Goal: Book appointment/travel/reservation

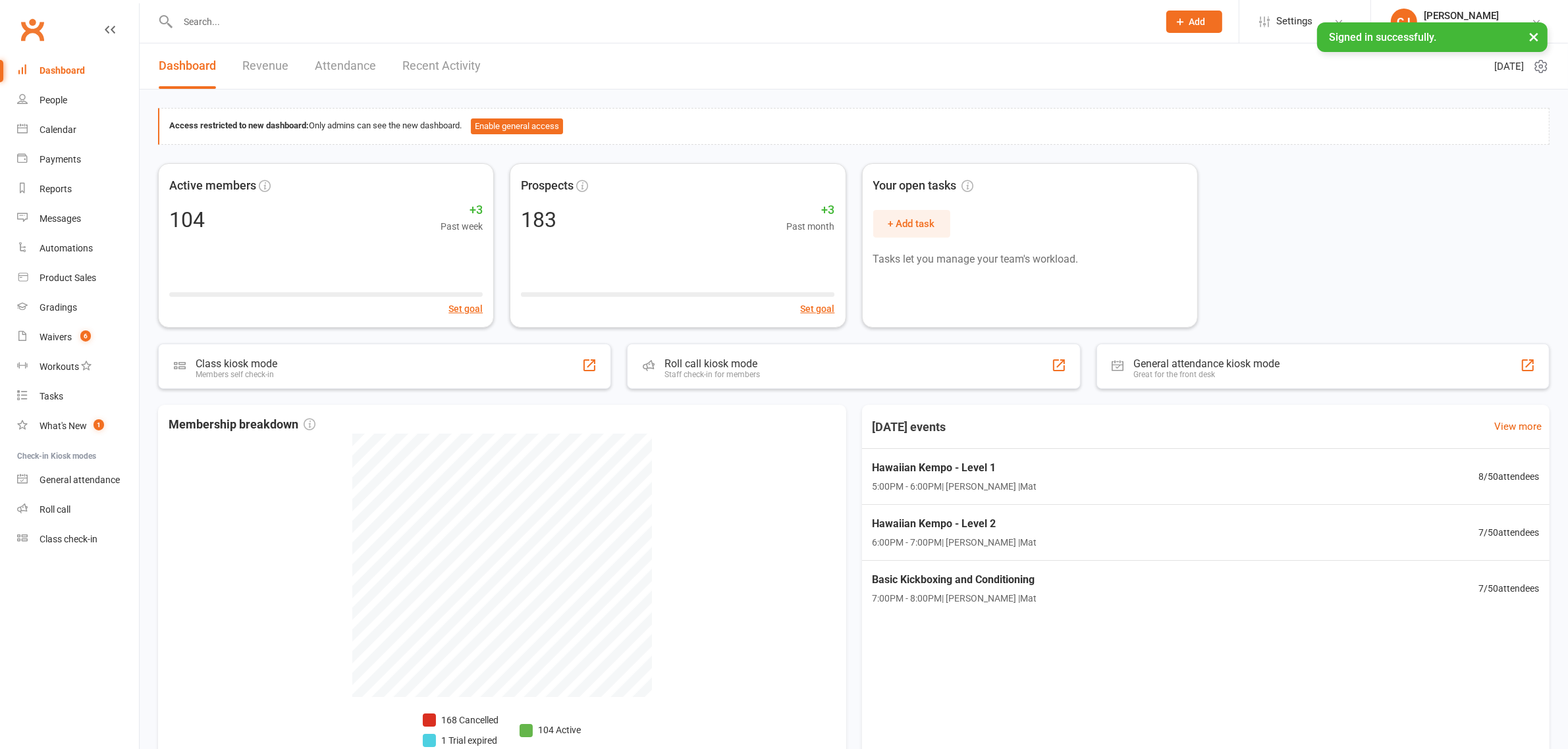
click at [219, 14] on input "text" at bounding box center [661, 21] width 975 height 18
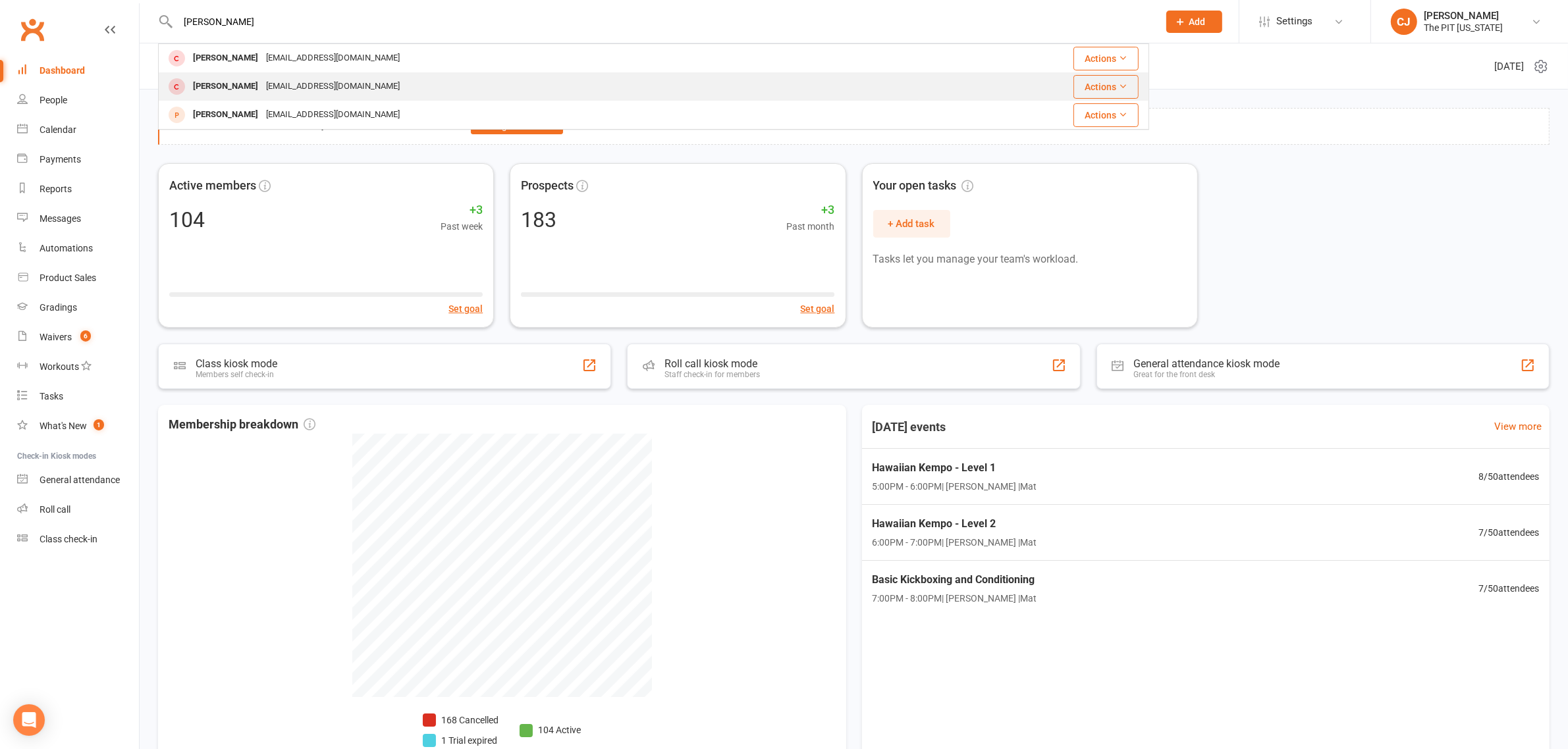
type input "[PERSON_NAME]"
click at [262, 86] on div "[EMAIL_ADDRESS][DOMAIN_NAME]" at bounding box center [333, 87] width 142 height 19
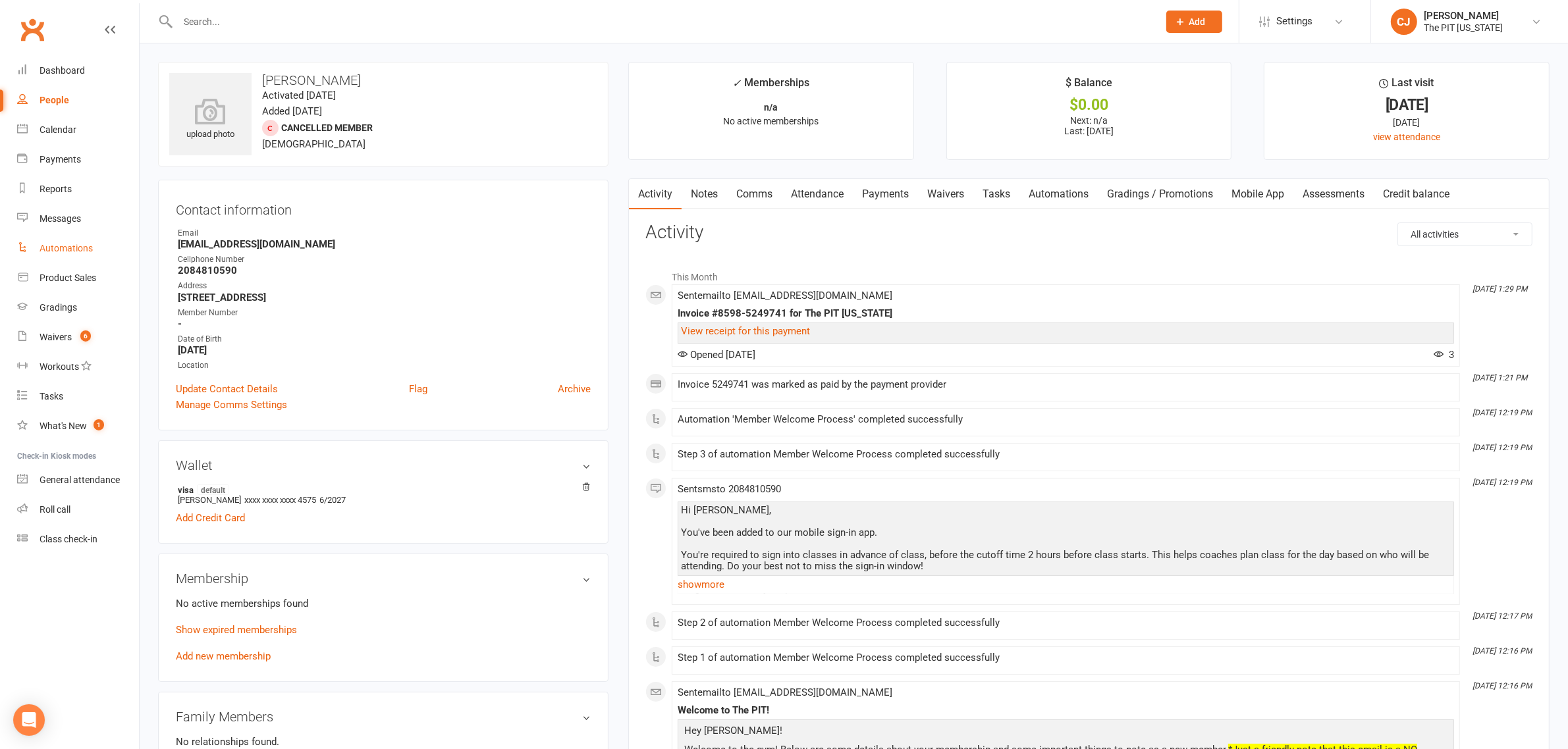
click at [63, 247] on div "Automations" at bounding box center [66, 248] width 54 height 11
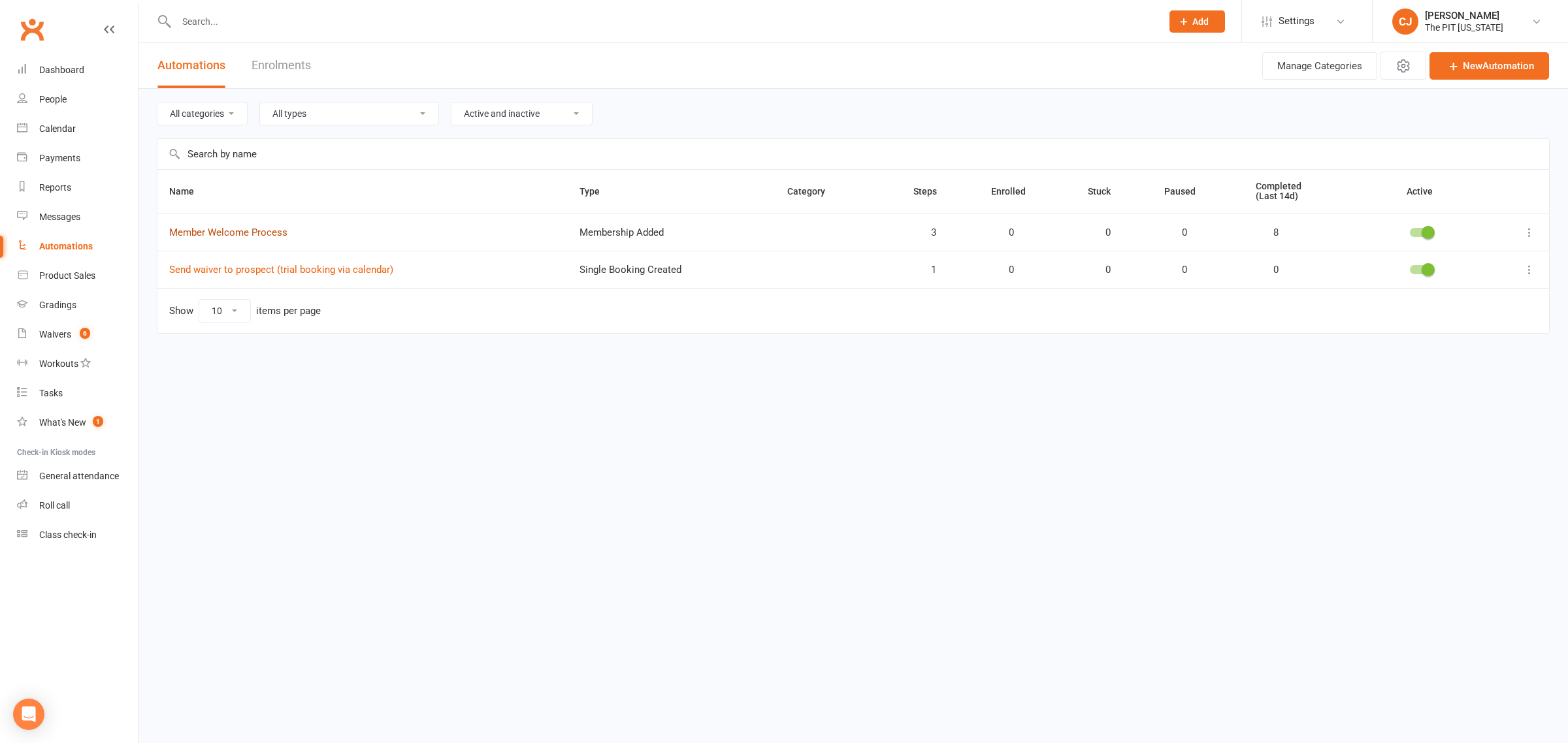
click at [270, 232] on link "Member Welcome Process" at bounding box center [229, 232] width 118 height 11
click at [1529, 233] on icon at bounding box center [1529, 232] width 13 height 13
click at [1504, 255] on link "Edit" at bounding box center [1472, 258] width 129 height 26
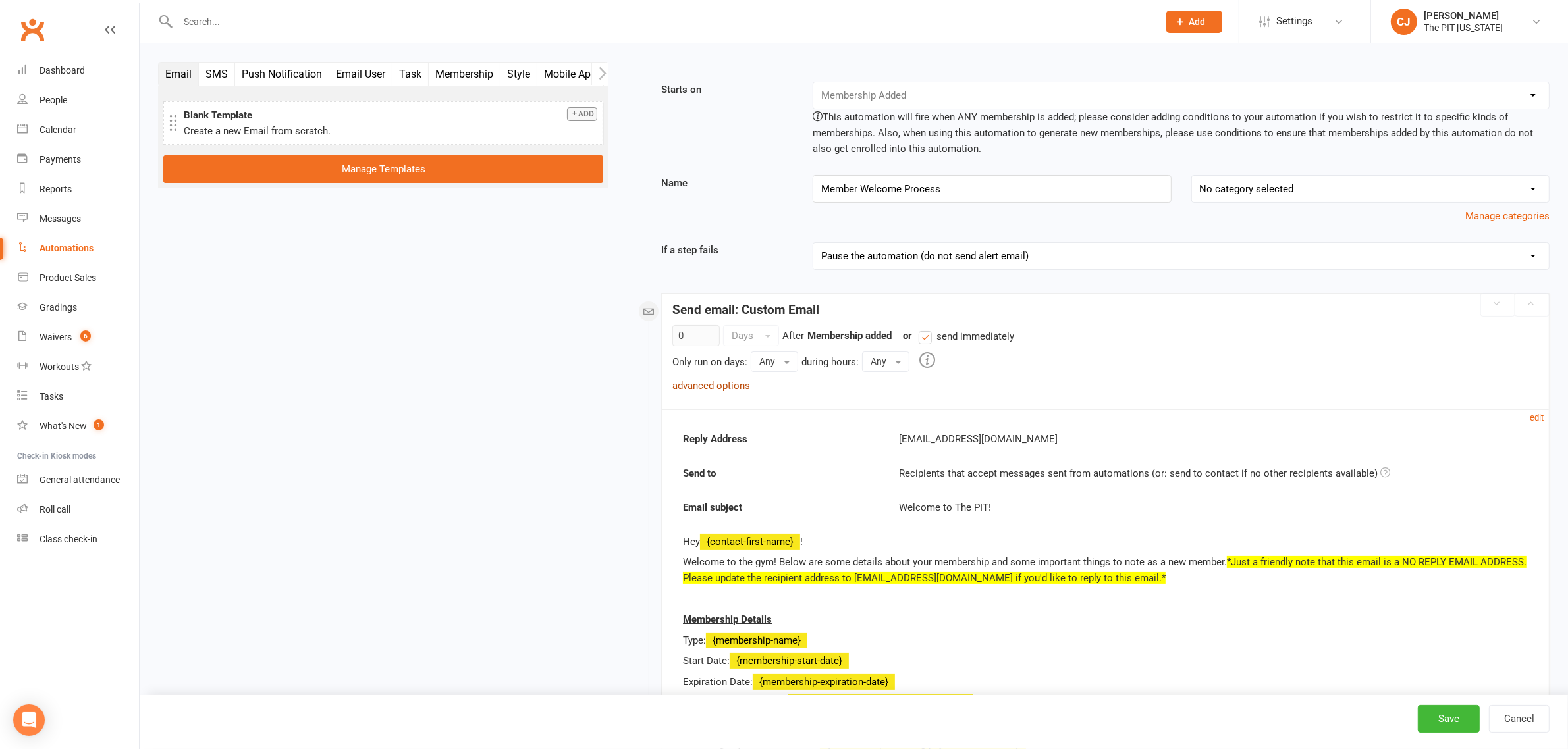
click at [695, 380] on link "advanced options" at bounding box center [711, 385] width 78 height 12
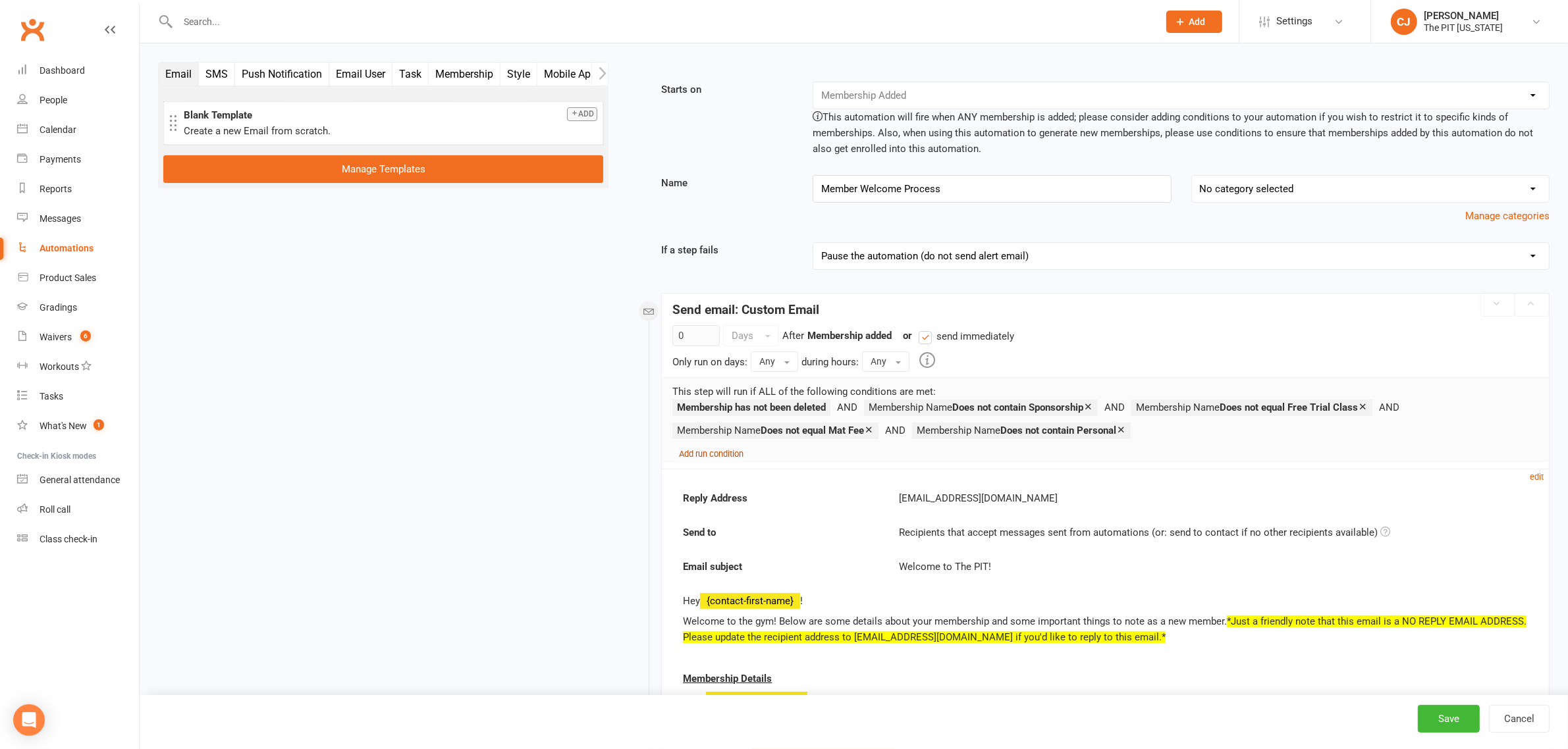
click at [709, 452] on small "Add run condition" at bounding box center [711, 453] width 64 height 10
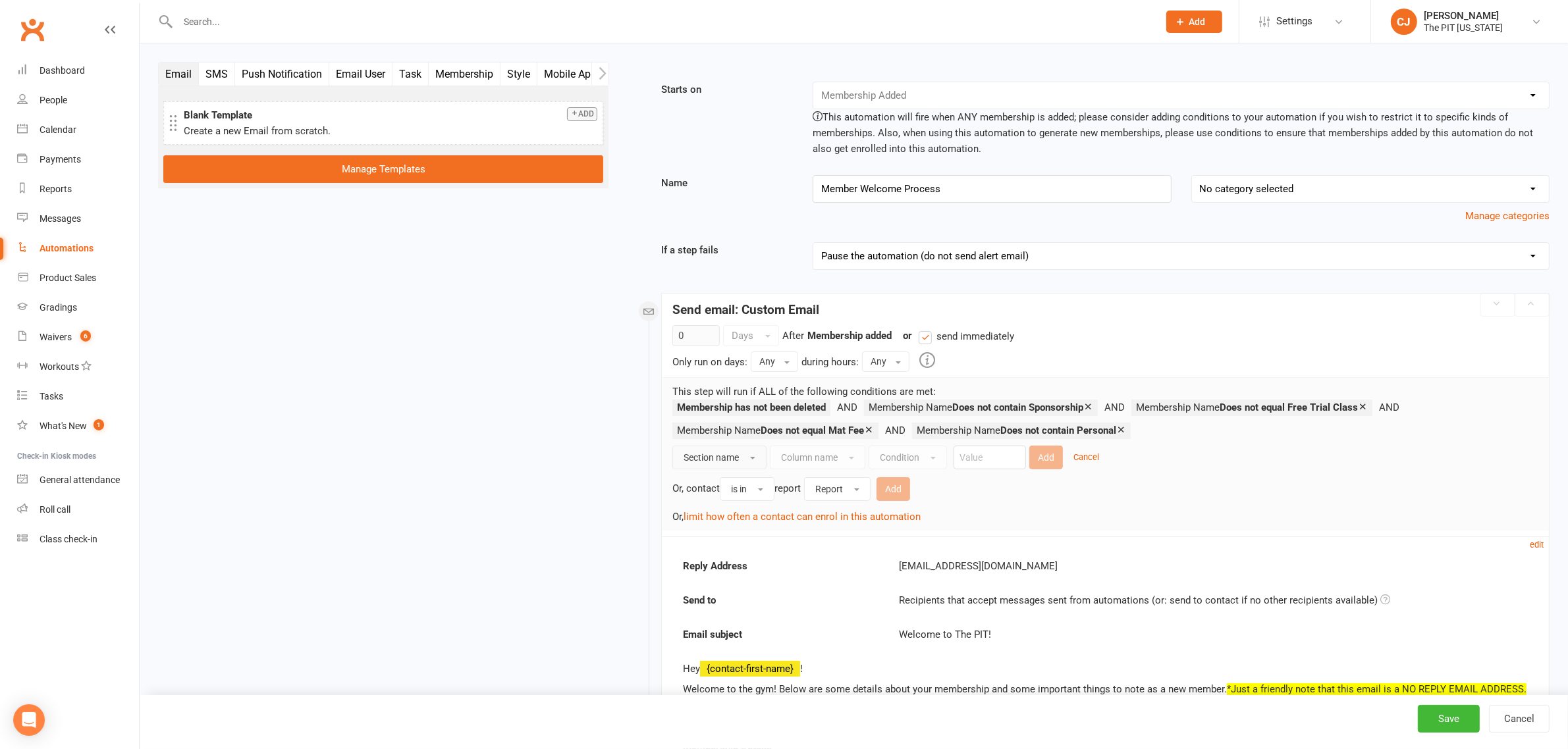
click at [749, 458] on button "Section name" at bounding box center [720, 457] width 94 height 24
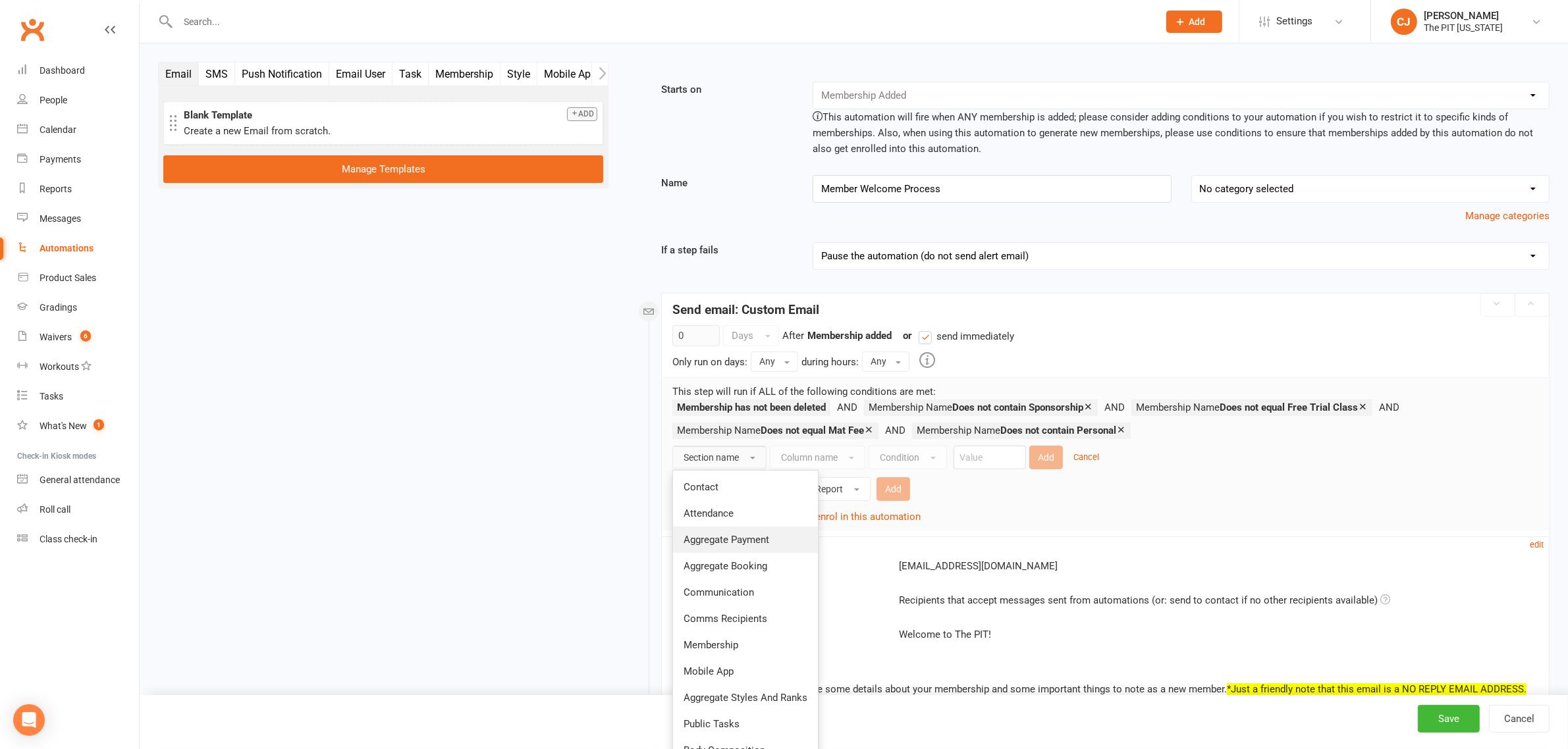
scroll to position [82, 0]
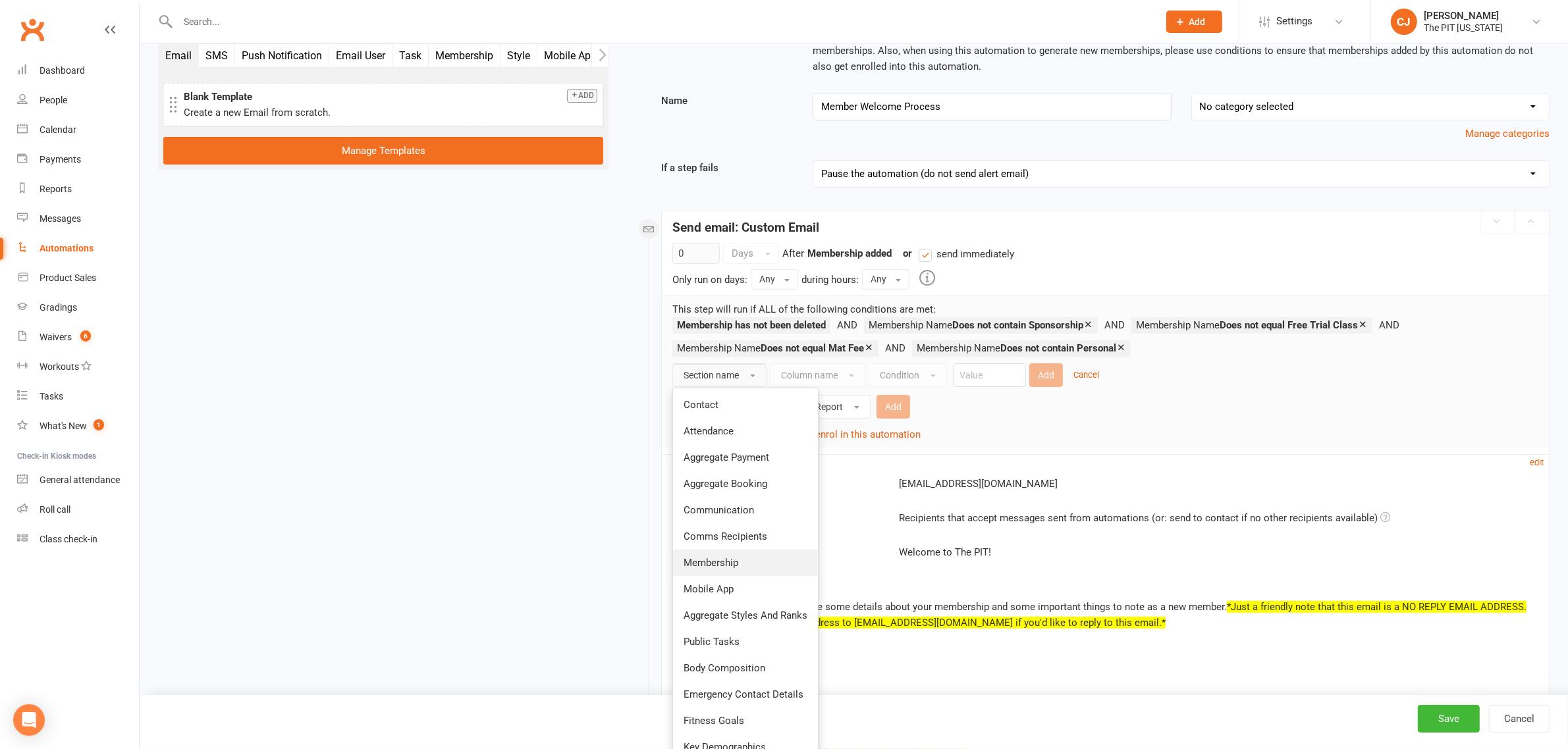
click at [739, 553] on link "Membership" at bounding box center [745, 563] width 145 height 26
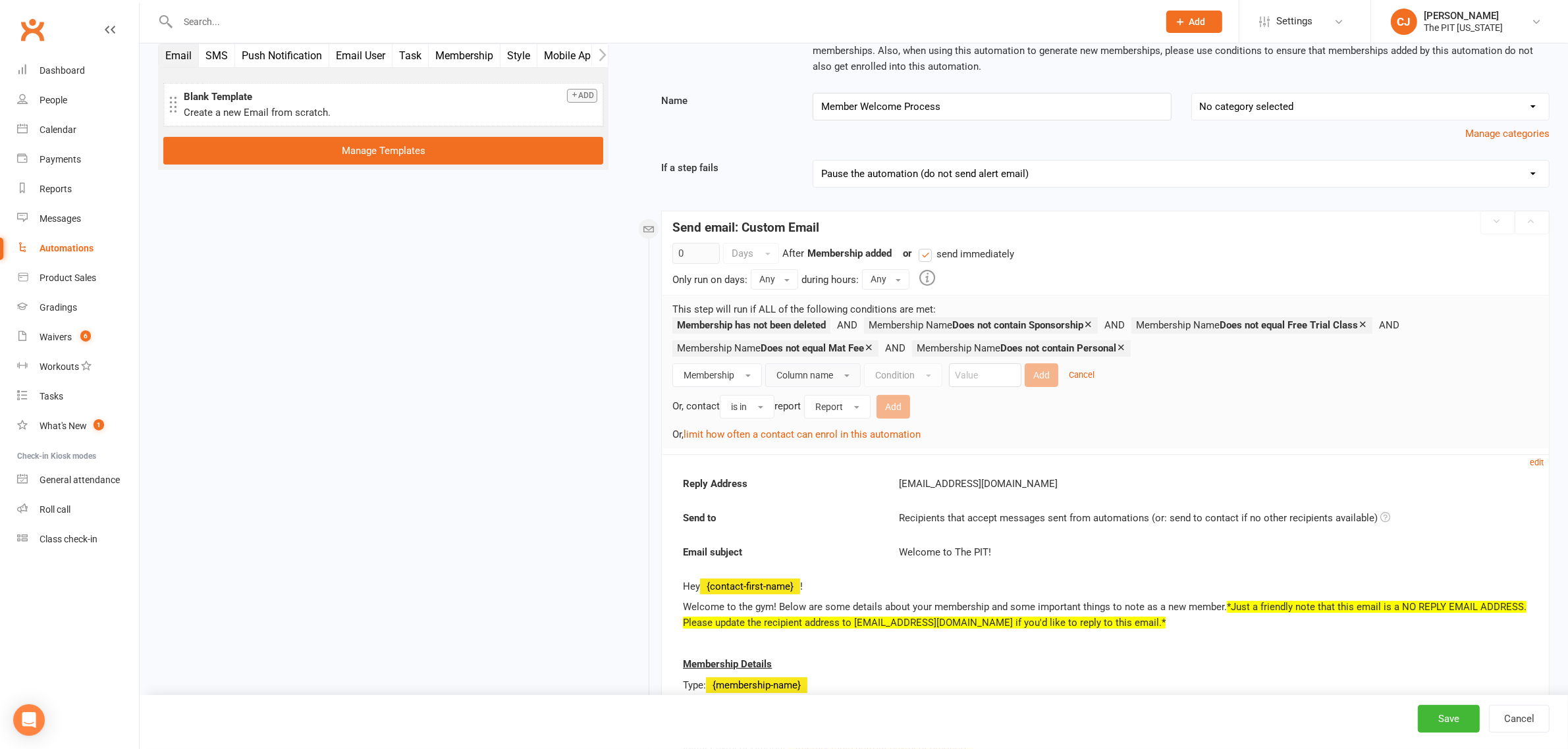
click at [845, 373] on button "Column name" at bounding box center [812, 375] width 96 height 24
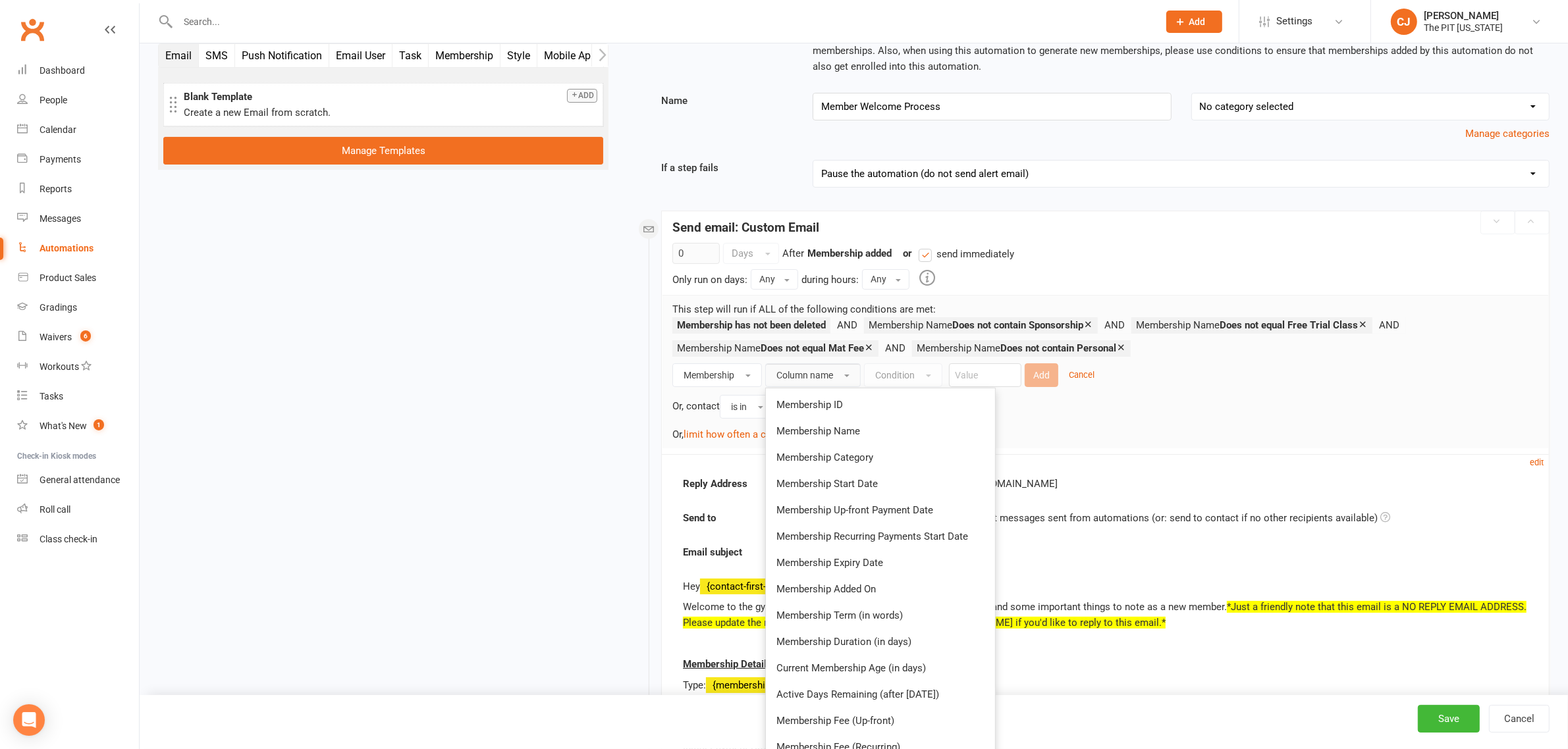
click at [881, 426] on link "Membership Name" at bounding box center [880, 431] width 229 height 26
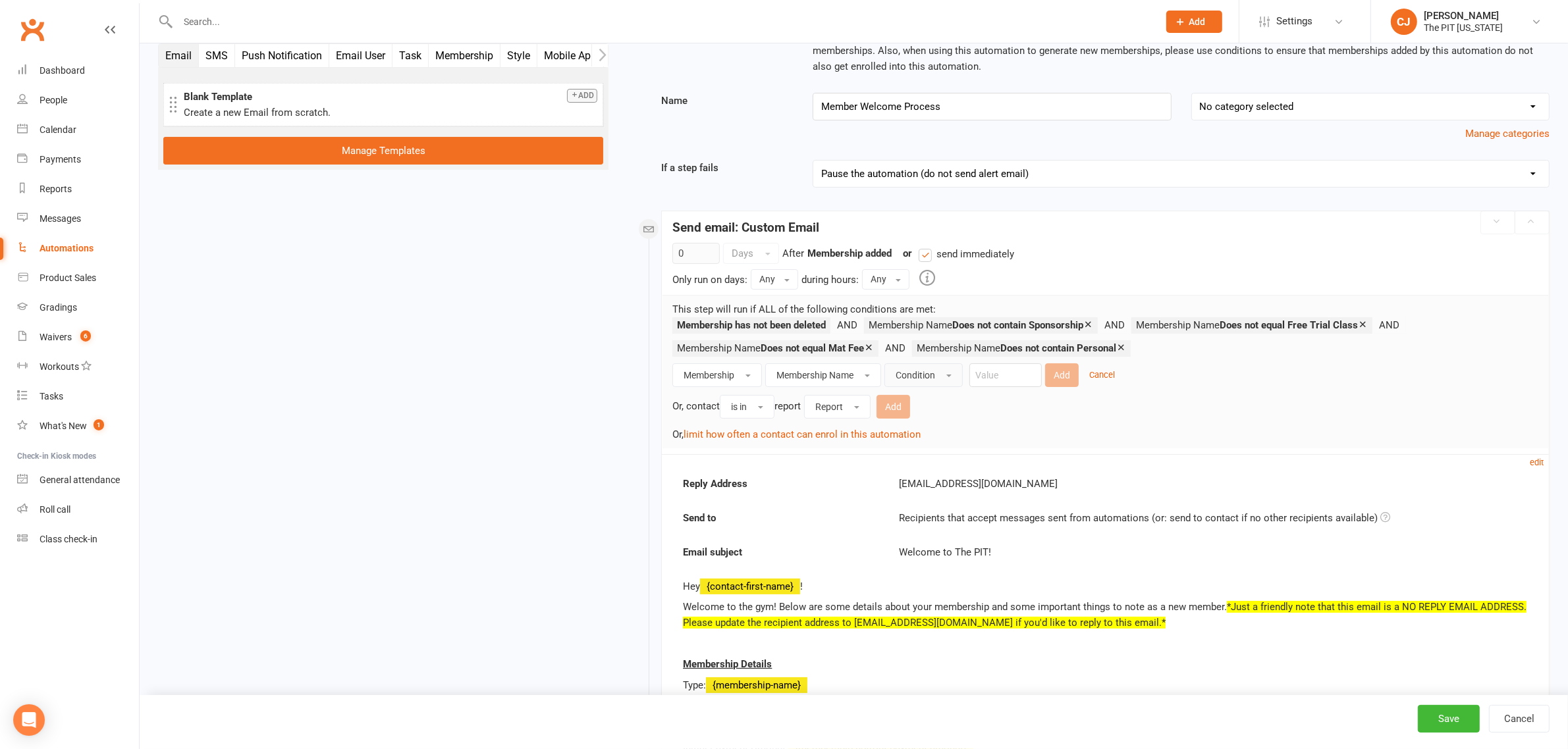
click at [946, 373] on button "Condition" at bounding box center [924, 375] width 79 height 24
click at [936, 474] on link "Does not contain" at bounding box center [957, 483] width 144 height 26
click at [1027, 380] on input "text" at bounding box center [1035, 375] width 73 height 24
type input "Mitt"
click at [1107, 380] on button "Add" at bounding box center [1092, 375] width 34 height 24
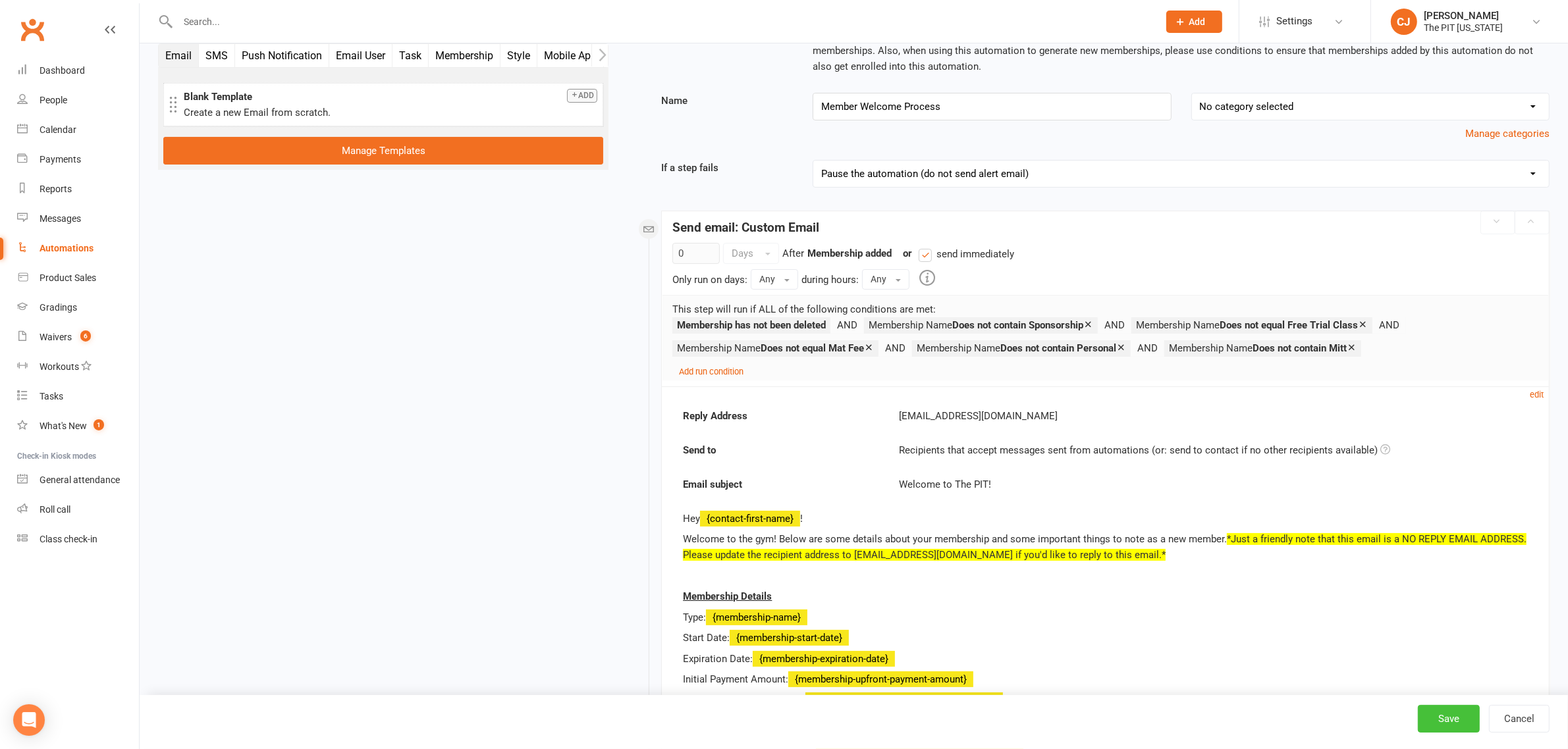
click at [1433, 710] on button "Save" at bounding box center [1449, 718] width 62 height 28
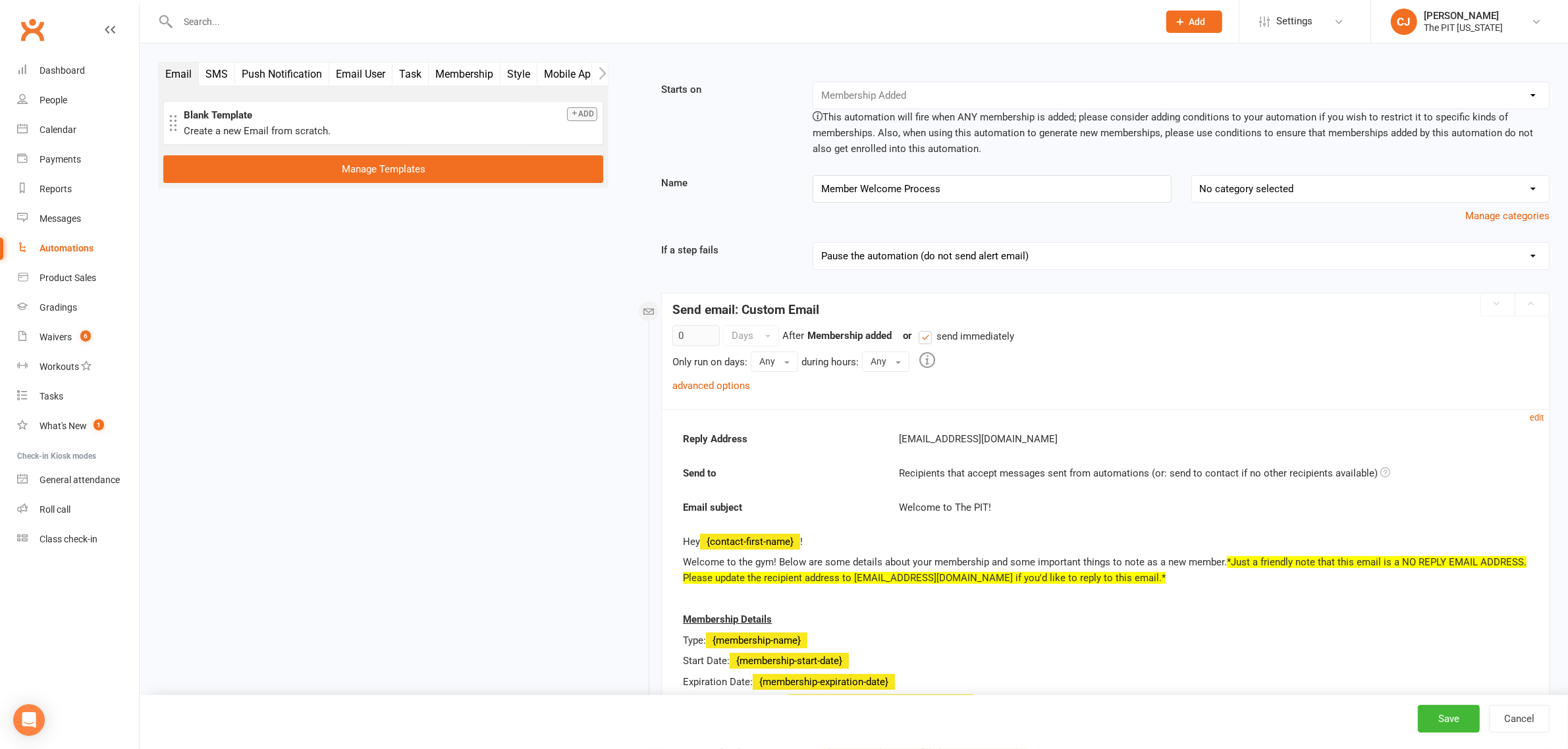
click at [212, 25] on input "text" at bounding box center [661, 21] width 975 height 18
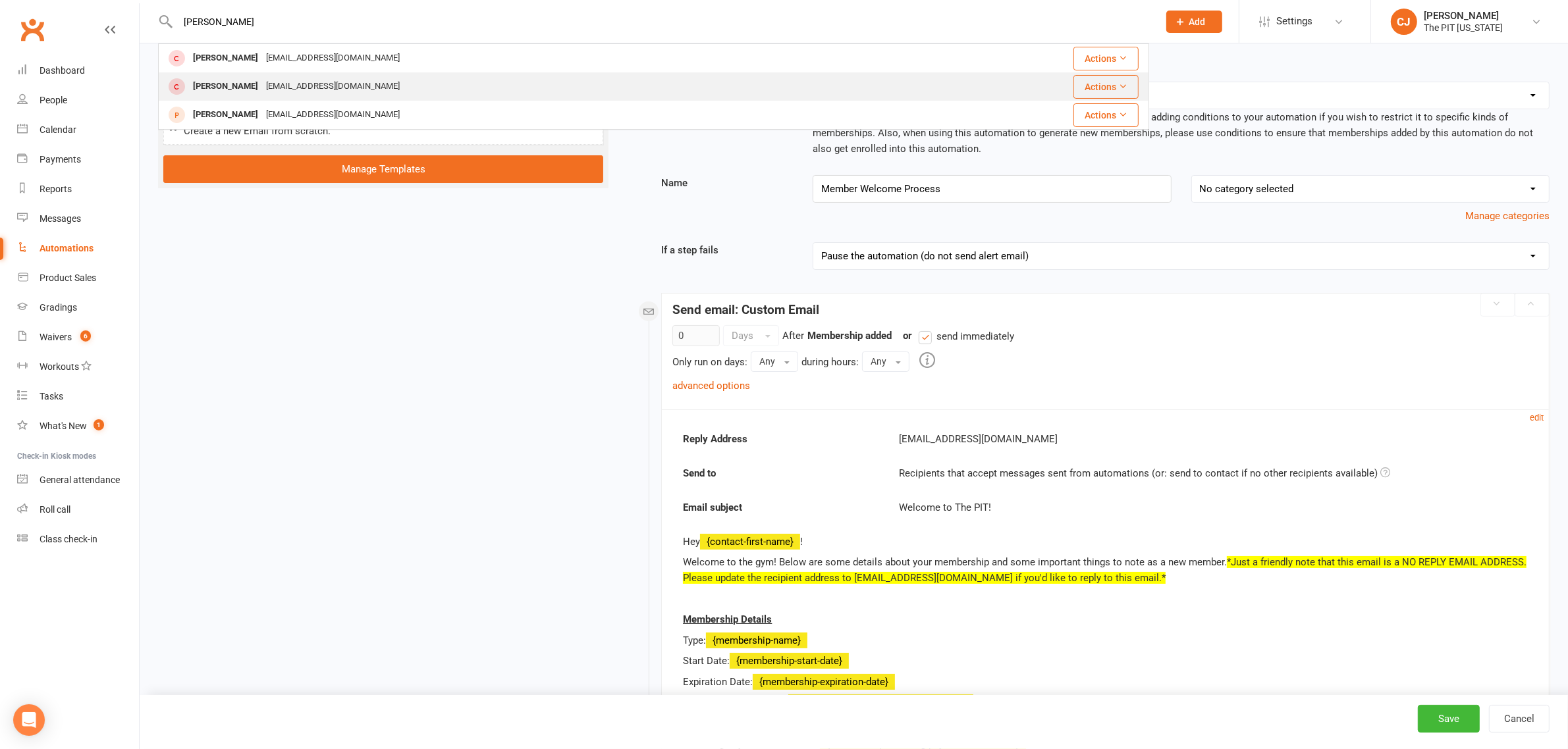
type input "[PERSON_NAME]"
click at [262, 77] on div "[EMAIL_ADDRESS][DOMAIN_NAME]" at bounding box center [333, 87] width 142 height 19
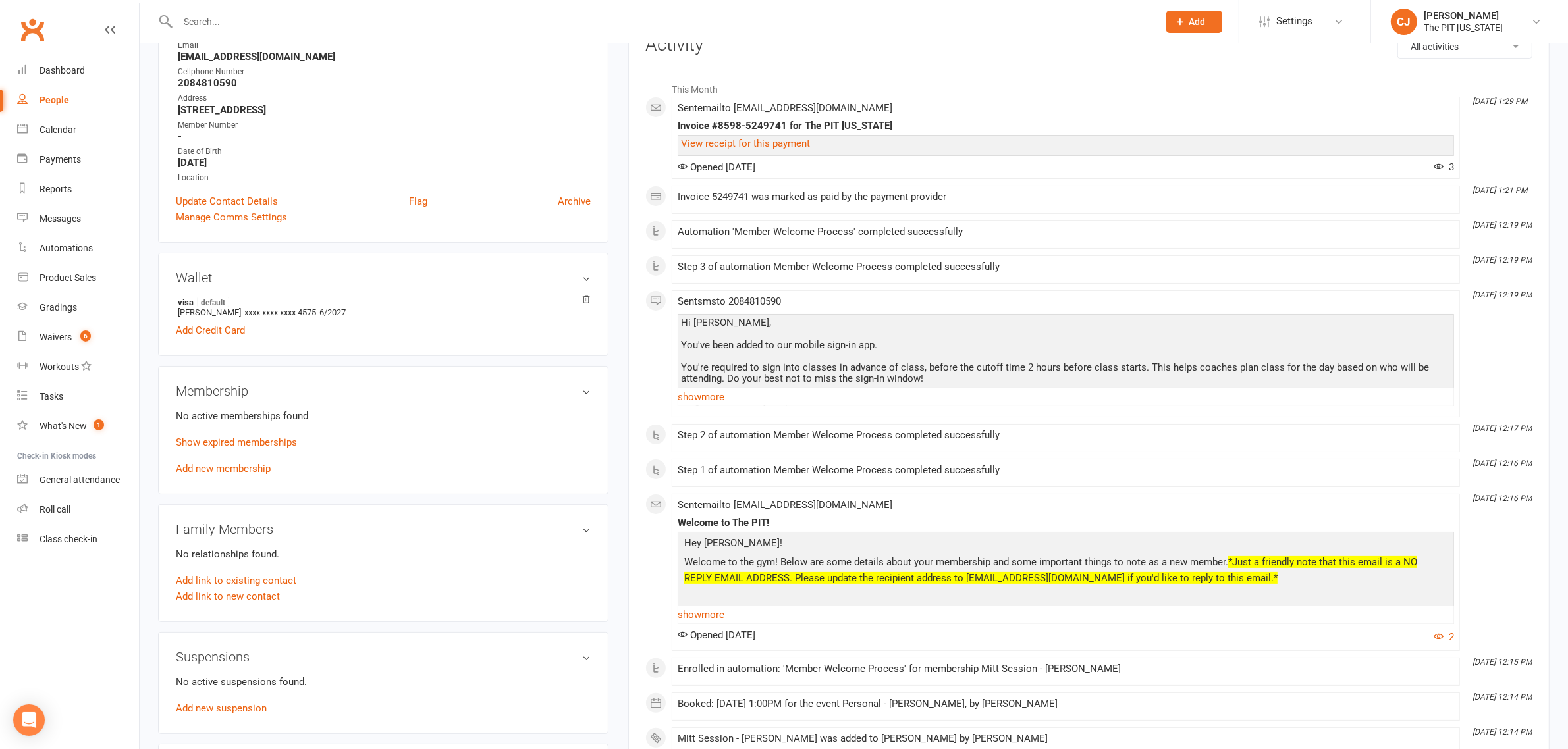
scroll to position [247, 0]
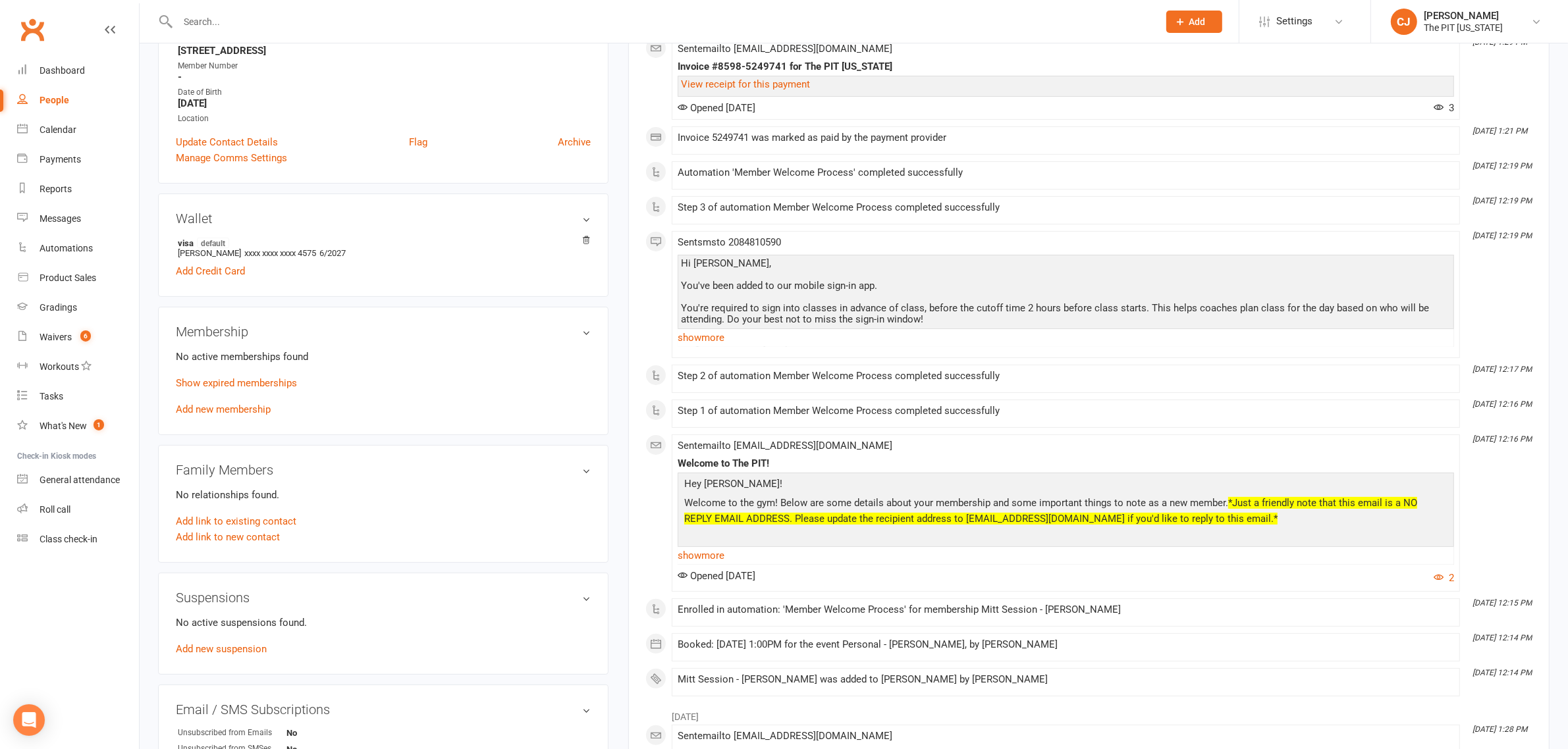
click at [250, 376] on p "Show expired memberships" at bounding box center [383, 383] width 415 height 16
click at [250, 377] on link "Show expired memberships" at bounding box center [236, 382] width 121 height 12
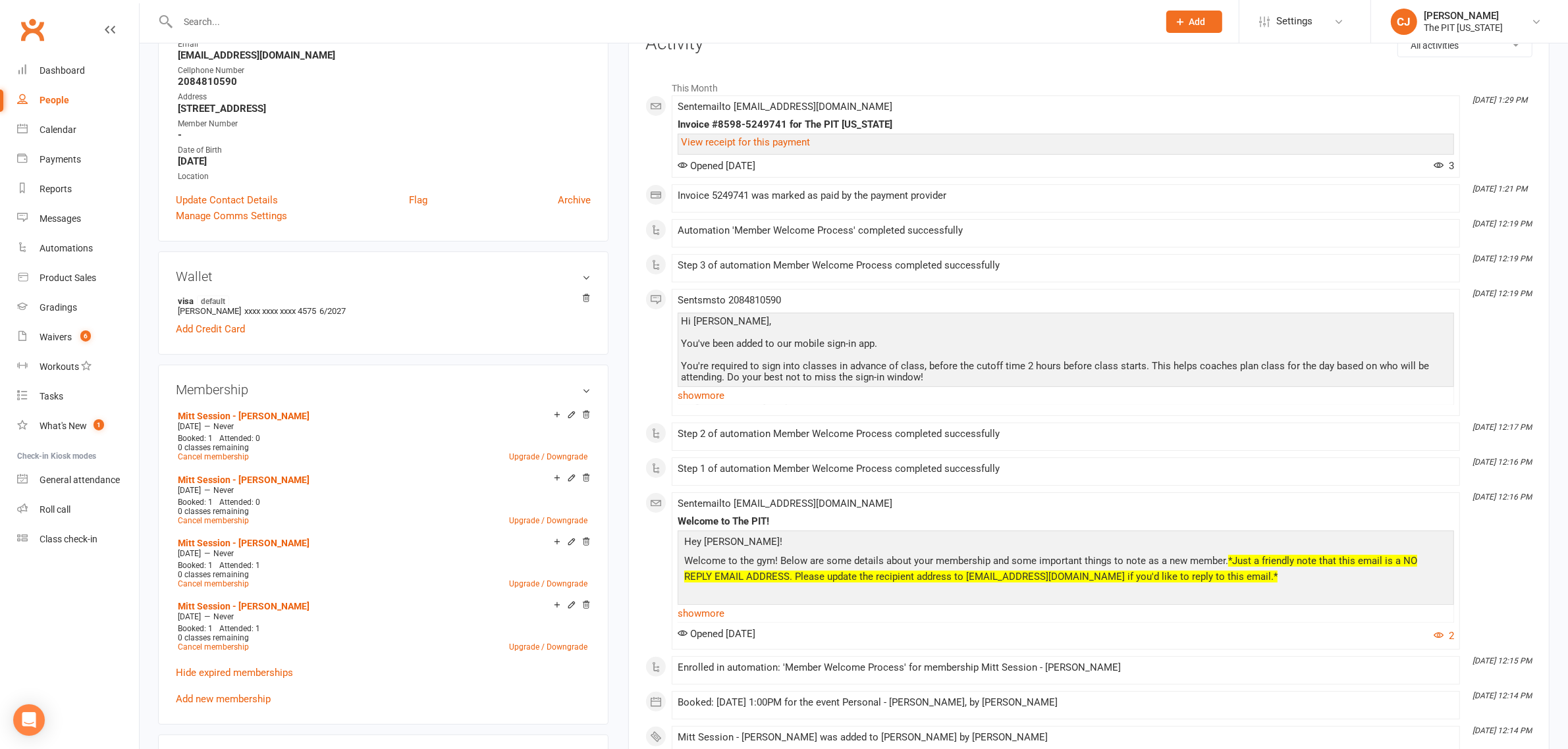
scroll to position [165, 0]
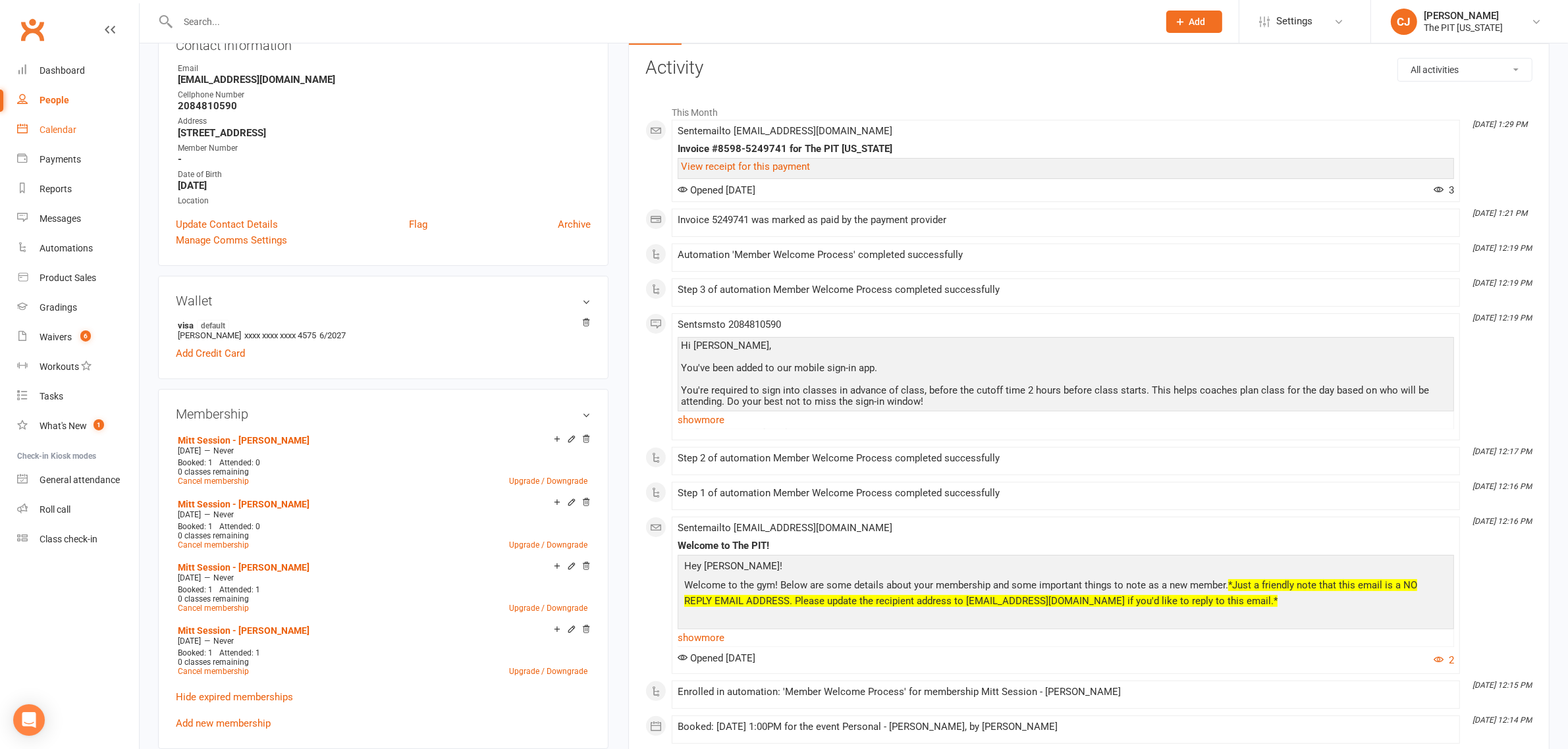
click at [66, 132] on div "Calendar" at bounding box center [58, 130] width 37 height 11
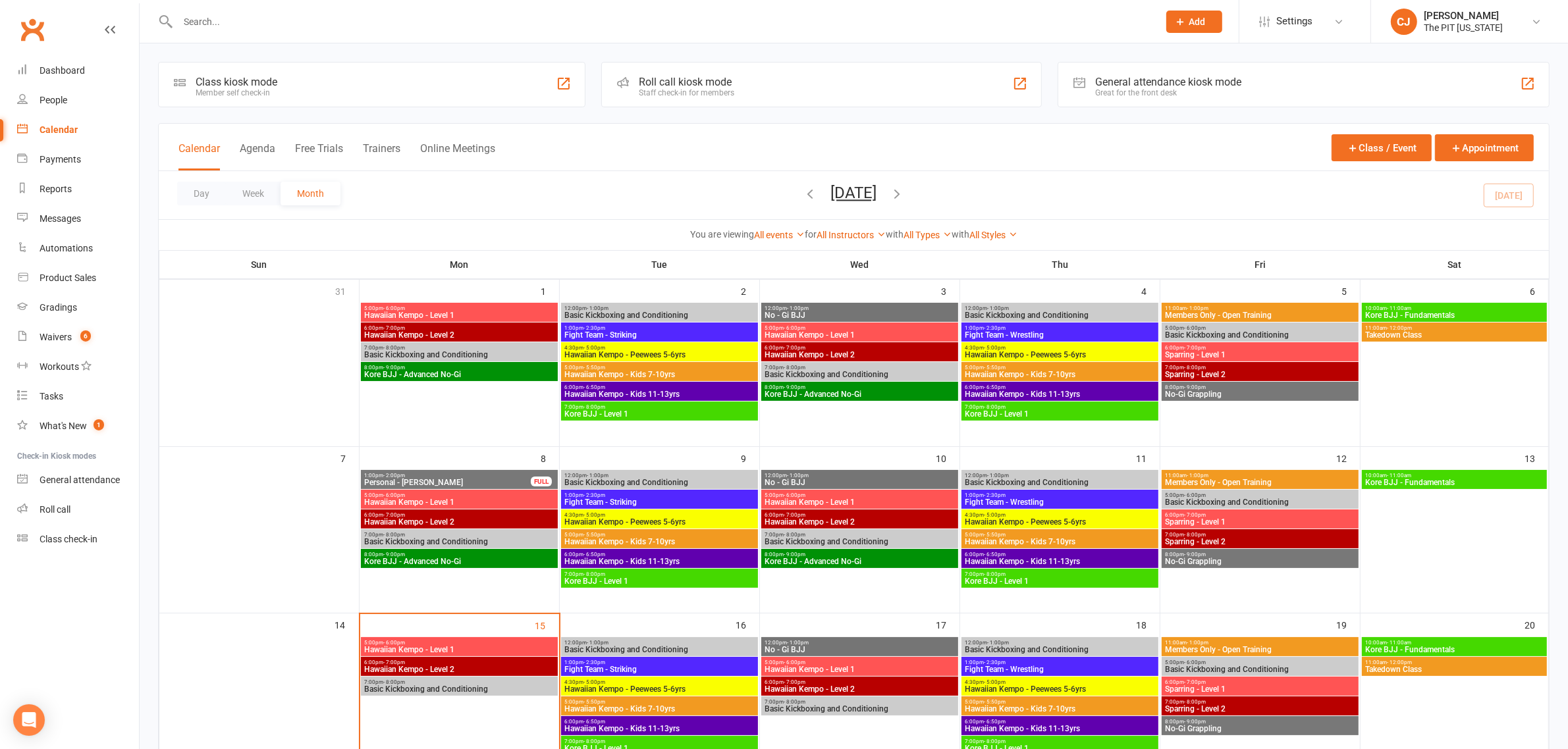
click at [804, 192] on icon "button" at bounding box center [810, 193] width 14 height 14
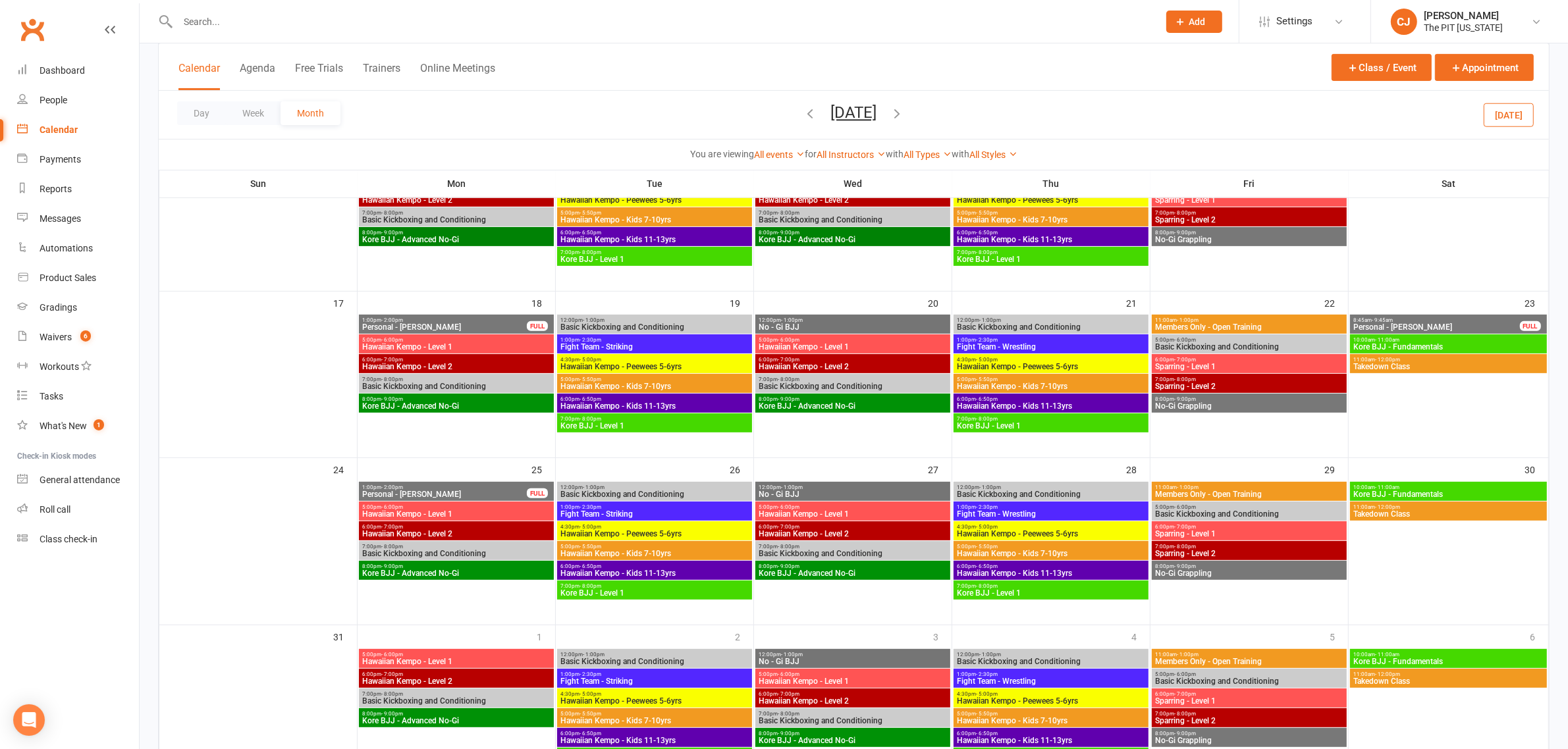
scroll to position [493, 0]
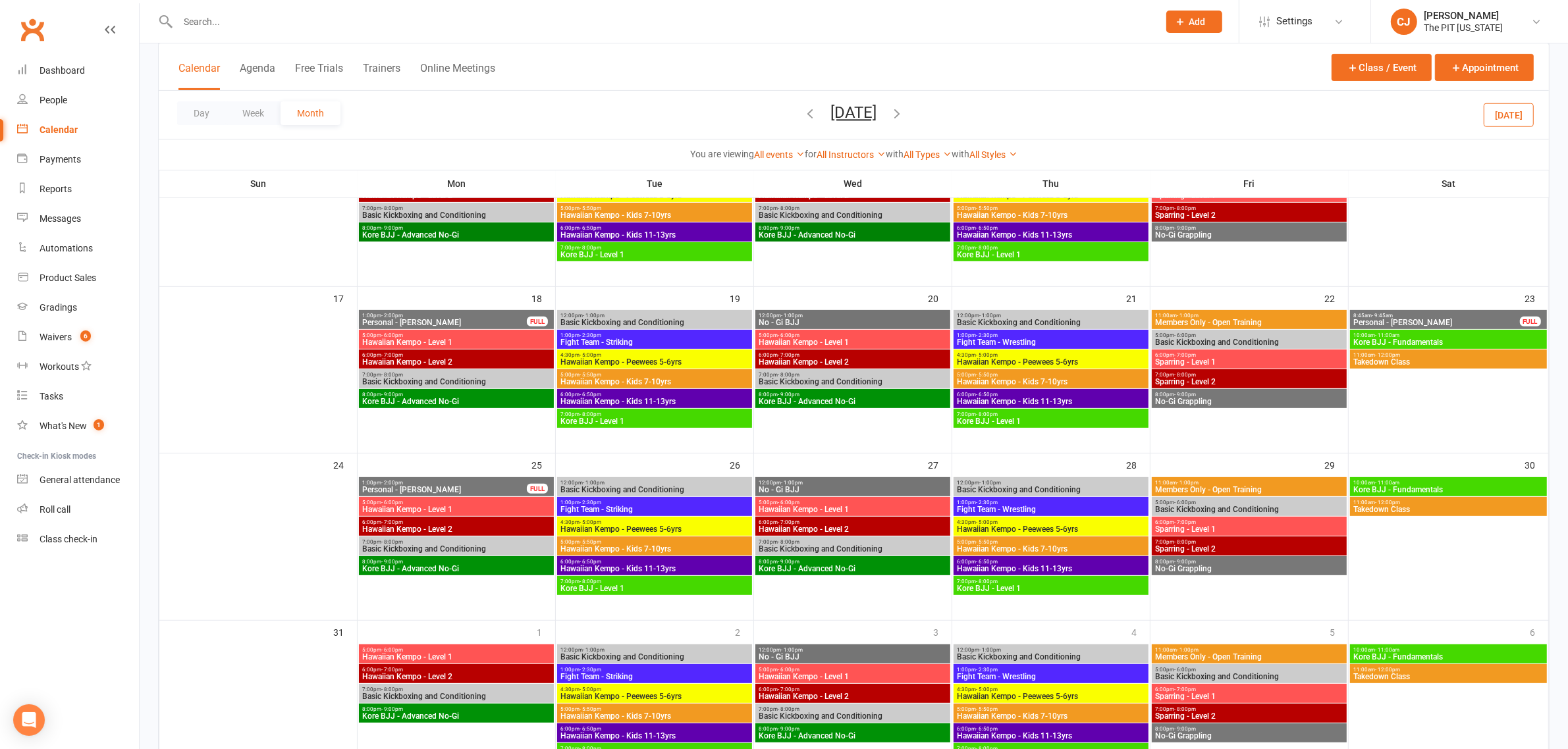
click at [446, 487] on span "Personal - Sophie - Laura Sluder" at bounding box center [444, 490] width 166 height 8
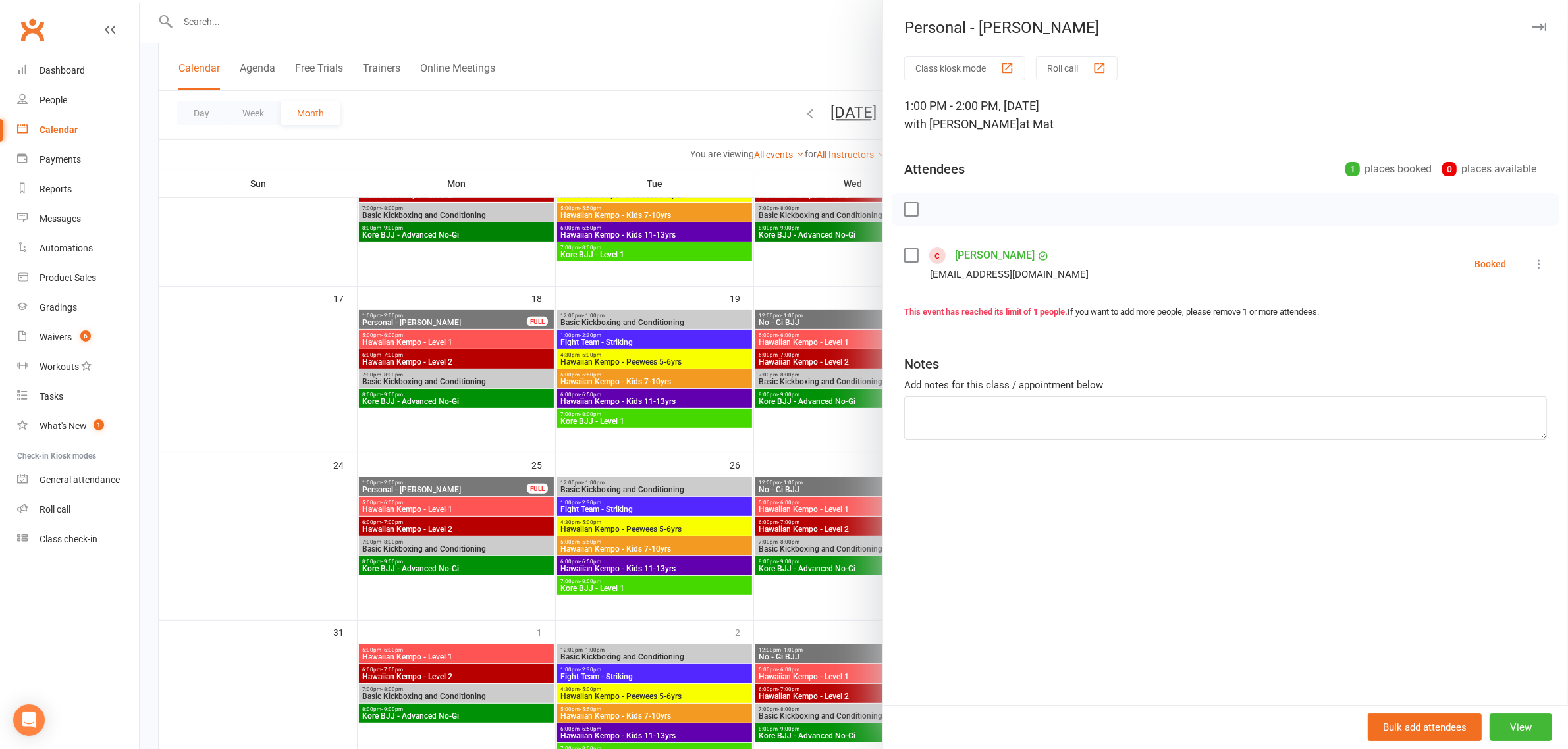
click at [1533, 263] on button at bounding box center [1539, 264] width 16 height 16
click at [1440, 340] on link "Check in" at bounding box center [1481, 342] width 130 height 26
click at [489, 323] on div at bounding box center [854, 374] width 1428 height 749
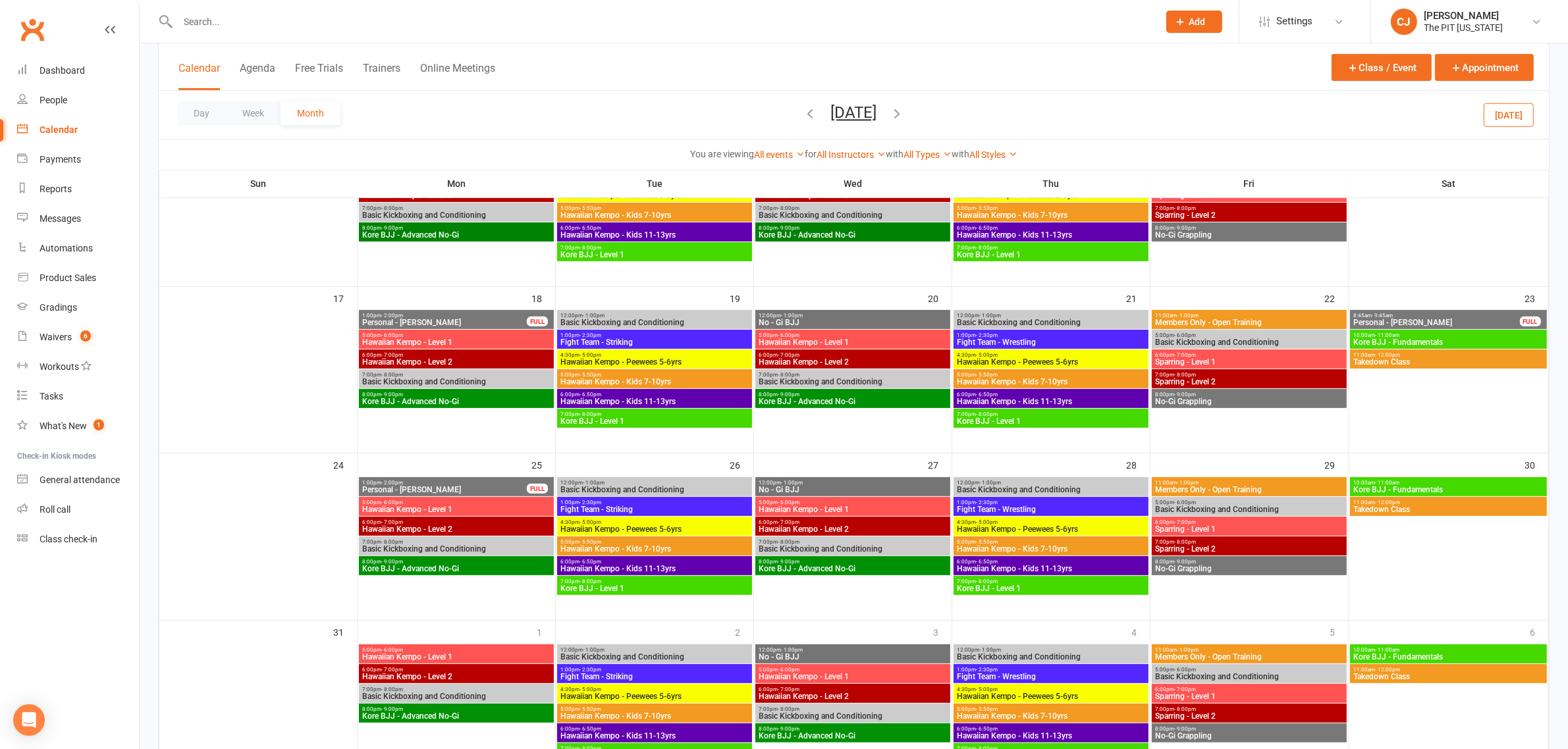
click at [494, 319] on span "Personal - Sophie - Laura Sluder" at bounding box center [444, 323] width 166 height 8
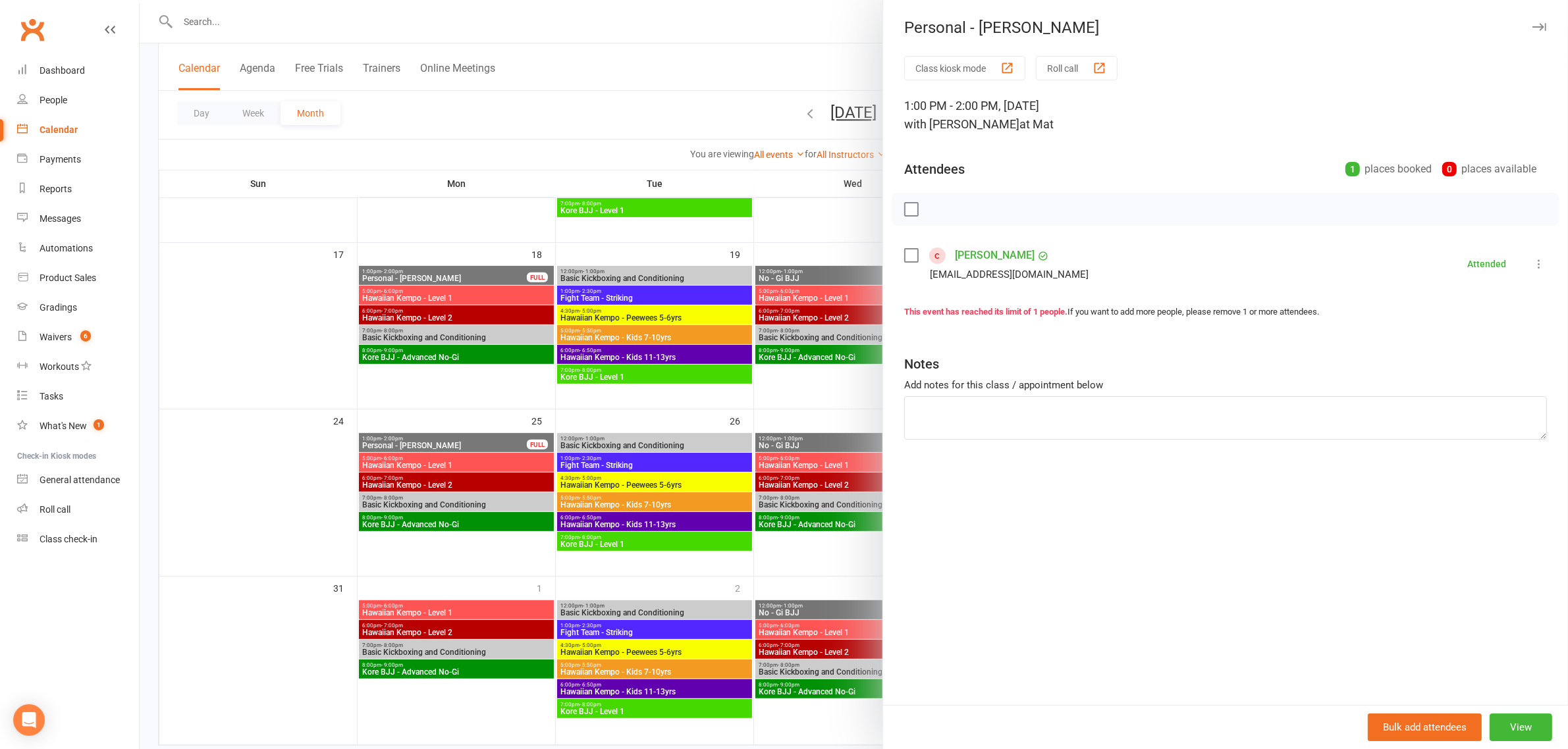
scroll to position [573, 0]
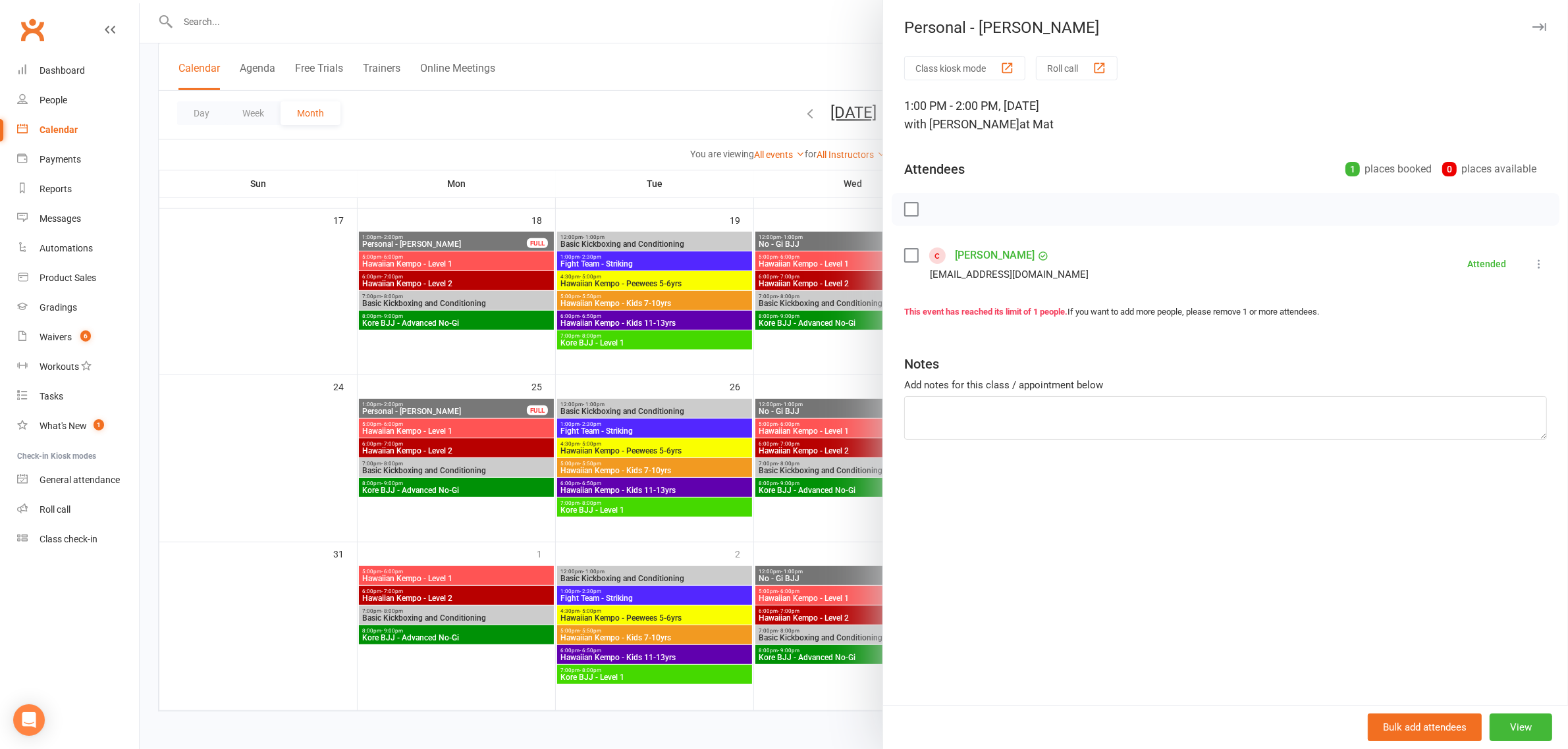
click at [461, 535] on div at bounding box center [854, 374] width 1428 height 749
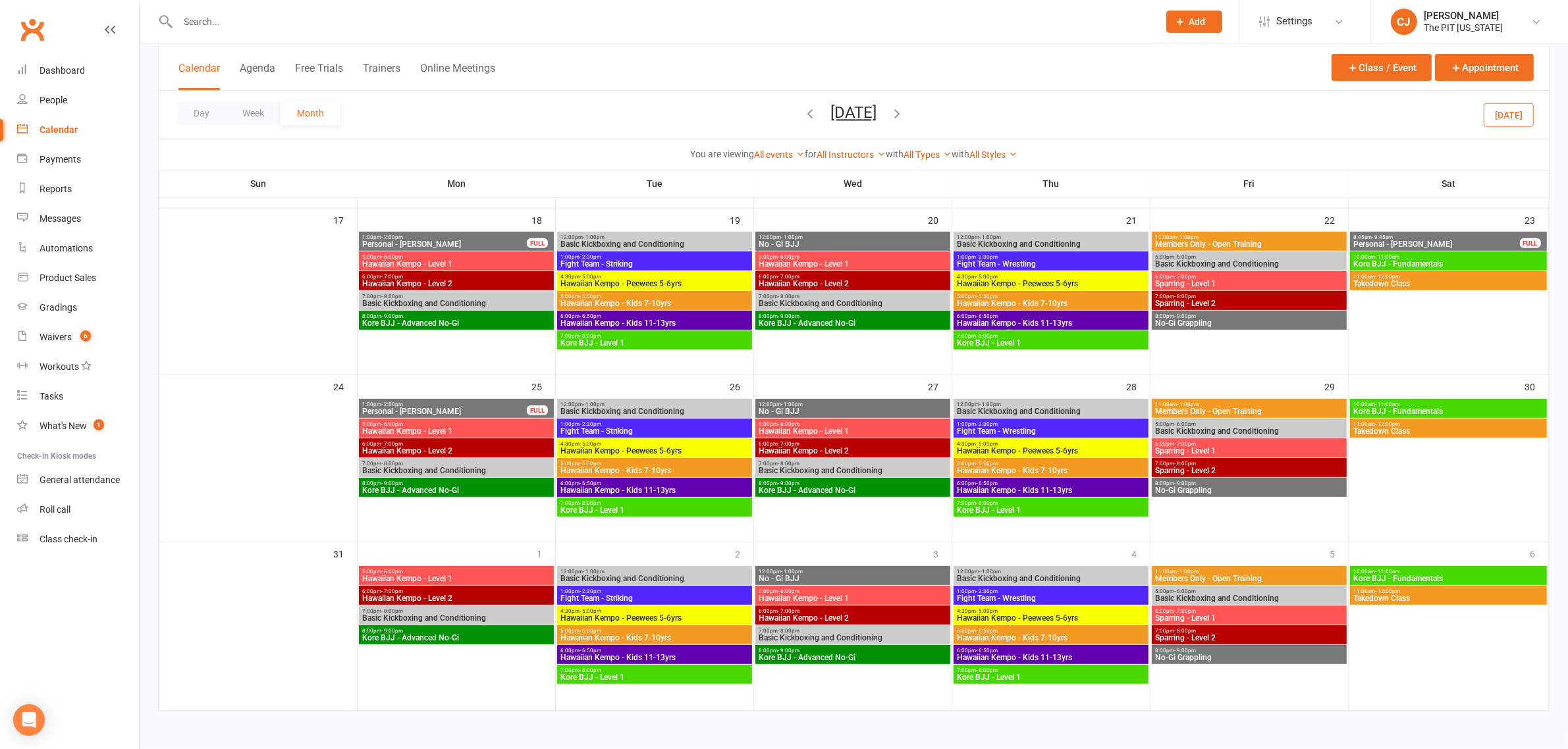
click at [905, 110] on icon "button" at bounding box center [897, 113] width 14 height 14
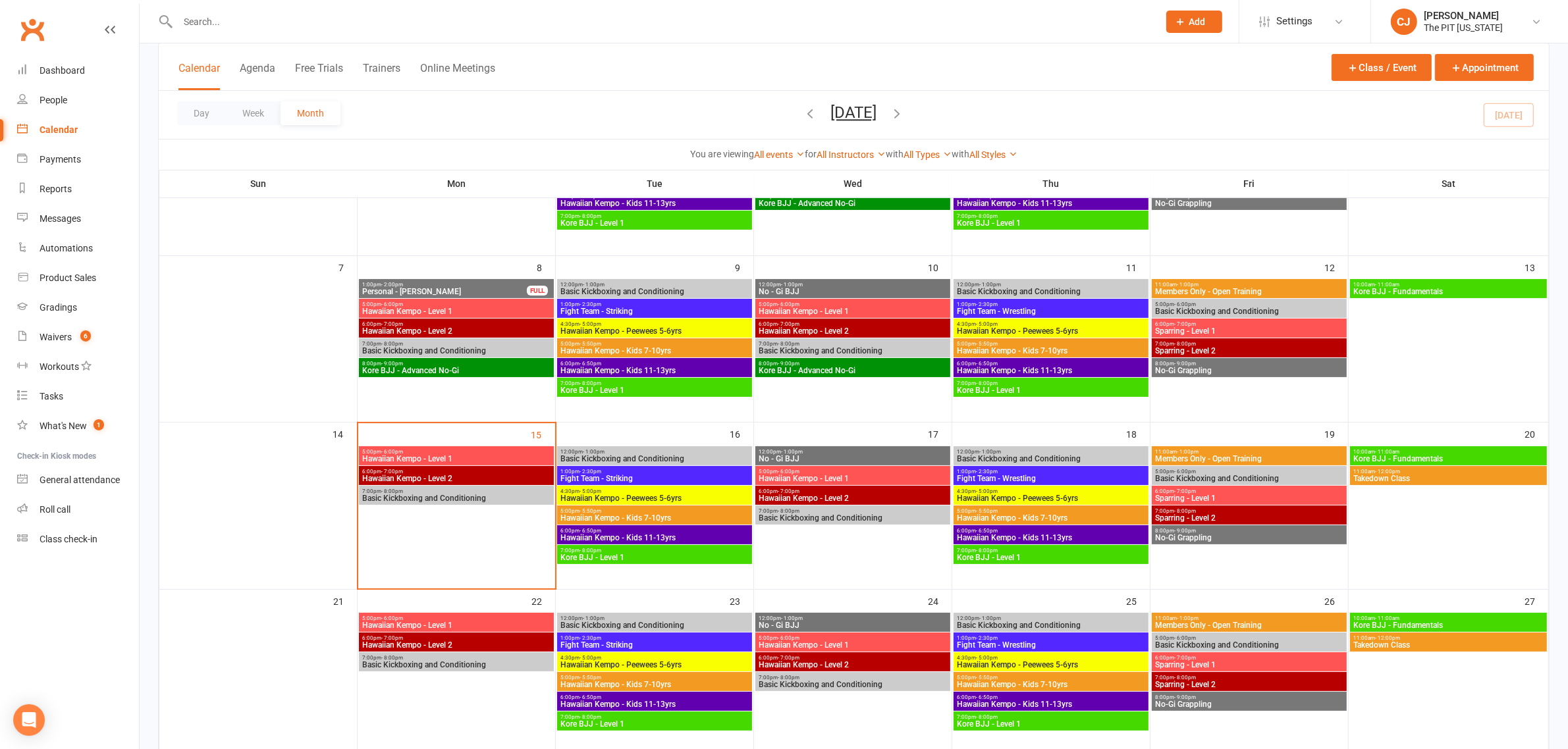
scroll to position [162, 0]
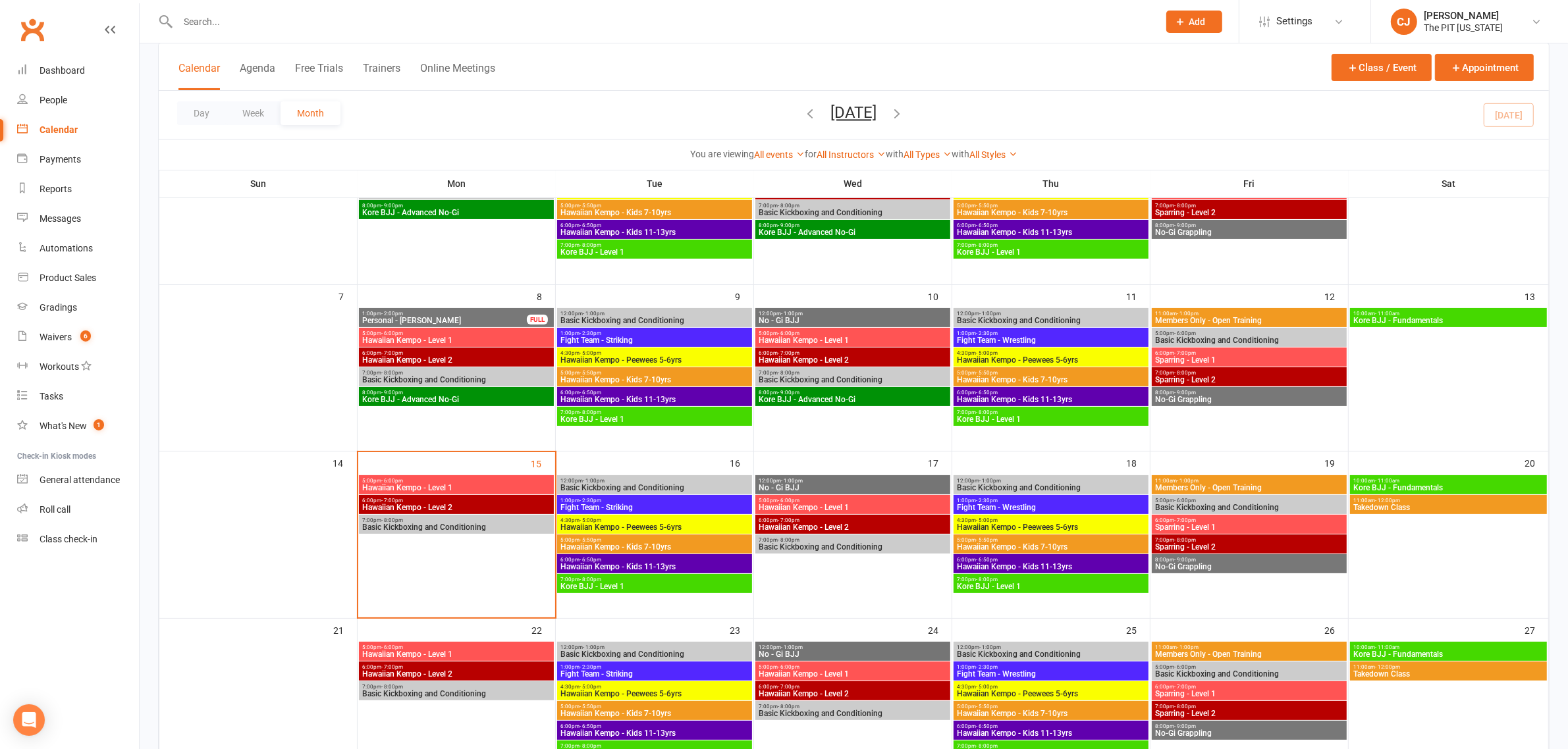
click at [501, 310] on span "1:00pm - 2:00pm" at bounding box center [444, 313] width 166 height 6
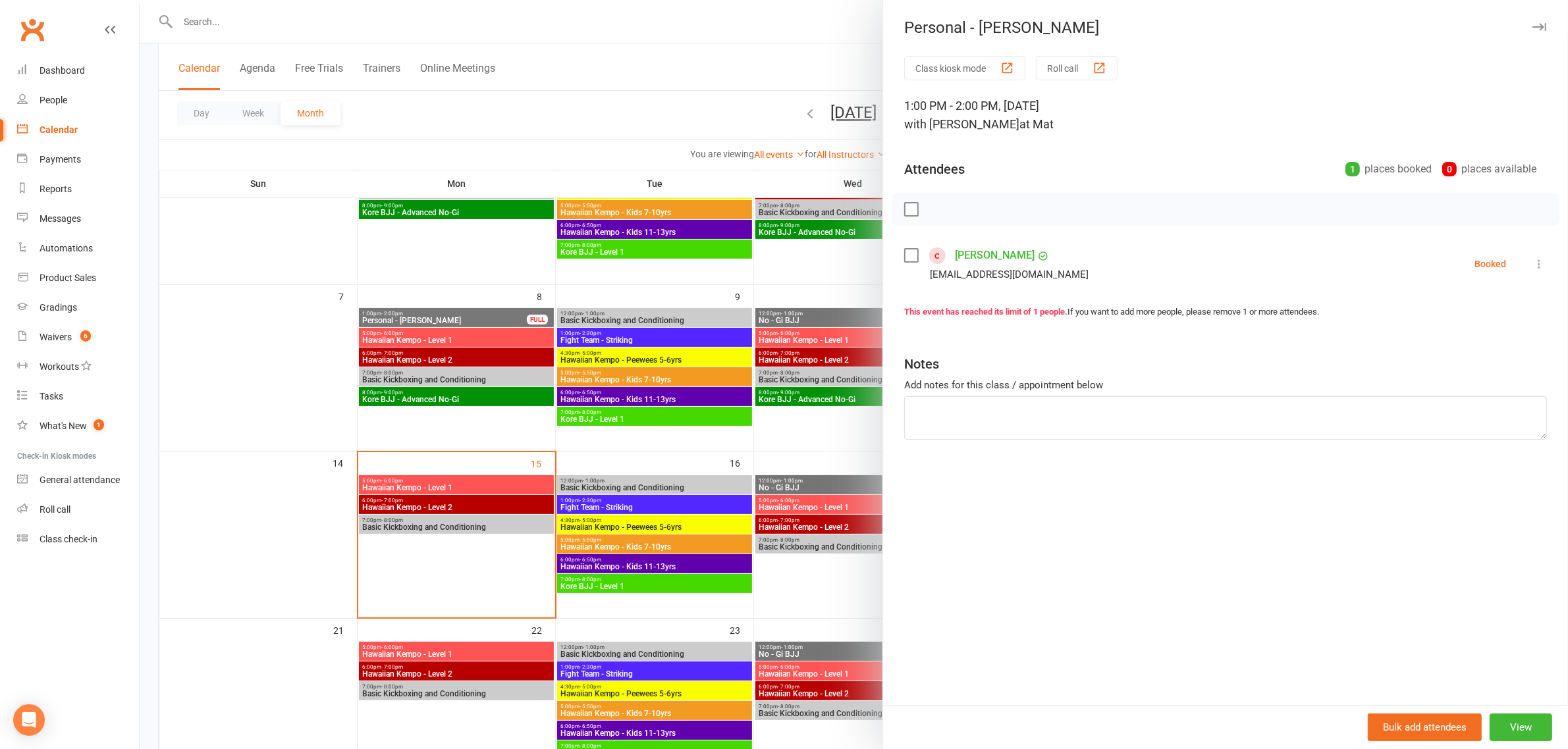
click at [1533, 258] on icon at bounding box center [1539, 264] width 13 height 13
click at [1430, 339] on link "Check in" at bounding box center [1481, 342] width 130 height 26
click at [389, 571] on div at bounding box center [854, 374] width 1428 height 749
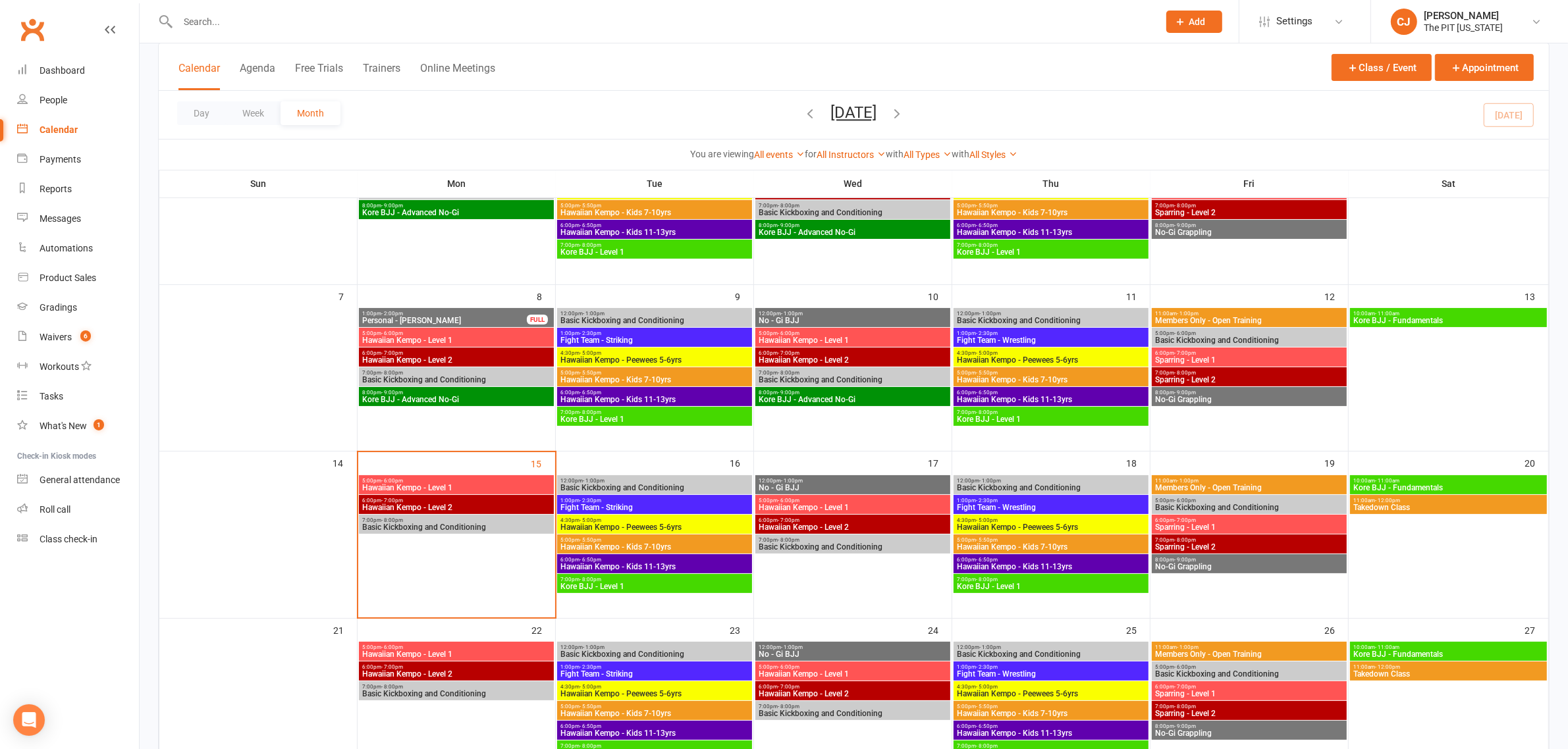
click at [199, 21] on input "text" at bounding box center [661, 21] width 975 height 18
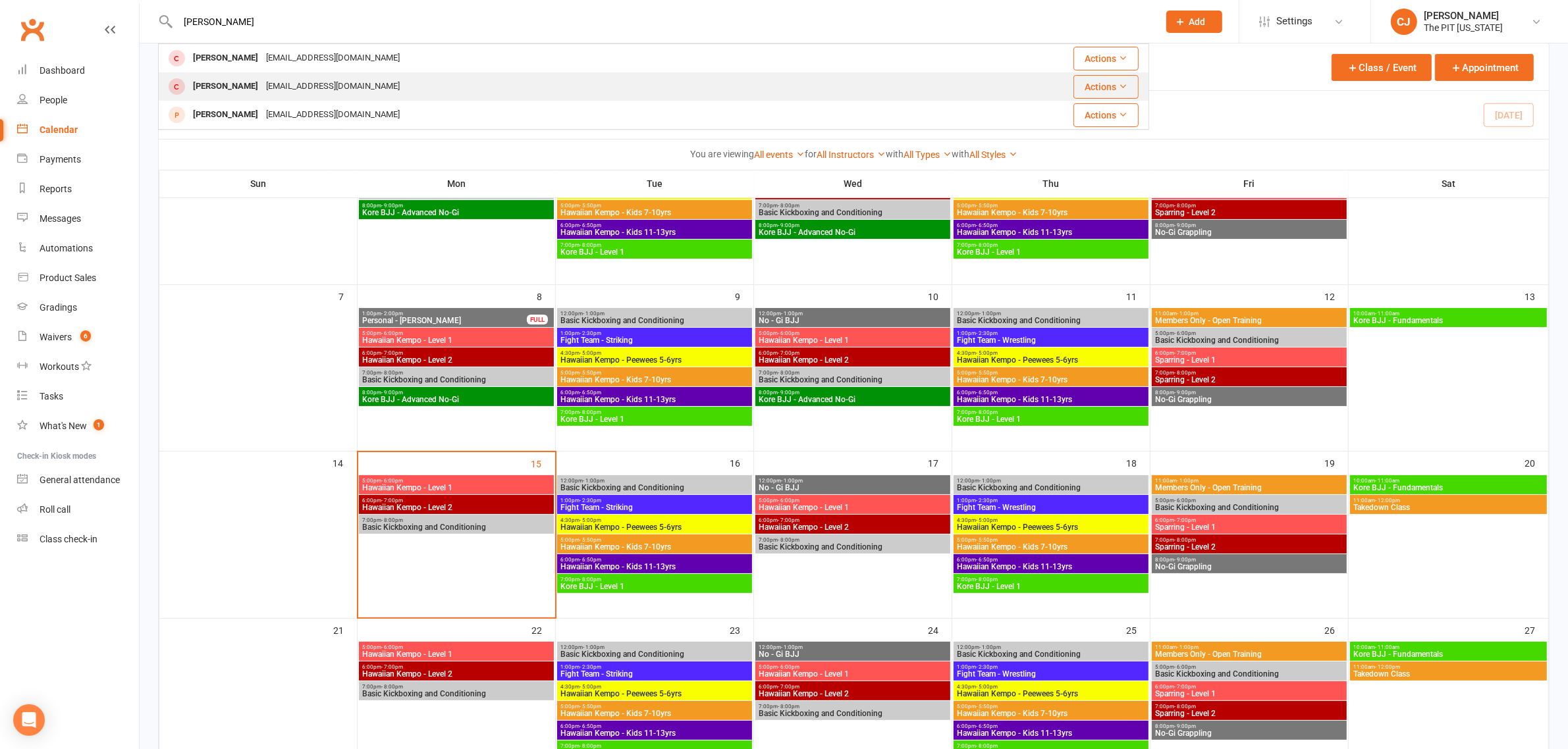
type input "[PERSON_NAME]"
click at [226, 83] on div "[PERSON_NAME]" at bounding box center [226, 87] width 73 height 19
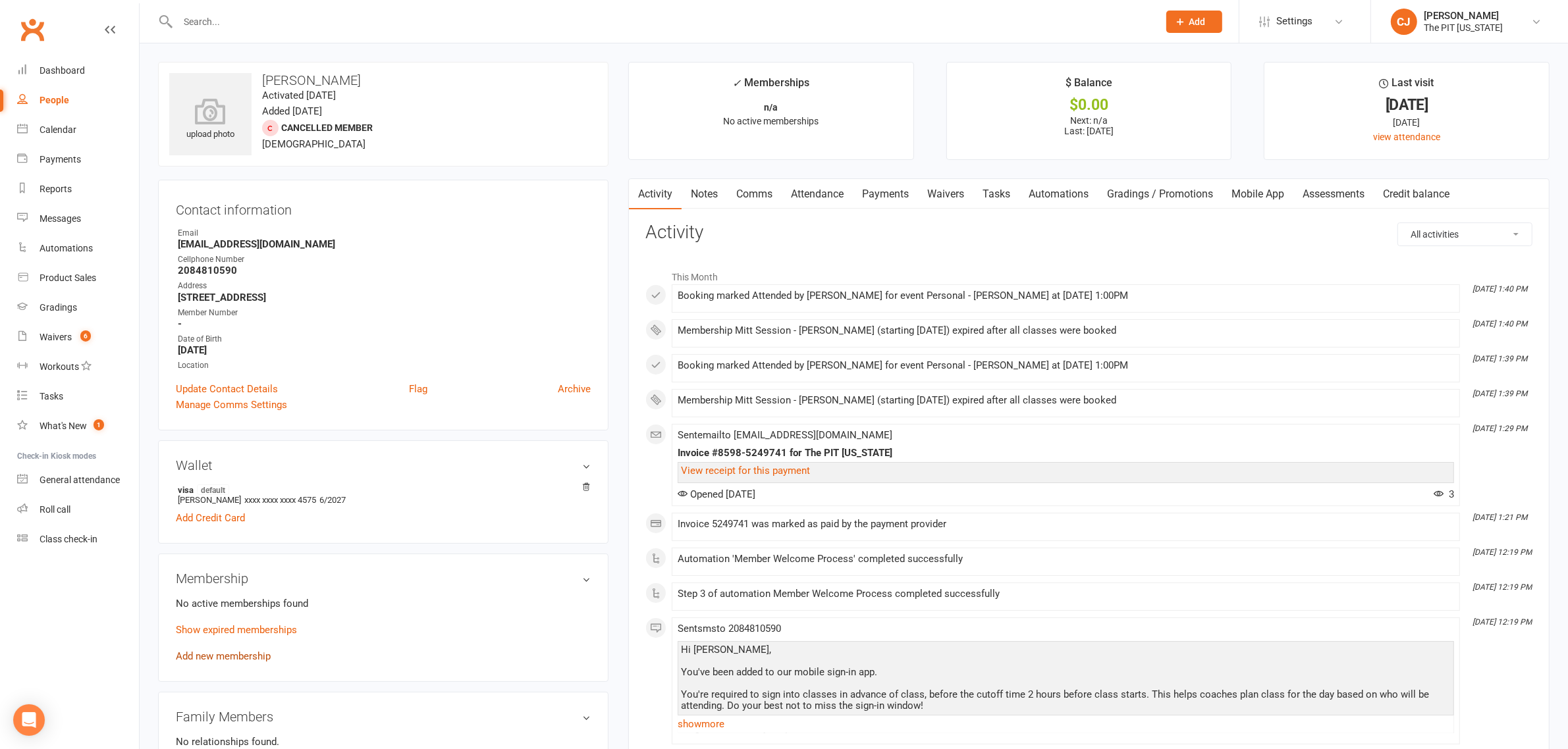
click at [235, 653] on link "Add new membership" at bounding box center [223, 655] width 95 height 12
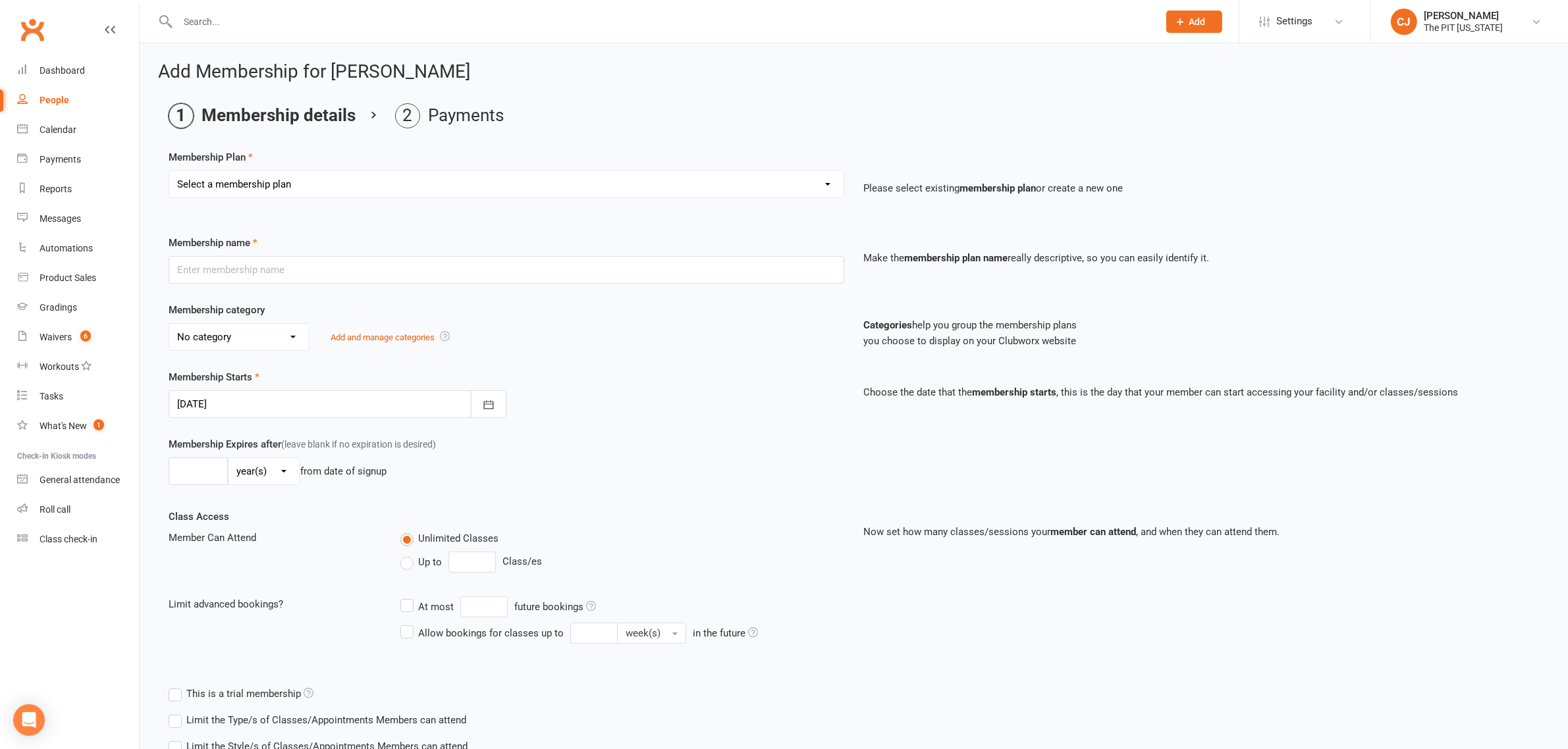
click at [376, 183] on select "Select a membership plan Create new Membership Plan Free Trial Class Mat Fee Ba…" at bounding box center [507, 184] width 674 height 26
select select "35"
click at [170, 171] on select "Select a membership plan Create new Membership Plan Free Trial Class Mat Fee Ba…" at bounding box center [507, 184] width 674 height 26
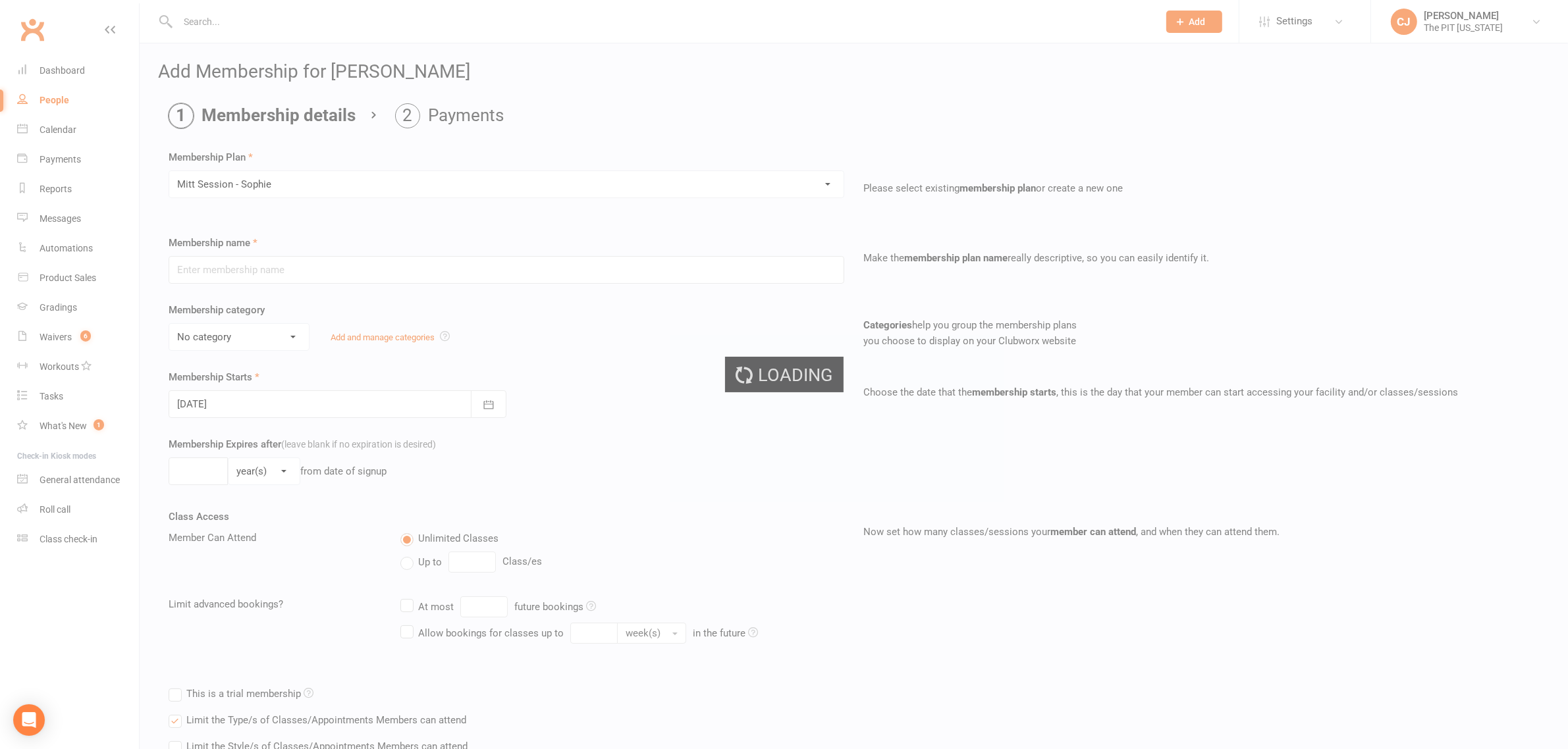
type input "Mitt Session - Sophie"
select select "6"
type input "0"
type input "1"
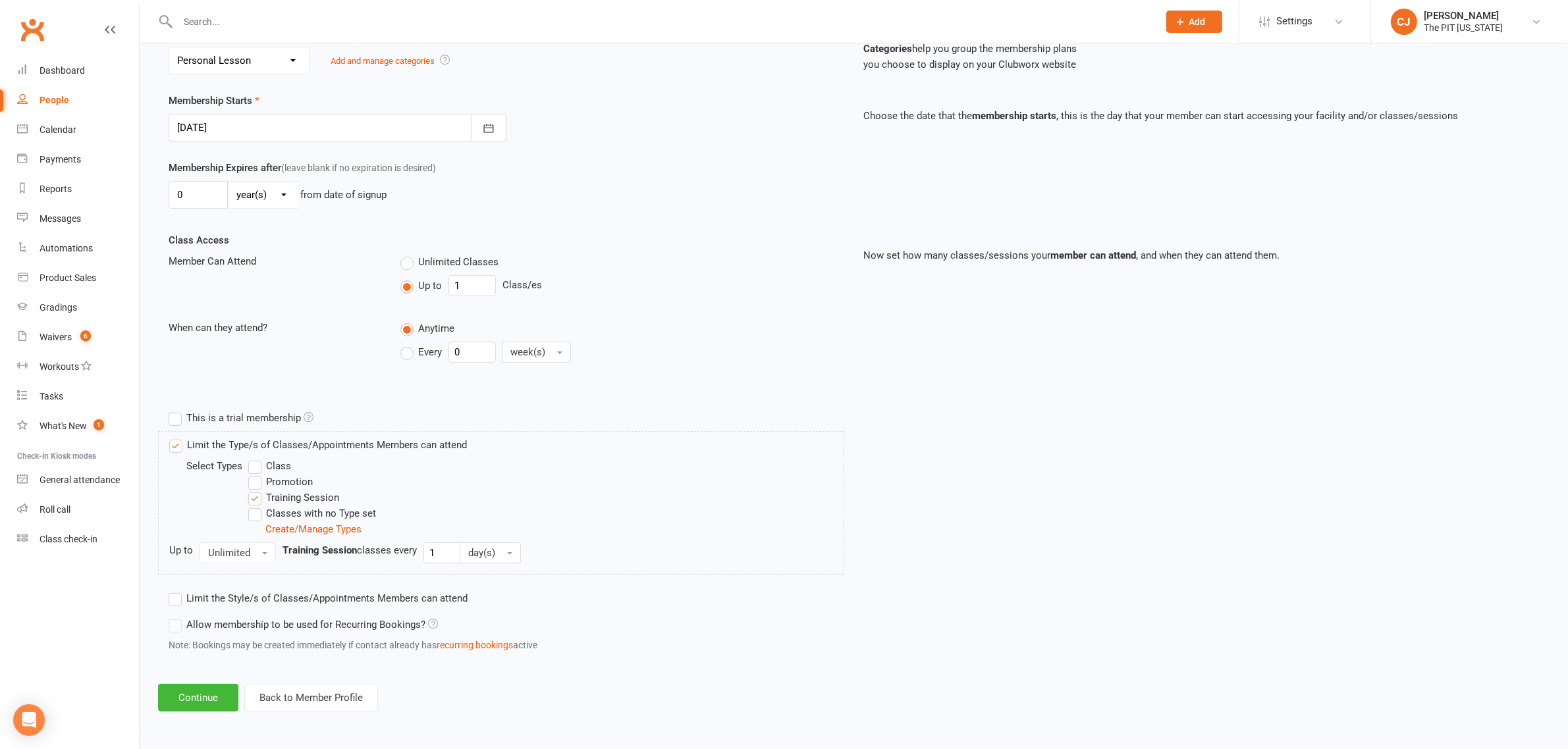
scroll to position [278, 0]
click at [211, 695] on button "Continue" at bounding box center [198, 697] width 80 height 28
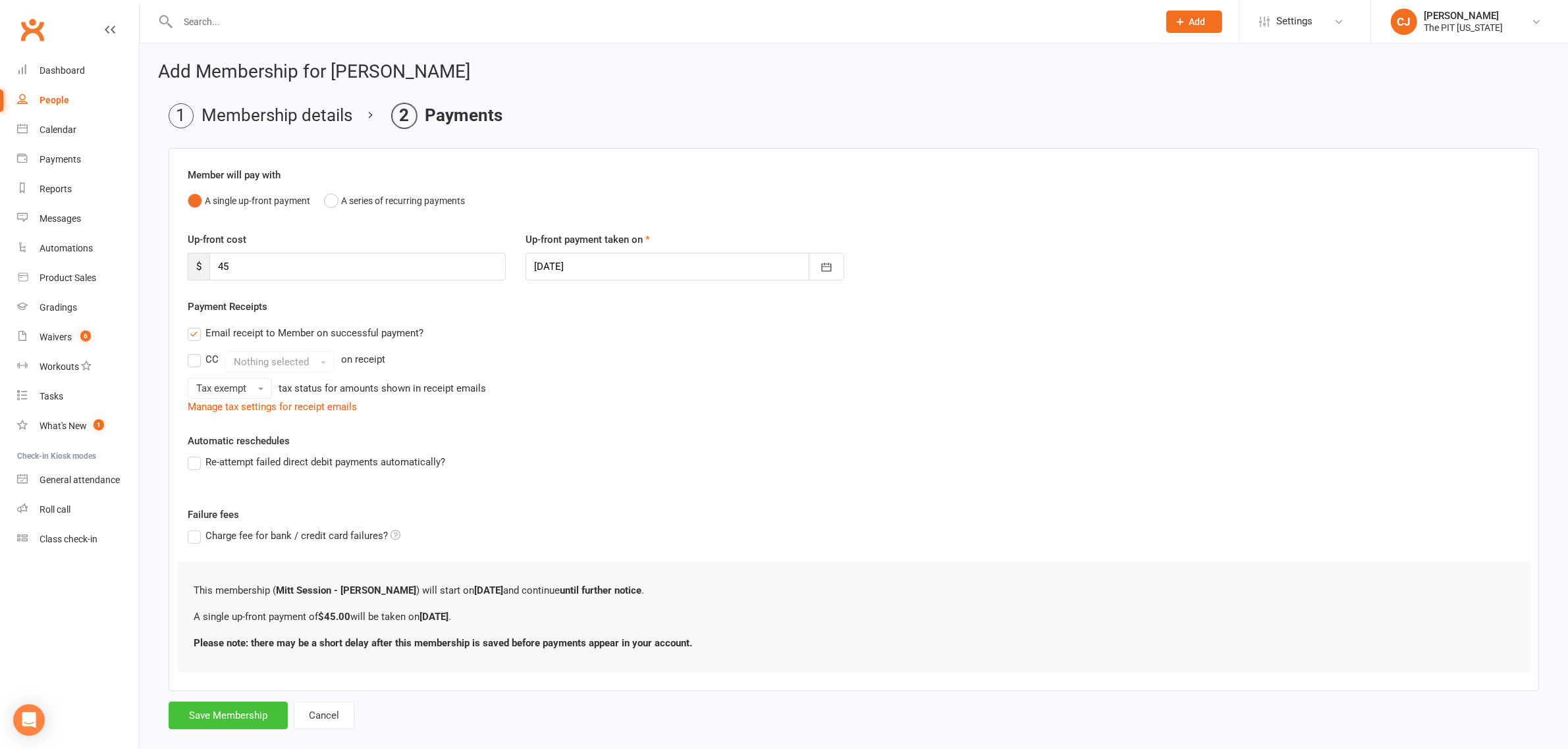
click at [231, 711] on button "Save Membership" at bounding box center [229, 715] width 119 height 28
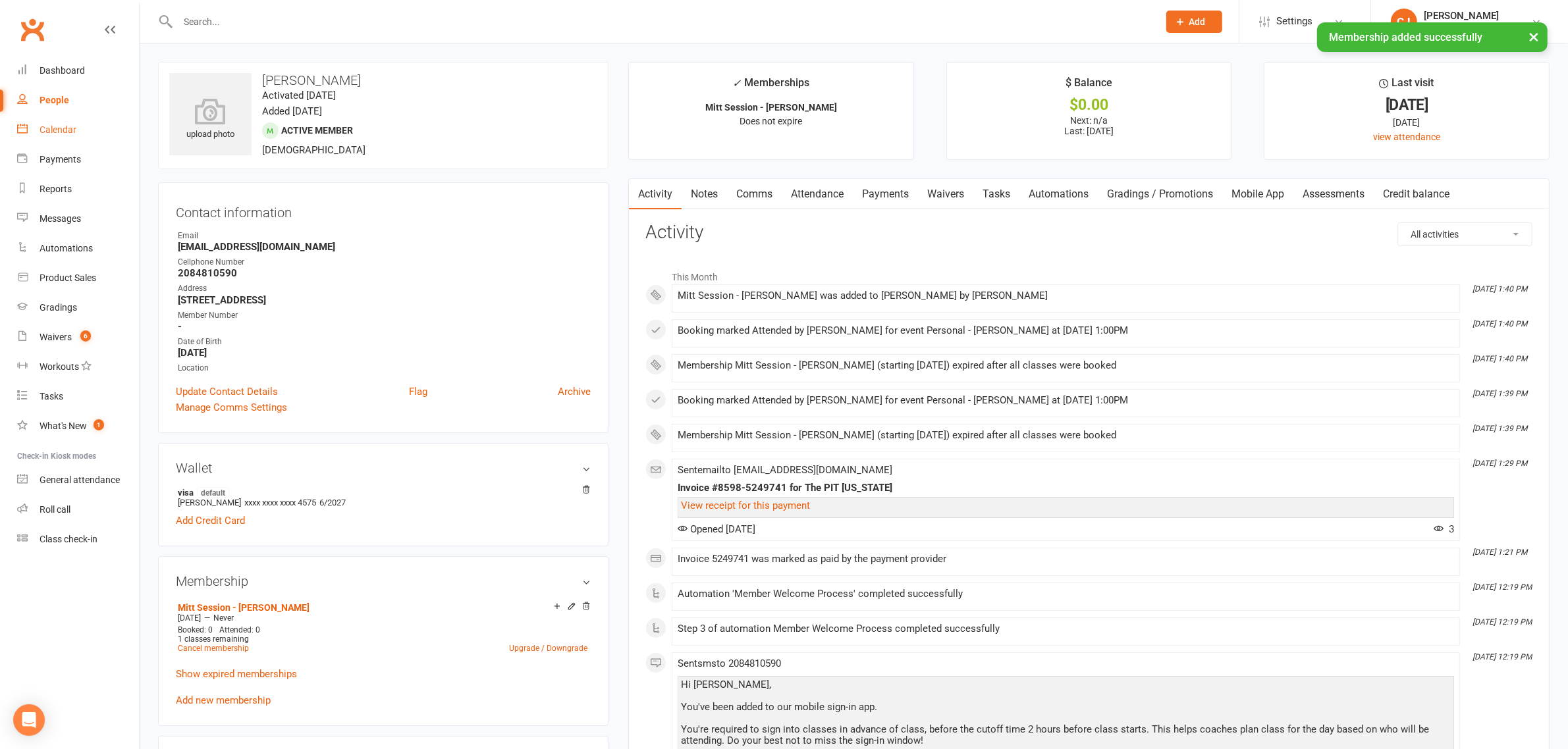
click at [85, 127] on link "Calendar" at bounding box center [78, 130] width 122 height 30
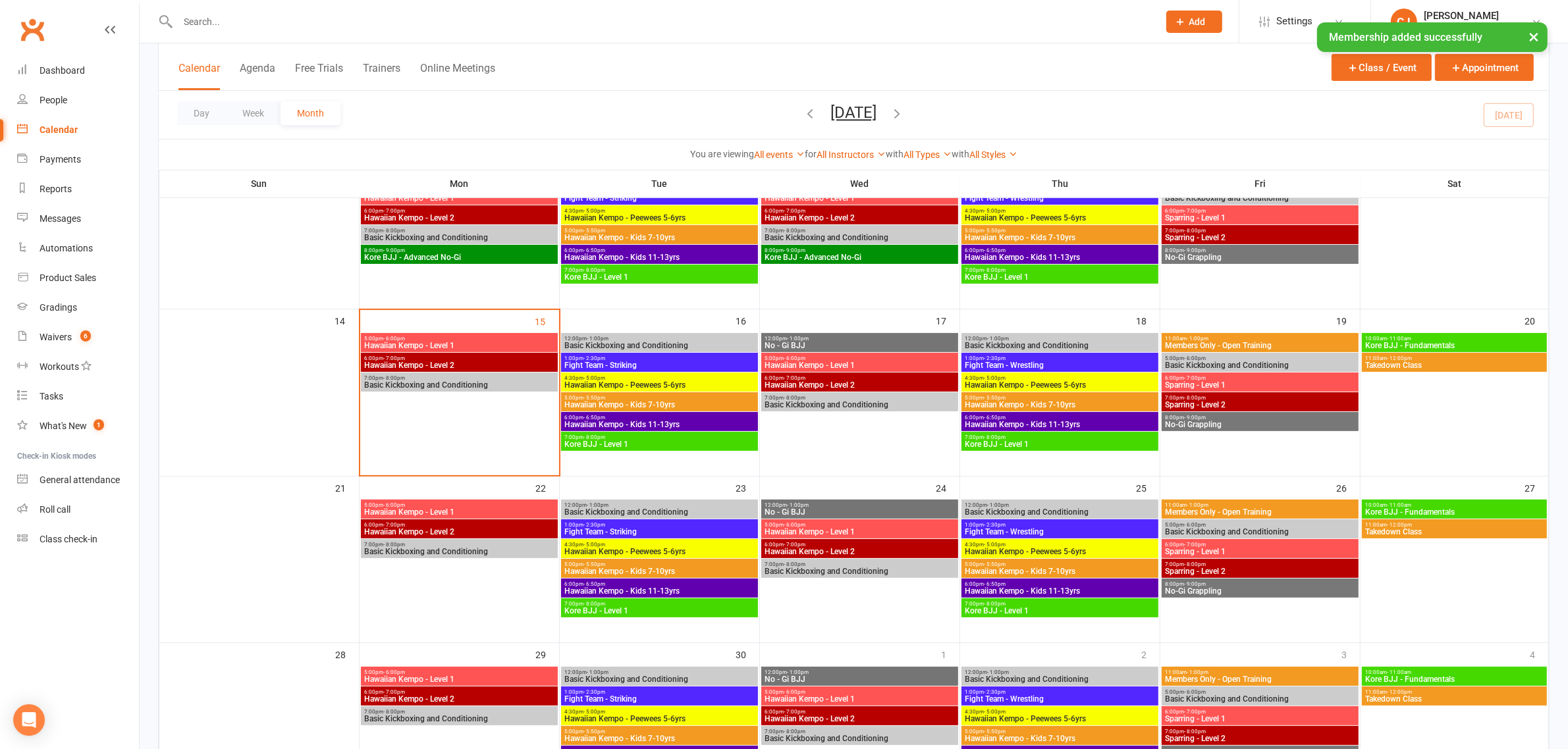
scroll to position [329, 0]
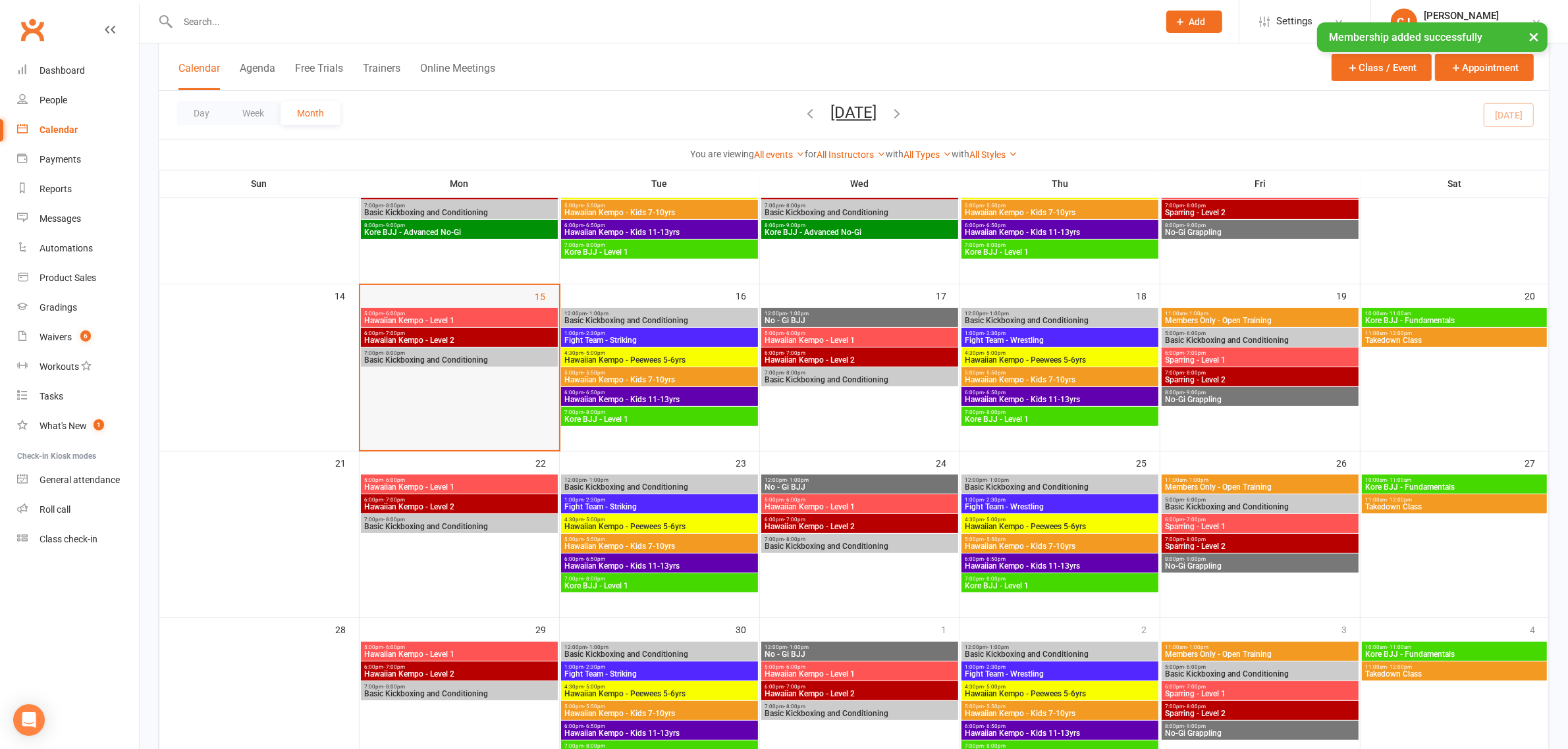
click at [503, 405] on div at bounding box center [459, 367] width 196 height 119
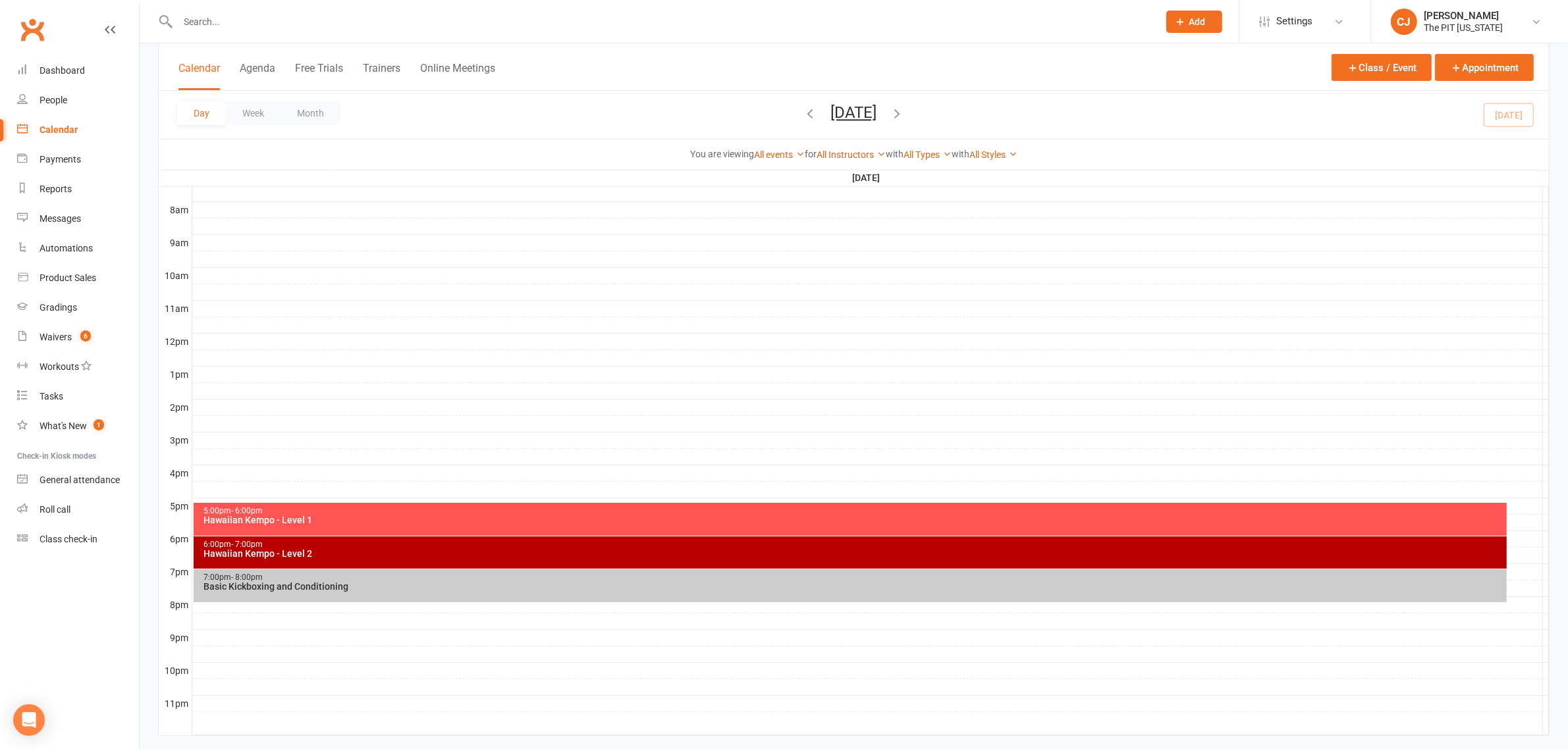
click at [215, 372] on div at bounding box center [871, 374] width 1356 height 16
click at [225, 341] on button "Add Appointment" at bounding box center [222, 342] width 77 height 16
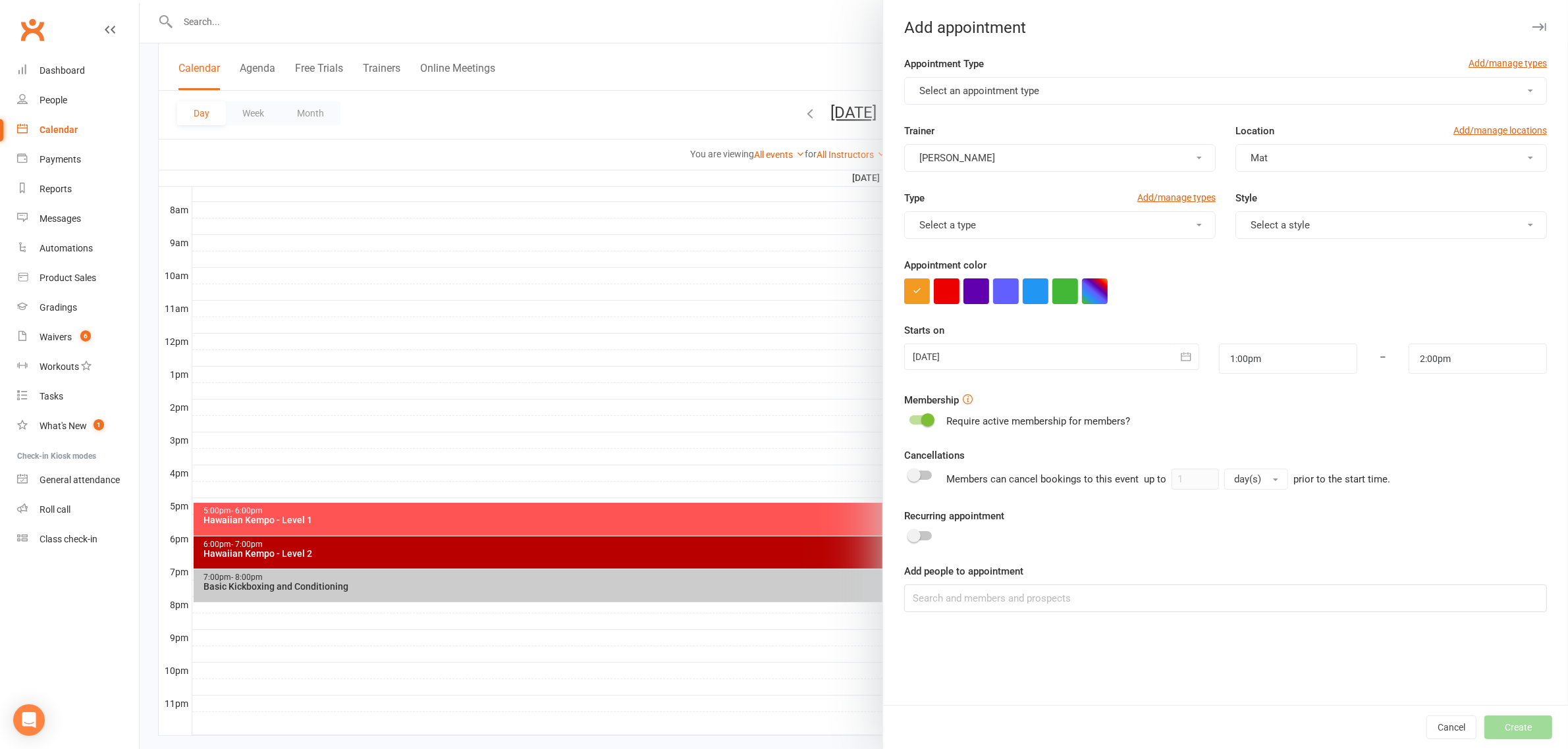
click at [993, 97] on button "Select an appointment type" at bounding box center [1226, 91] width 643 height 28
click at [973, 148] on span "Personal - Sophie" at bounding box center [977, 148] width 123 height 12
click at [1135, 160] on button "[PERSON_NAME]" at bounding box center [1059, 158] width 311 height 28
click at [949, 239] on span "[PERSON_NAME]" at bounding box center [954, 242] width 76 height 12
click at [1459, 357] on input "2:00pm" at bounding box center [1478, 359] width 138 height 31
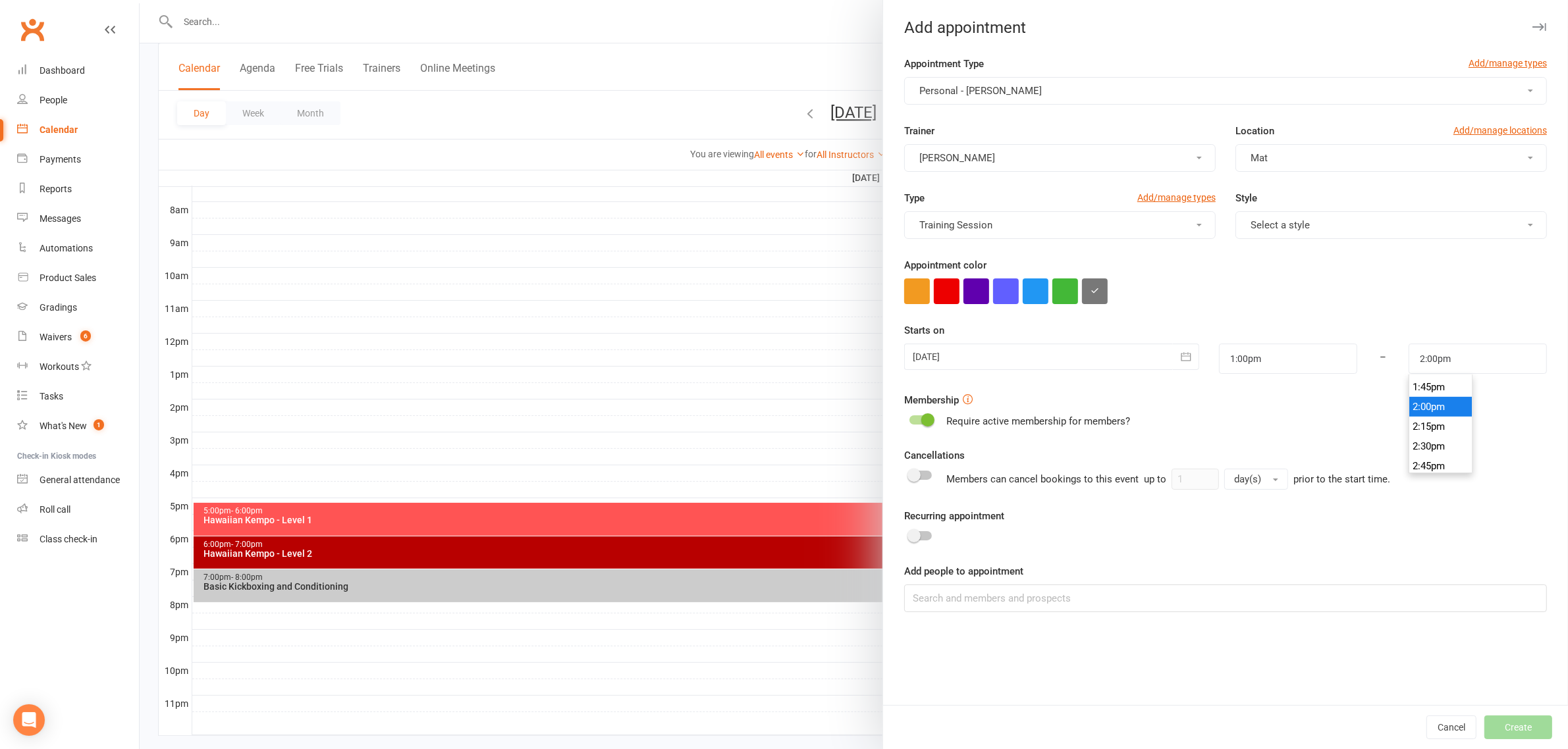
scroll to position [1051, 0]
type input "1:30pm"
click at [1432, 399] on li "1:30pm" at bounding box center [1440, 400] width 63 height 20
click at [934, 606] on input at bounding box center [1226, 598] width 643 height 28
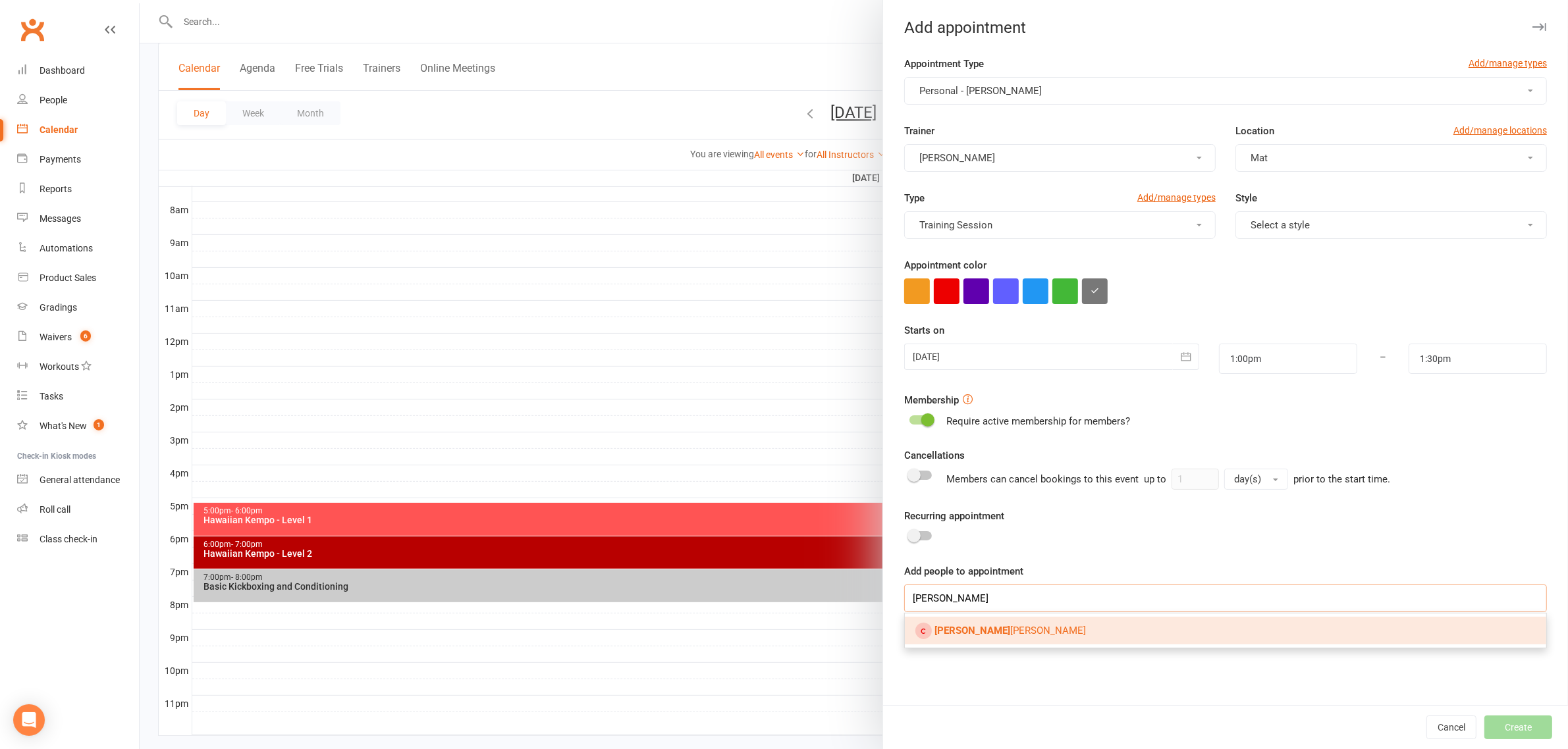
type input "[PERSON_NAME]"
click at [969, 627] on span "Lau ra Gilmore" at bounding box center [1010, 630] width 151 height 12
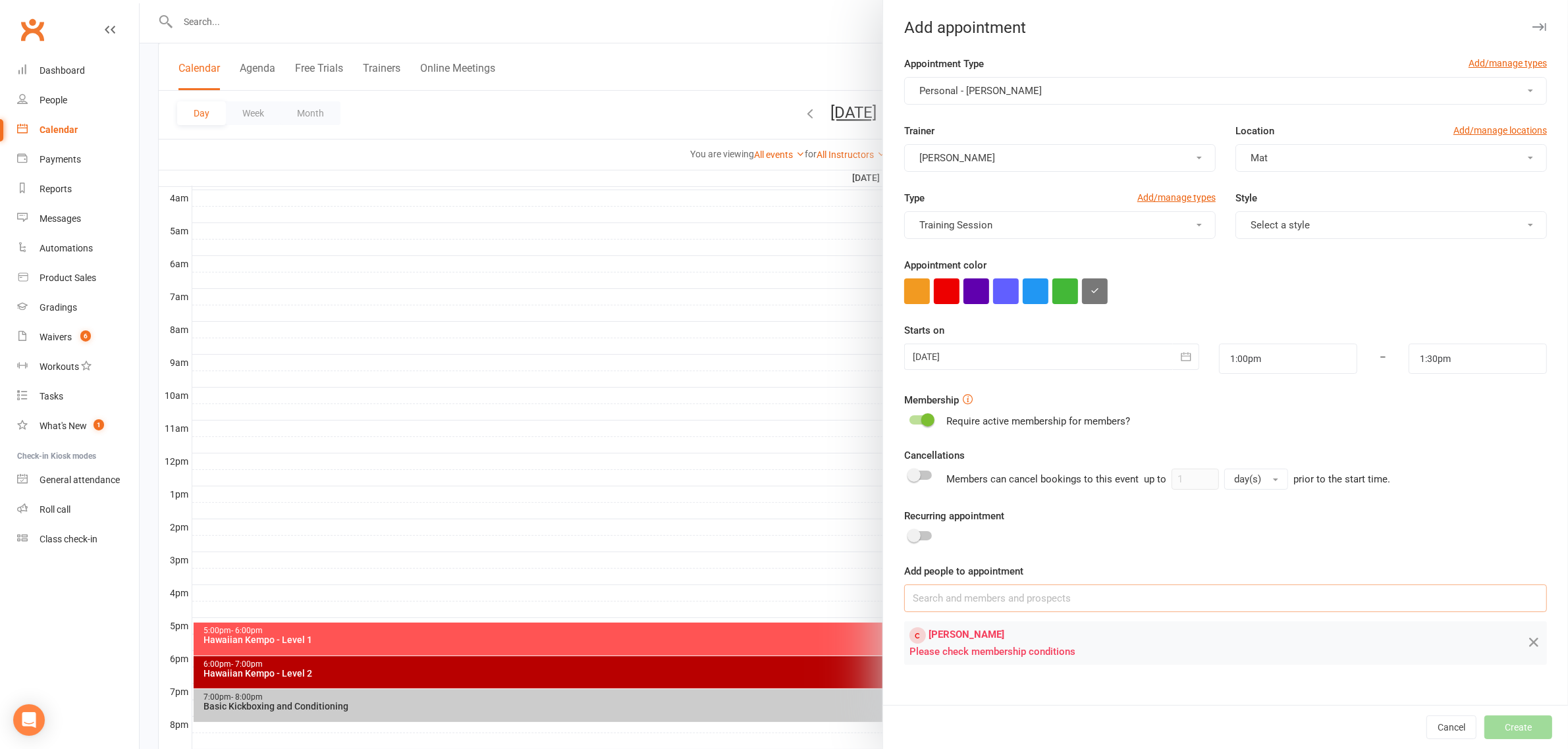
scroll to position [189, 0]
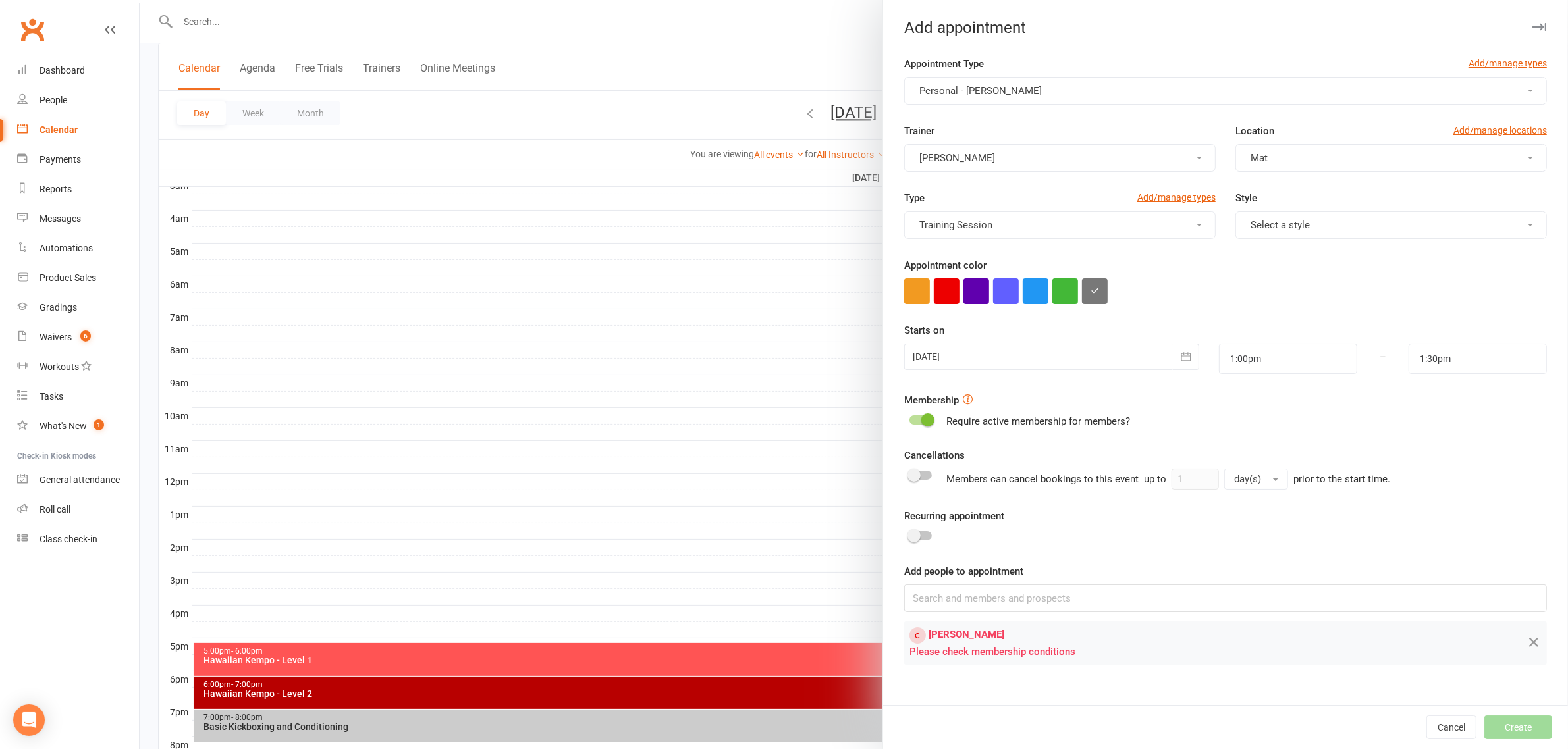
click at [1493, 729] on div "Cancel Create" at bounding box center [1226, 727] width 685 height 44
click at [946, 630] on span "[PERSON_NAME]" at bounding box center [966, 634] width 76 height 12
drag, startPoint x: 1124, startPoint y: 9, endPoint x: 914, endPoint y: 47, distance: 213.4
click at [287, 44] on div at bounding box center [854, 374] width 1428 height 749
click at [270, 17] on div at bounding box center [854, 374] width 1428 height 749
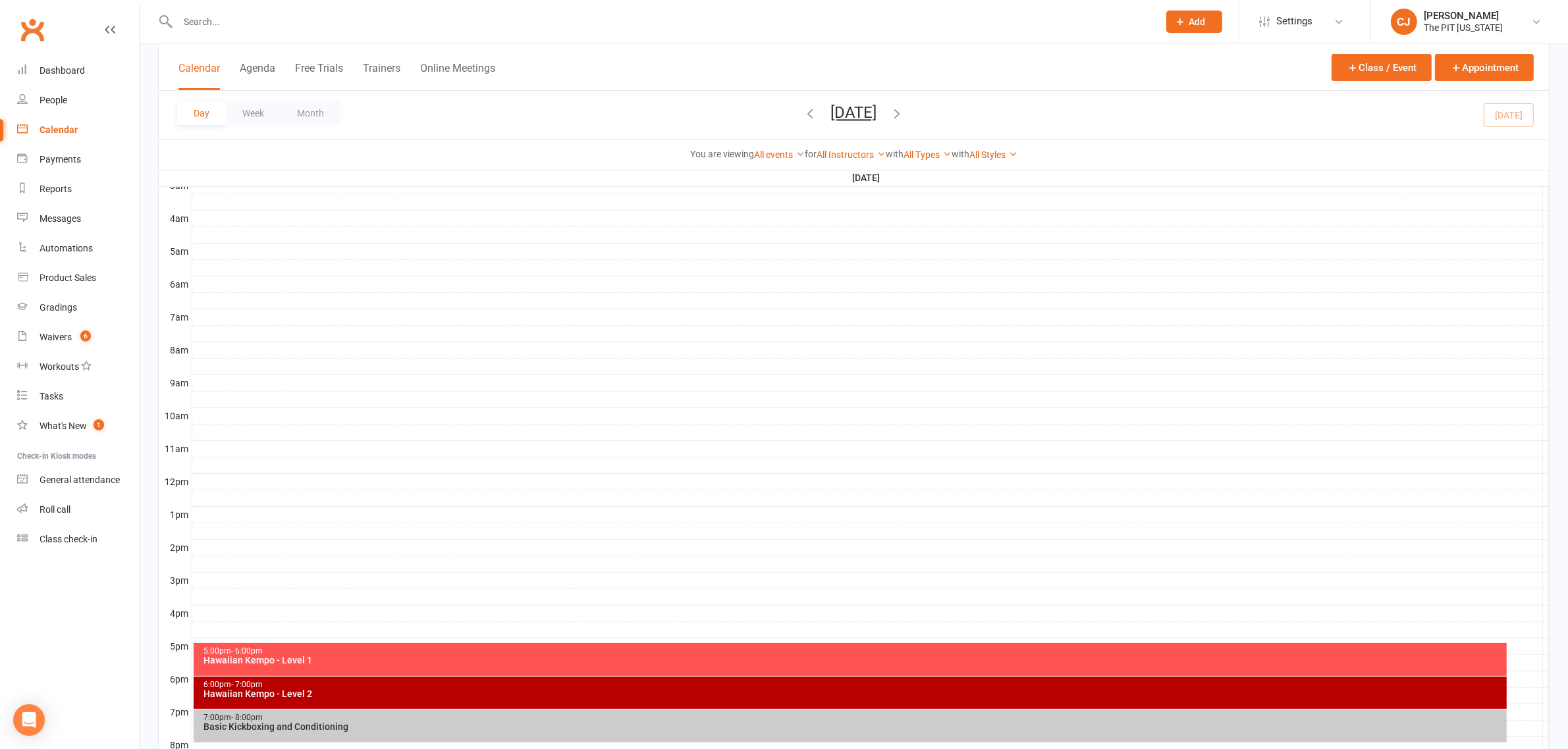
click at [361, 15] on input "text" at bounding box center [661, 21] width 975 height 18
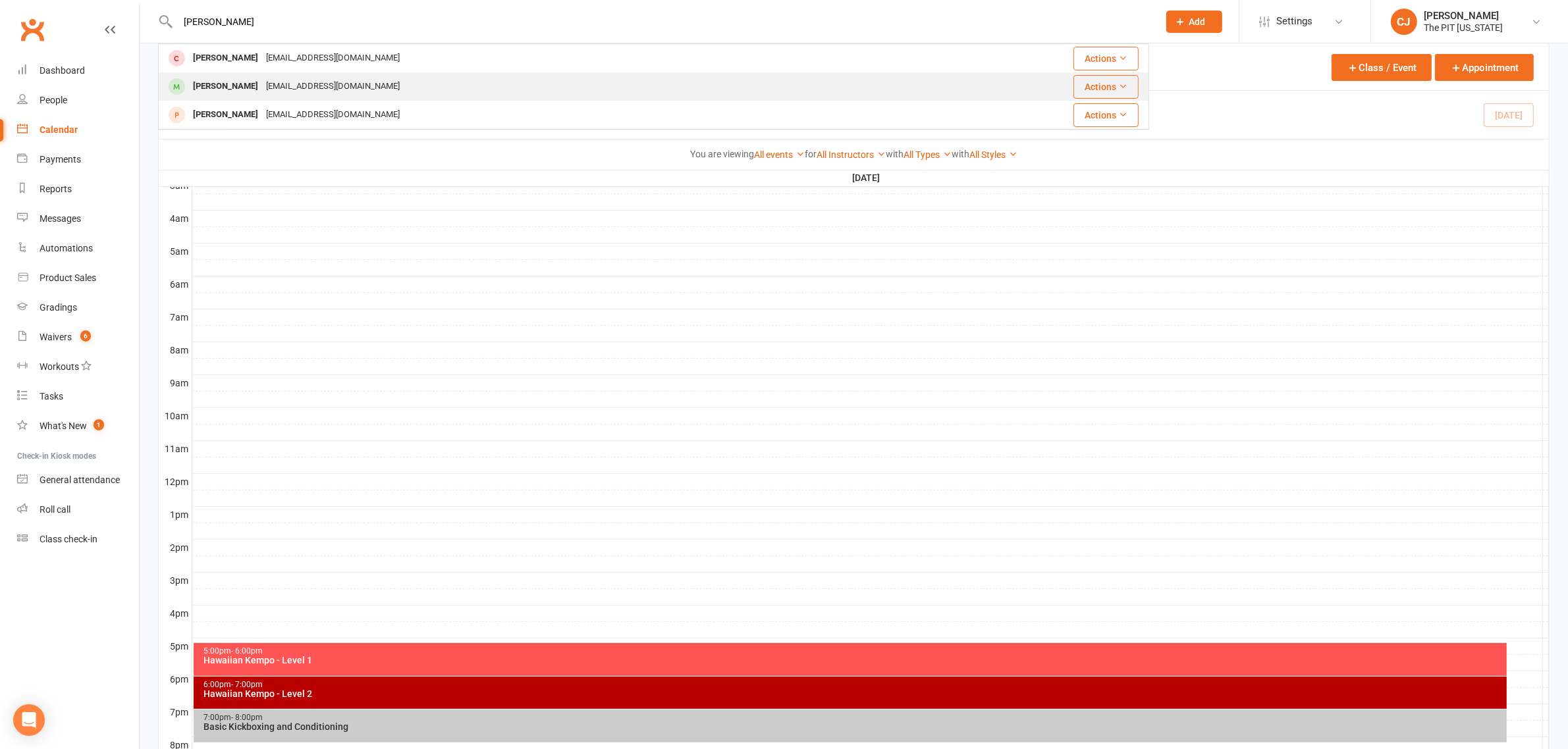
type input "[PERSON_NAME]"
click at [301, 80] on div "[EMAIL_ADDRESS][DOMAIN_NAME]" at bounding box center [333, 87] width 142 height 19
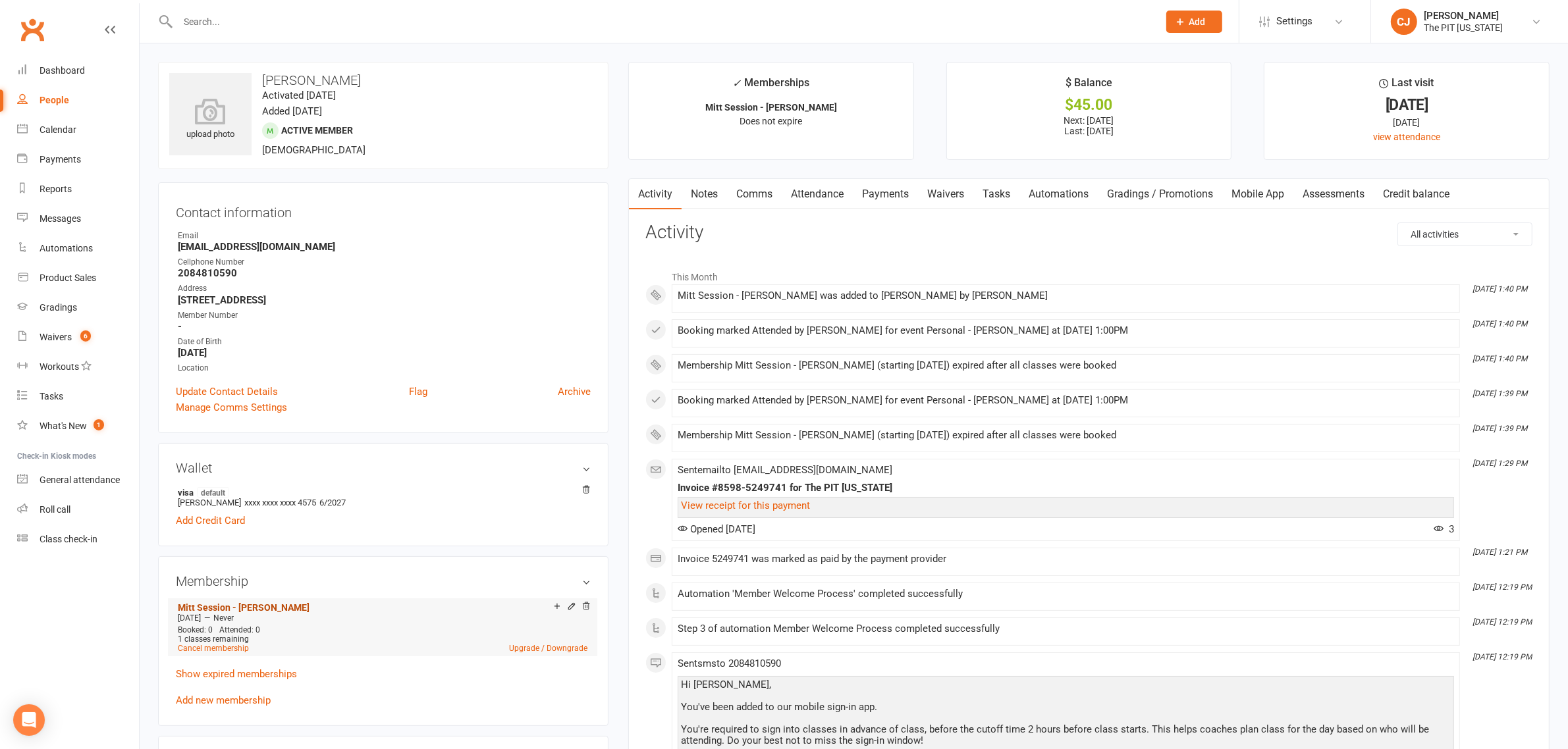
click at [264, 607] on link "Mitt Session - Sophie" at bounding box center [243, 608] width 132 height 11
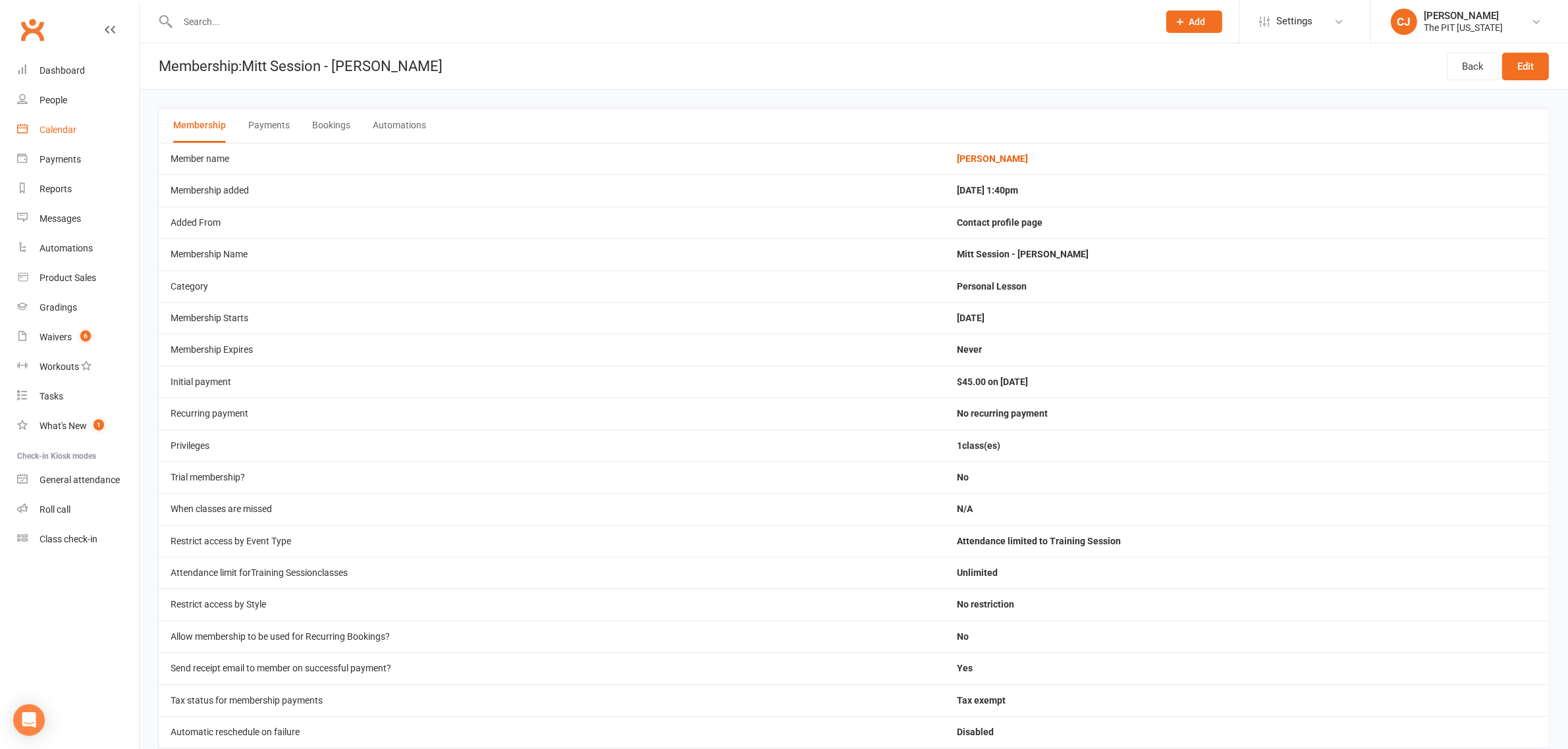
click at [66, 125] on div "Calendar" at bounding box center [58, 130] width 37 height 11
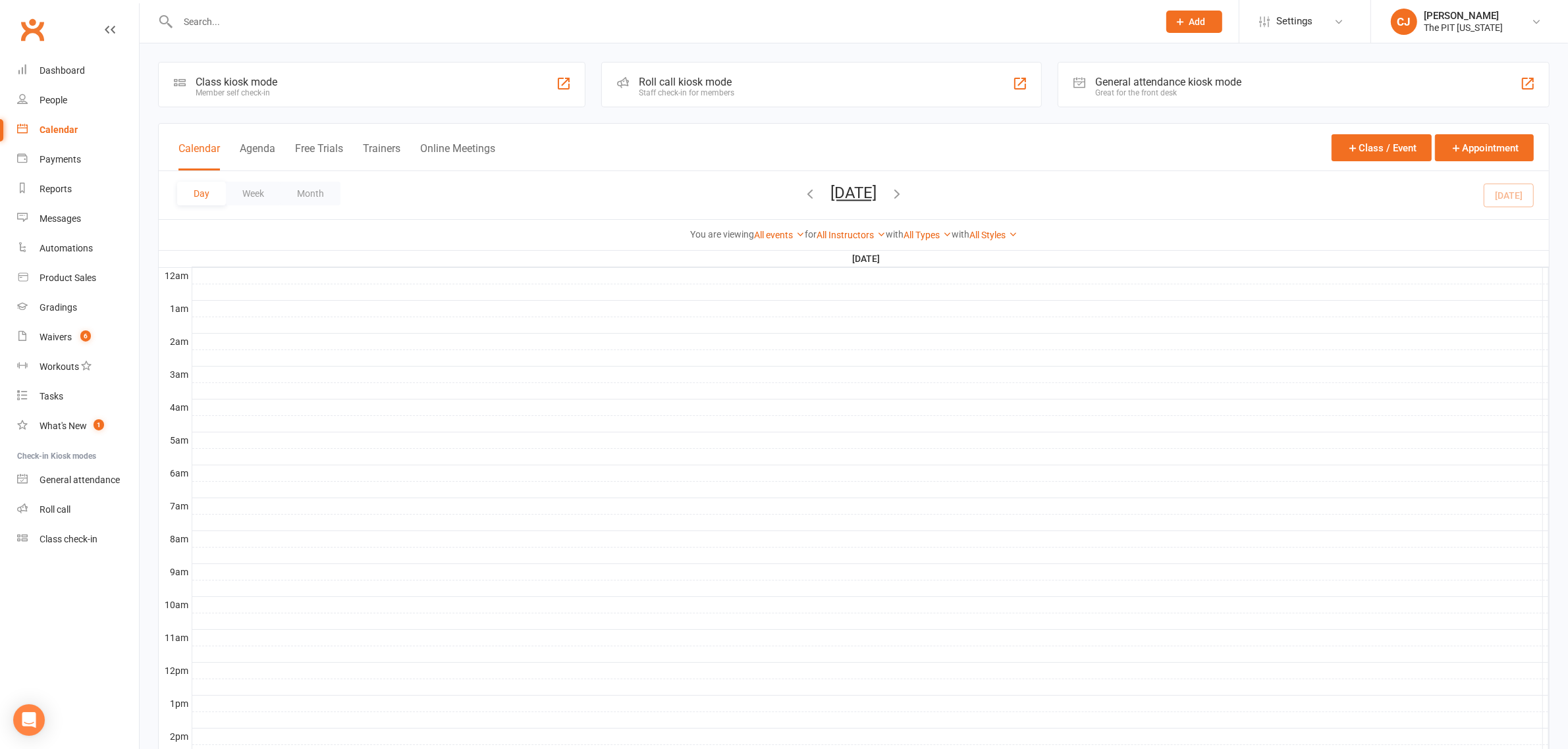
click at [228, 304] on div at bounding box center [871, 308] width 1356 height 16
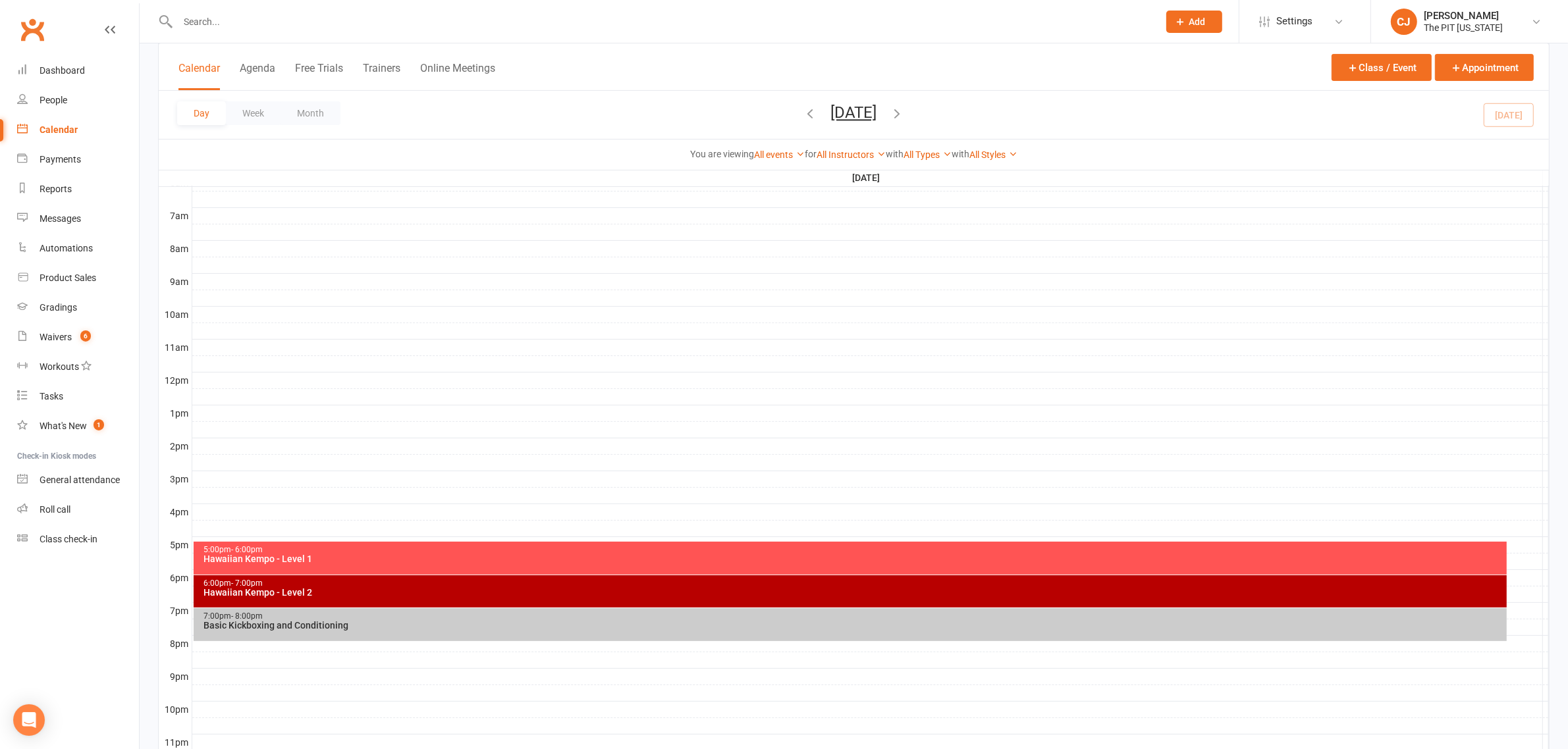
scroll to position [271, 0]
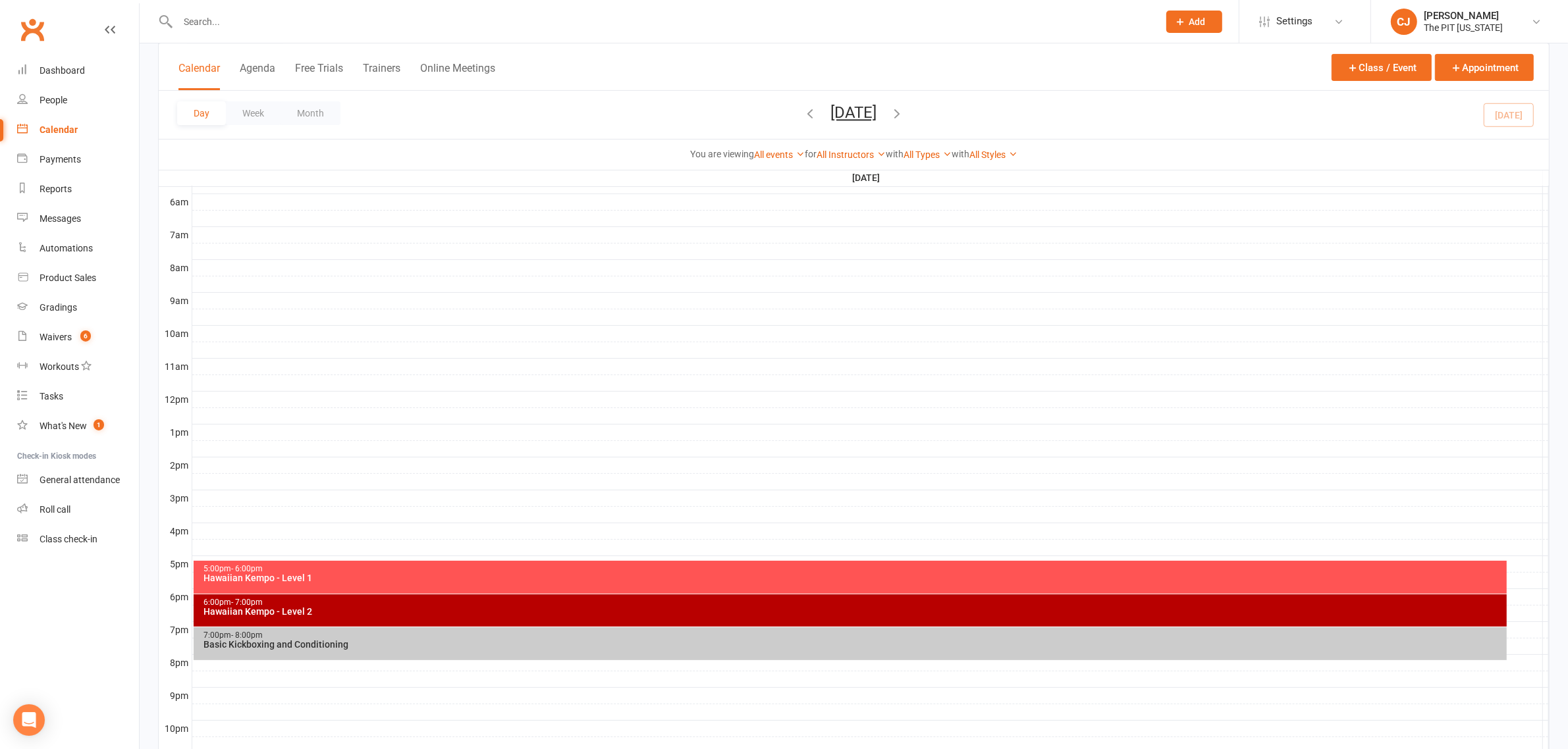
click at [220, 432] on div at bounding box center [871, 432] width 1356 height 16
click at [231, 400] on button "Add Appointment" at bounding box center [228, 403] width 77 height 16
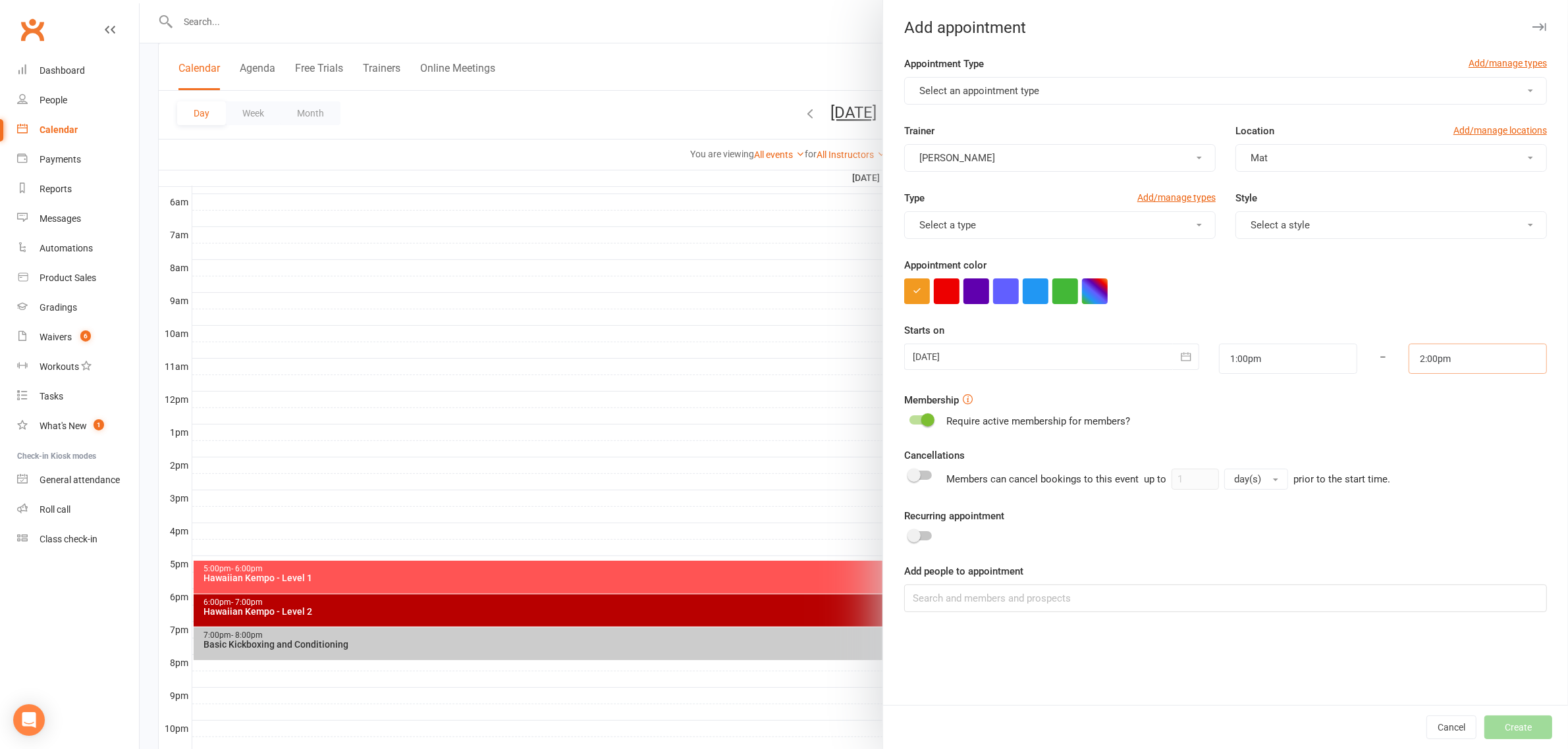
click at [1462, 359] on input "2:00pm" at bounding box center [1478, 359] width 138 height 31
click at [1430, 392] on li "1:30pm" at bounding box center [1440, 400] width 63 height 20
click at [1006, 85] on span "Select an appointment type" at bounding box center [979, 90] width 120 height 12
click at [981, 146] on span "Personal - Sophie" at bounding box center [977, 148] width 123 height 12
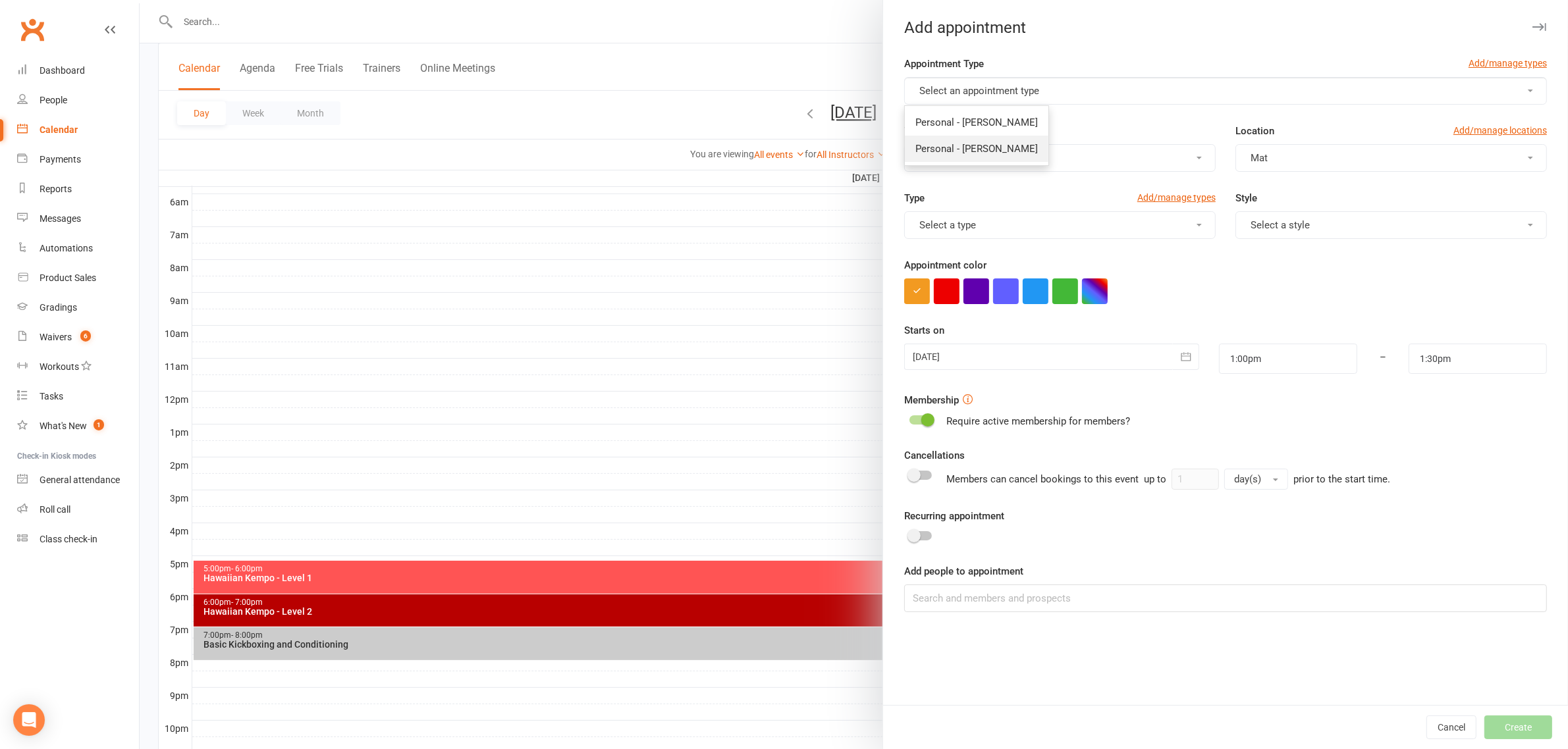
type input "2:00pm"
click at [1001, 226] on button "Training Session" at bounding box center [1059, 225] width 311 height 28
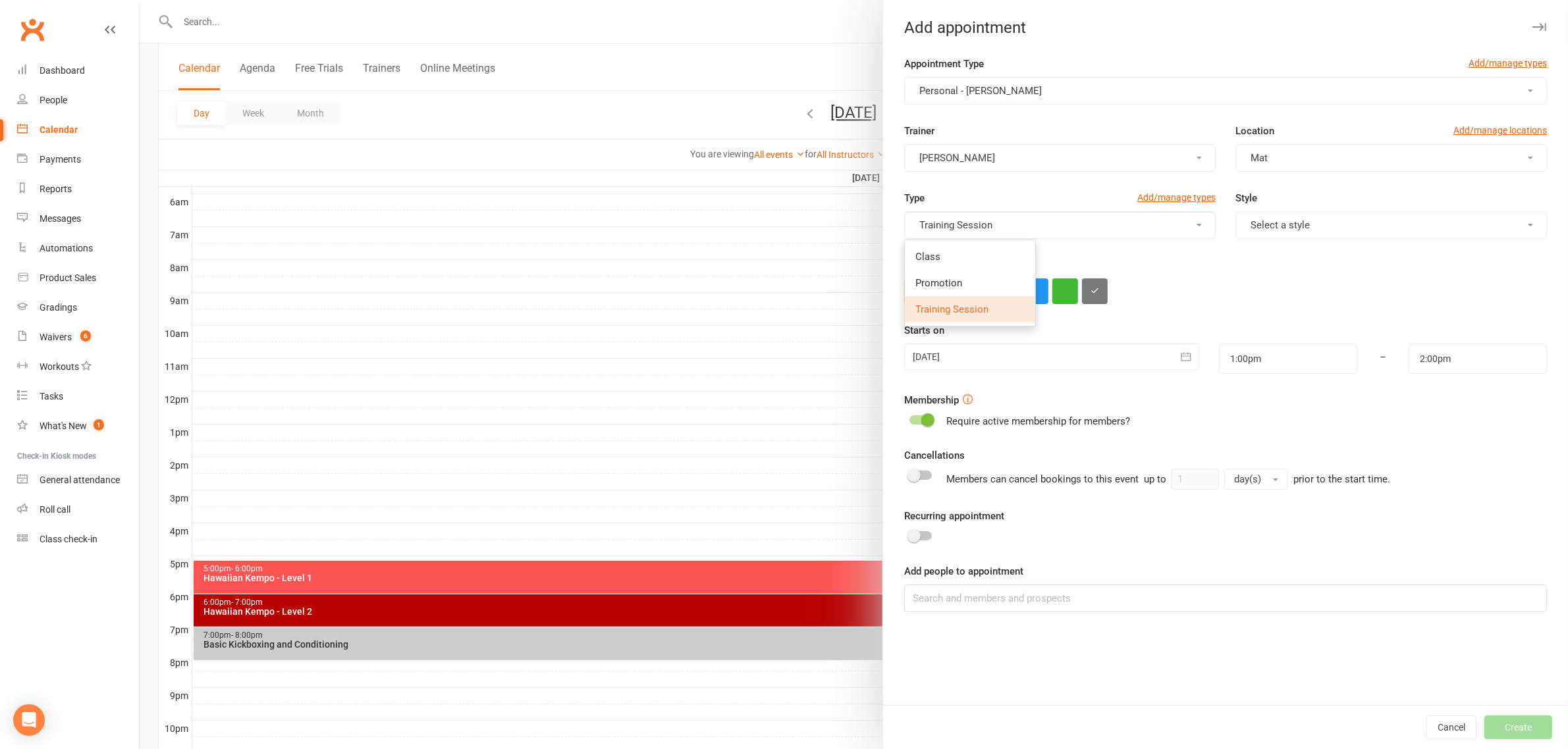
click at [1242, 148] on button "Mat" at bounding box center [1391, 158] width 311 height 28
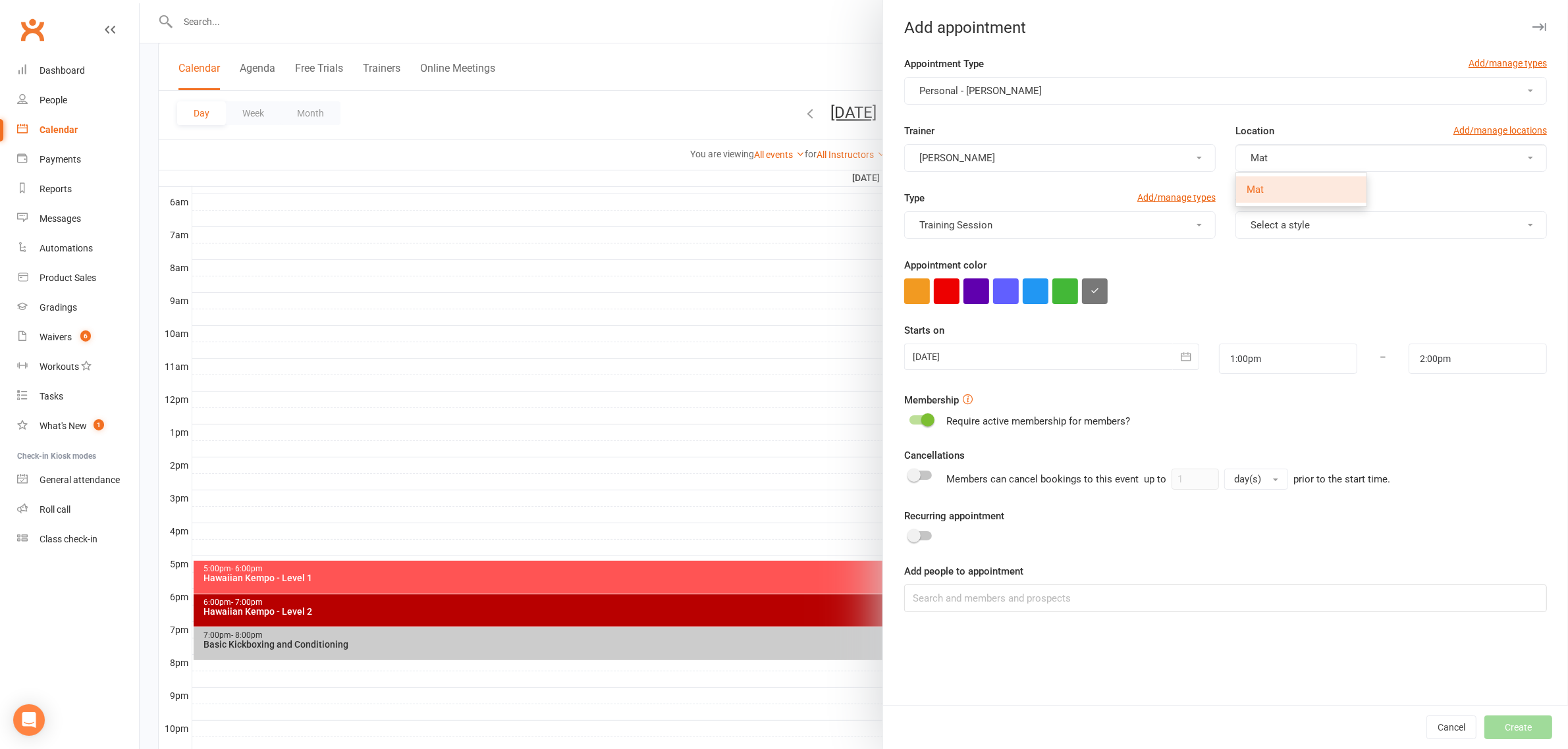
click at [1097, 158] on button "[PERSON_NAME]" at bounding box center [1059, 158] width 311 height 28
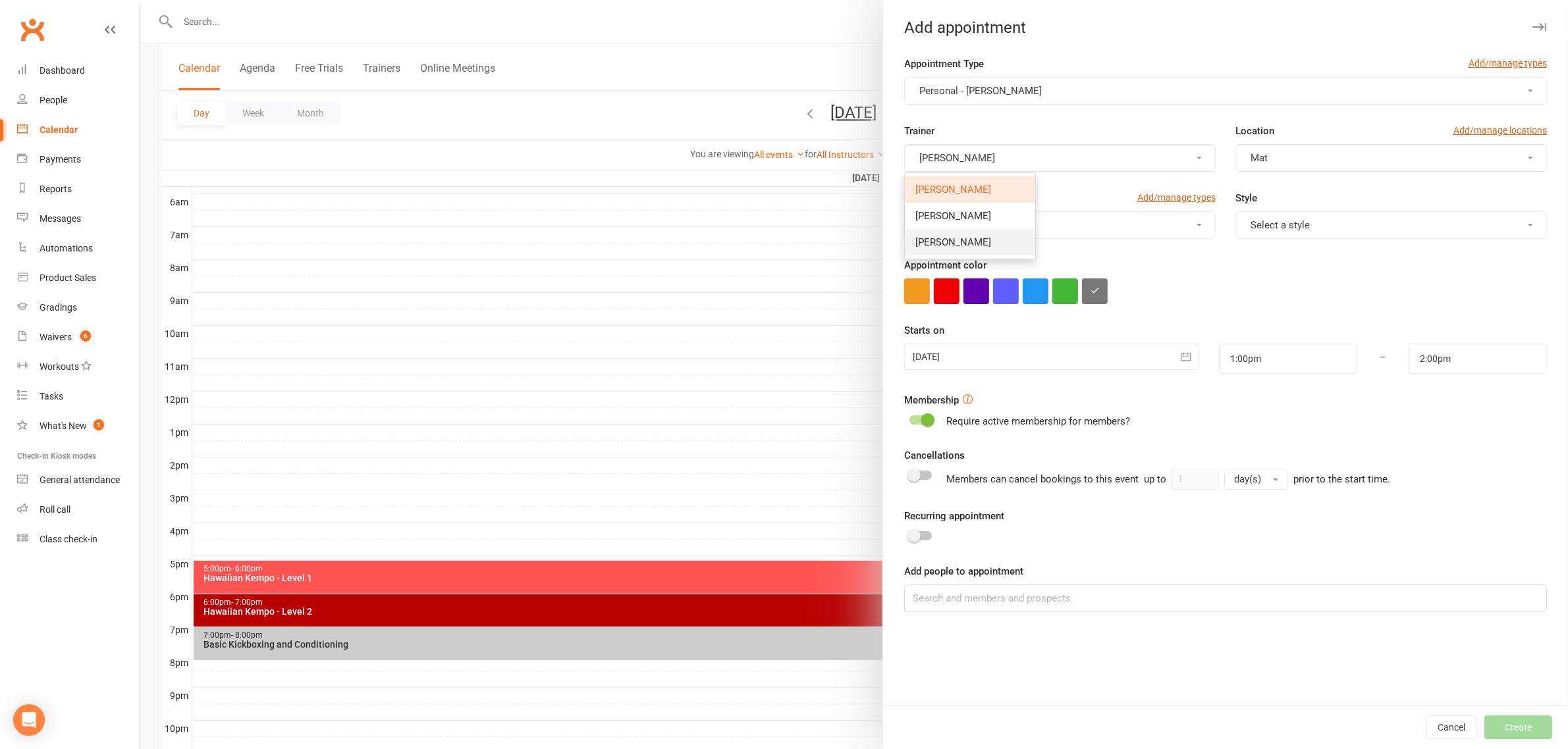
click at [937, 235] on link "[PERSON_NAME]" at bounding box center [970, 242] width 130 height 26
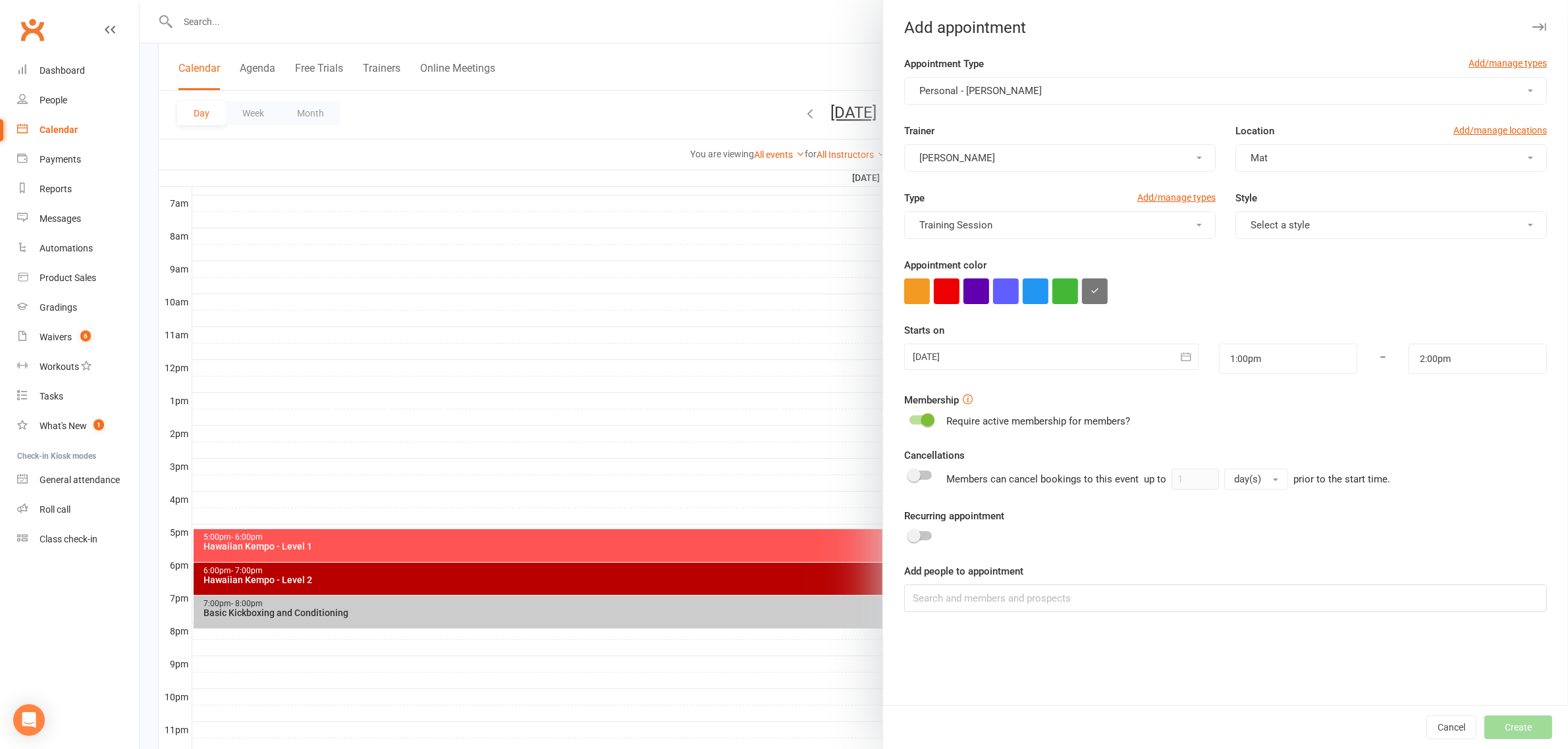
scroll to position [353, 0]
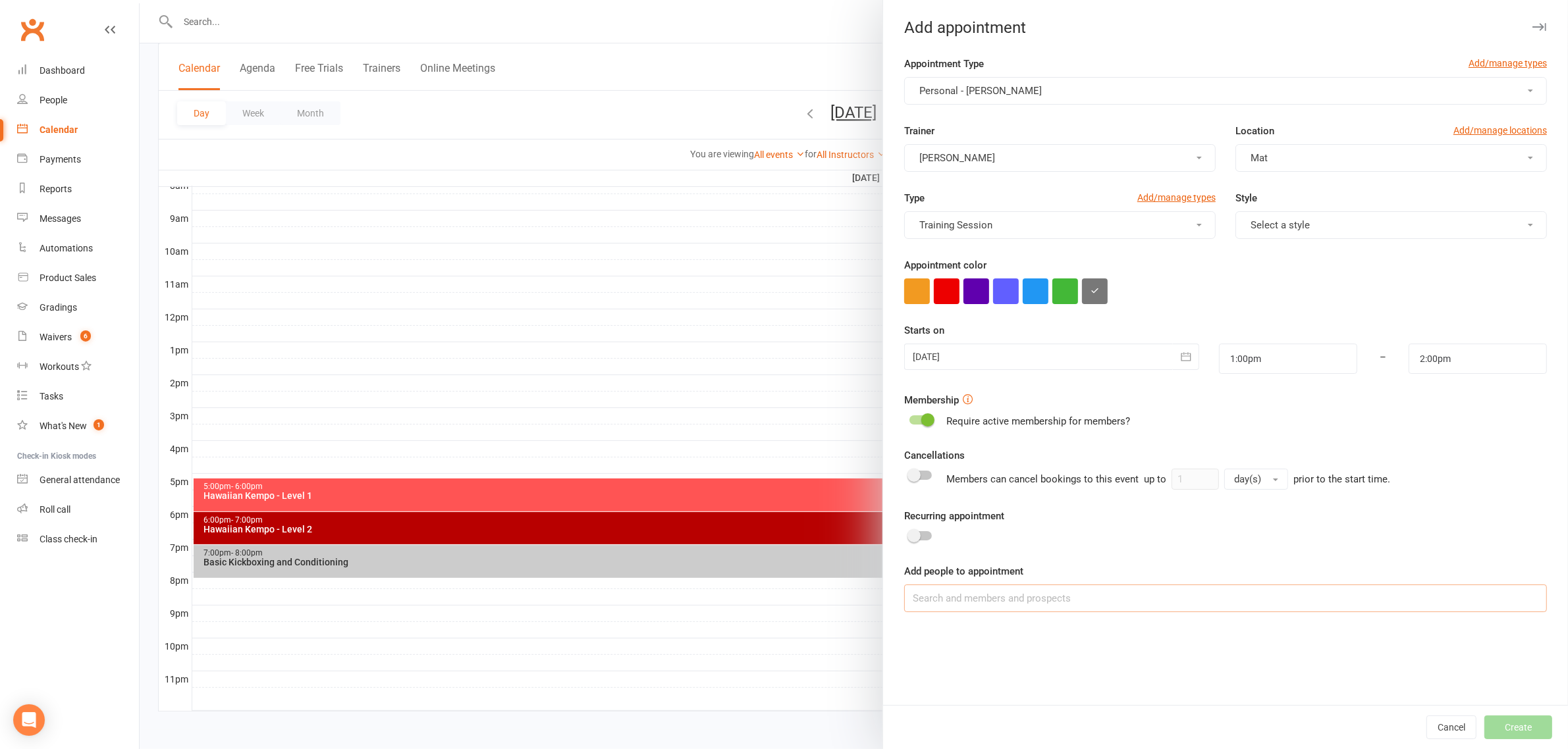
click at [957, 589] on input at bounding box center [1226, 598] width 643 height 28
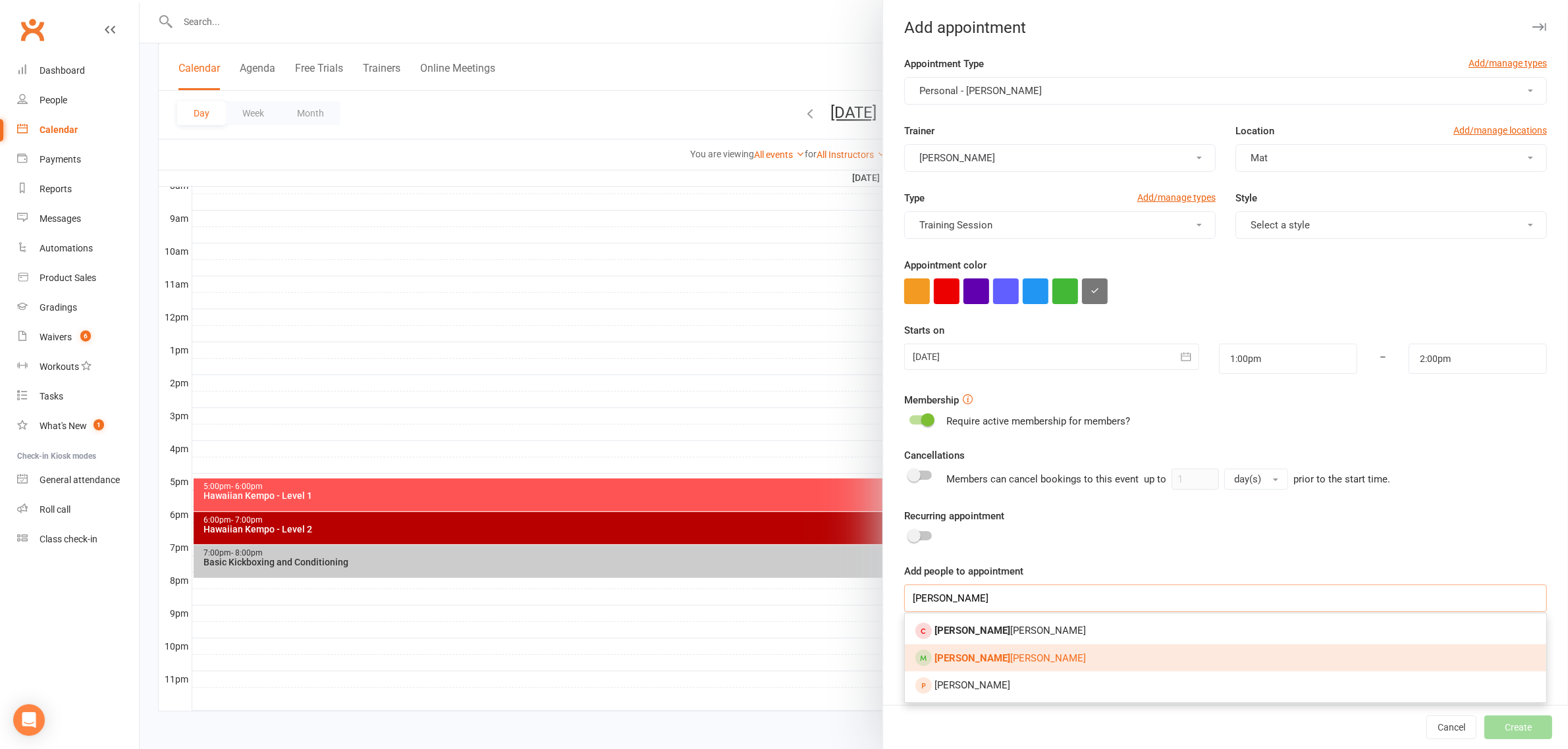
type input "[PERSON_NAME]"
click at [979, 658] on span "Laura Sluder" at bounding box center [1010, 657] width 151 height 12
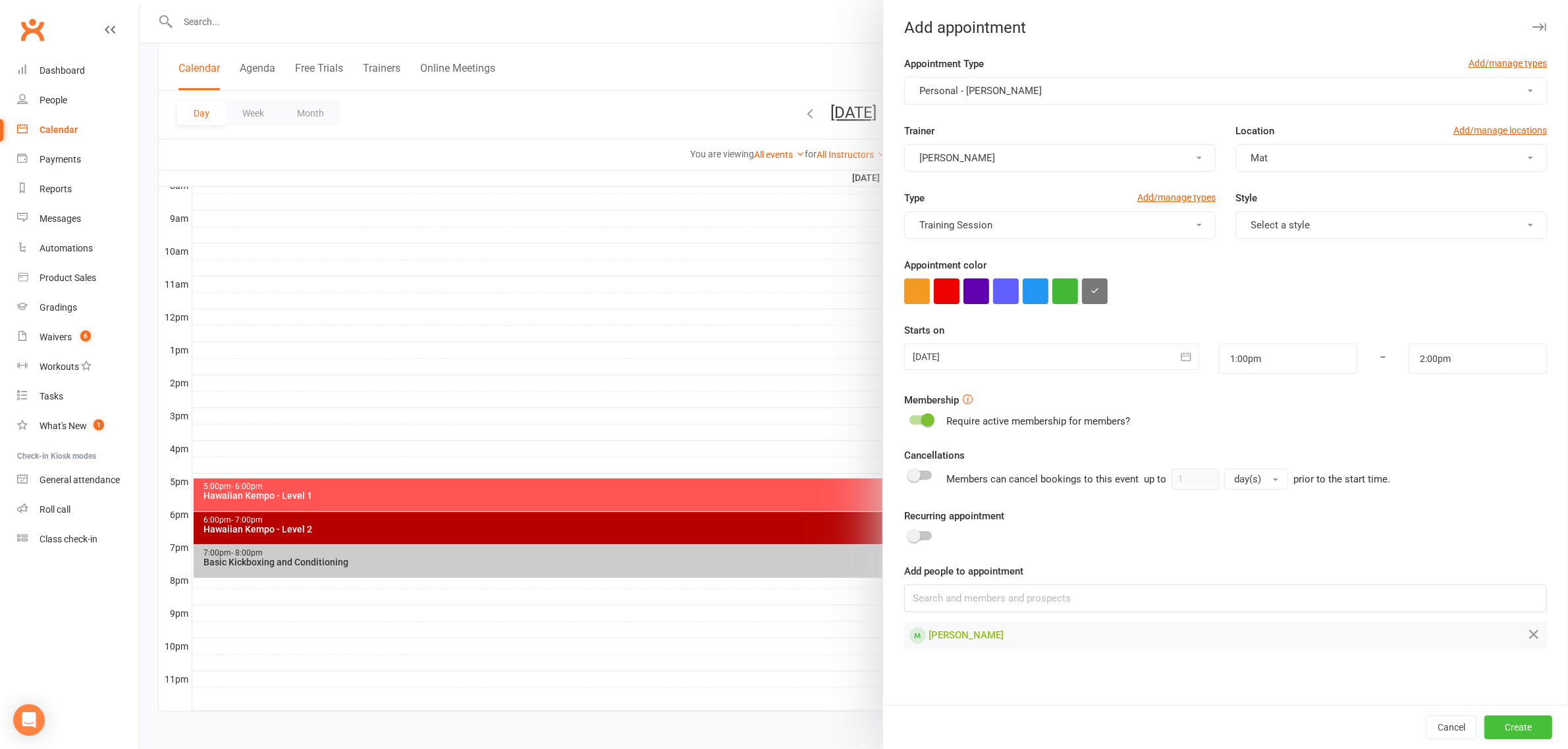
click at [1495, 729] on button "Create" at bounding box center [1518, 727] width 68 height 24
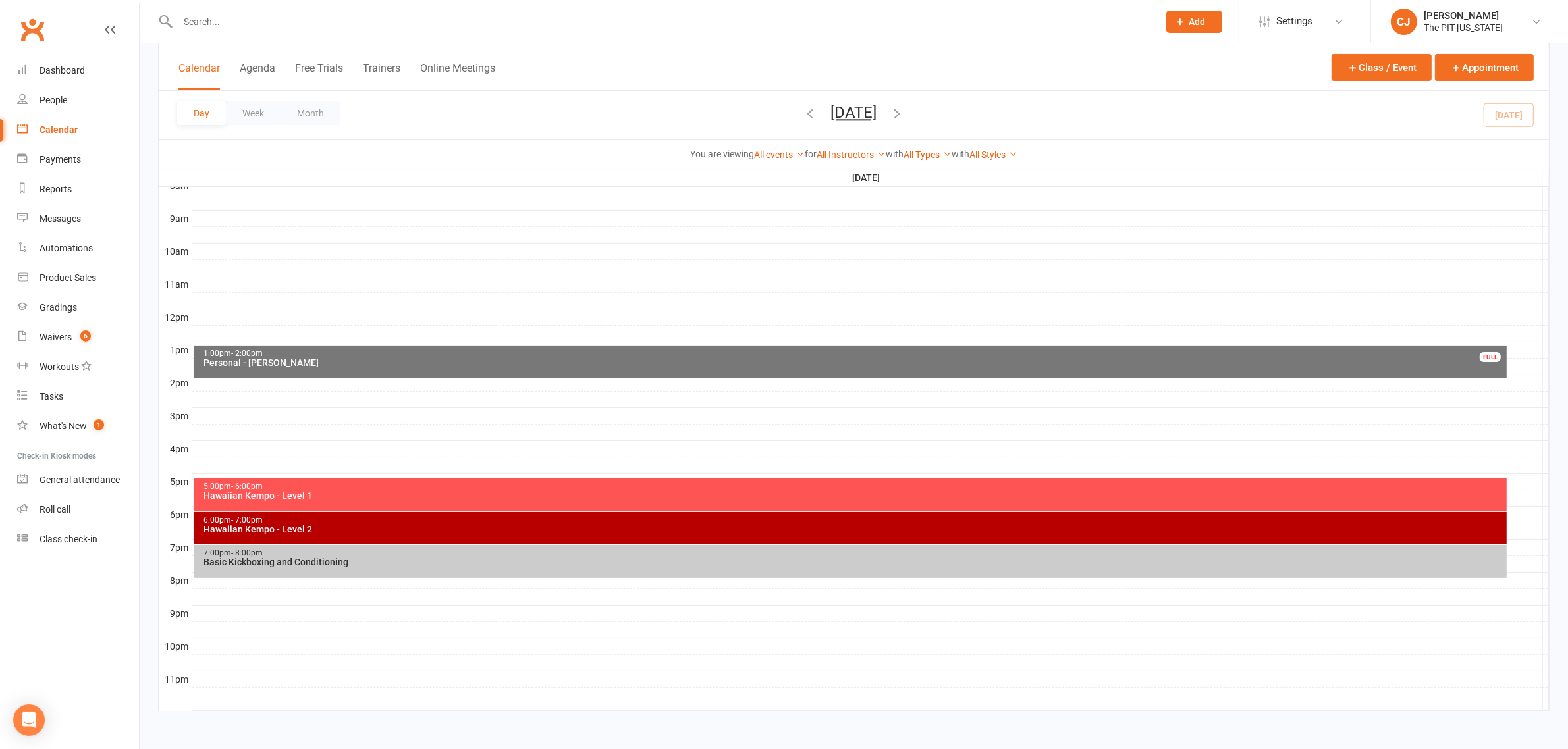
click at [380, 355] on div "1:00pm - 2:00pm" at bounding box center [853, 354] width 1301 height 9
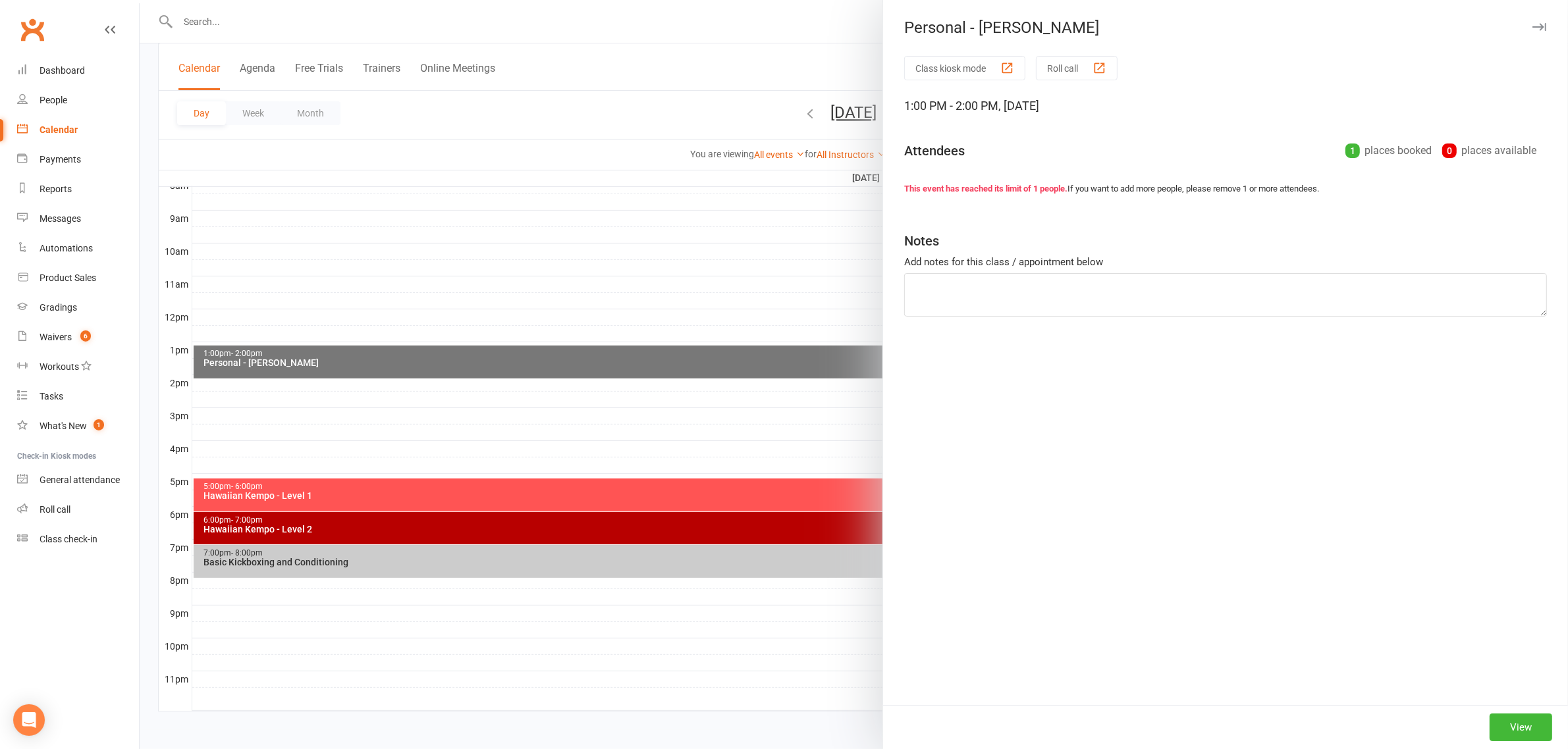
click at [380, 354] on div at bounding box center [854, 374] width 1428 height 749
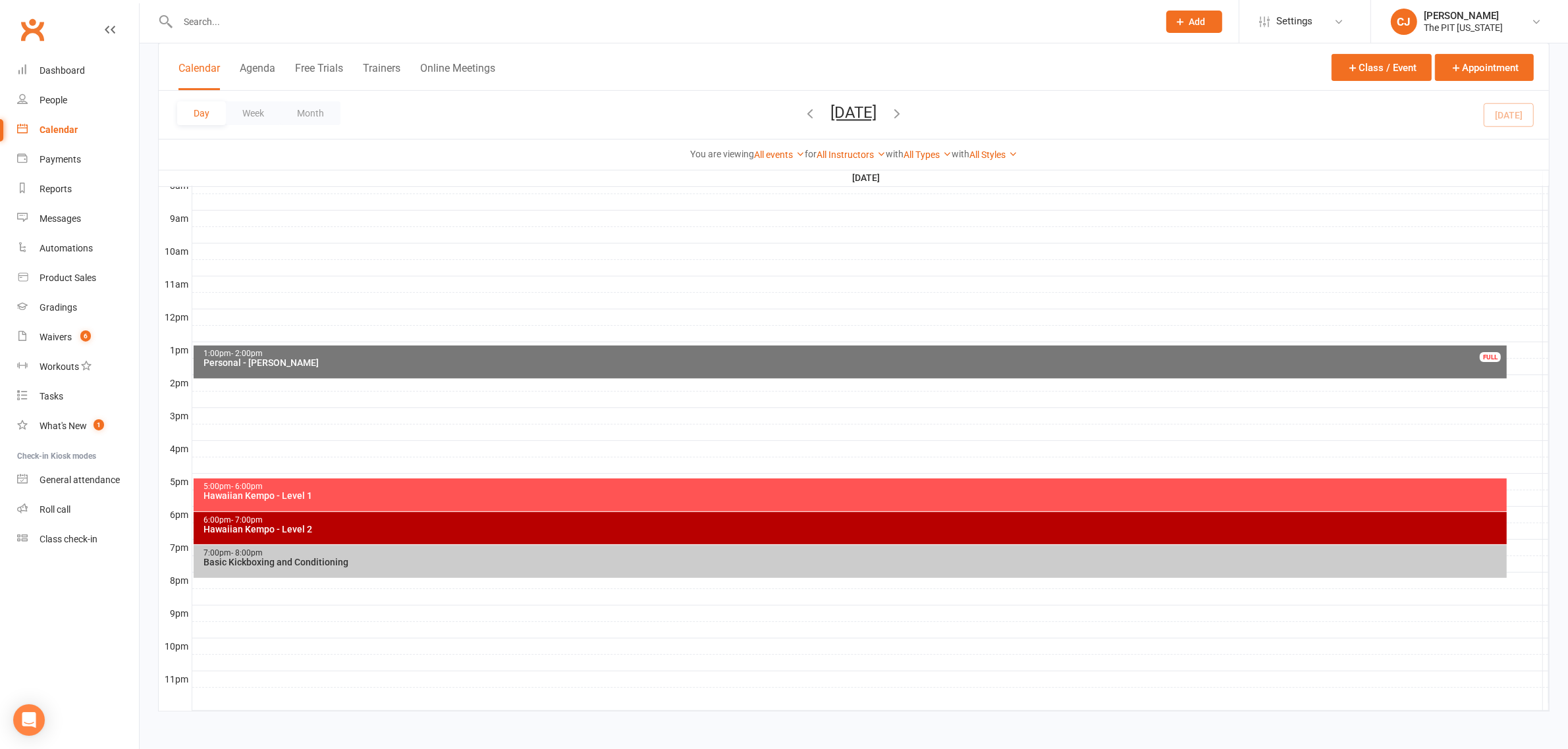
click at [911, 376] on div "1:00pm - 2:00pm Personal - Sophie - Laura Sluder FULL" at bounding box center [850, 362] width 1313 height 33
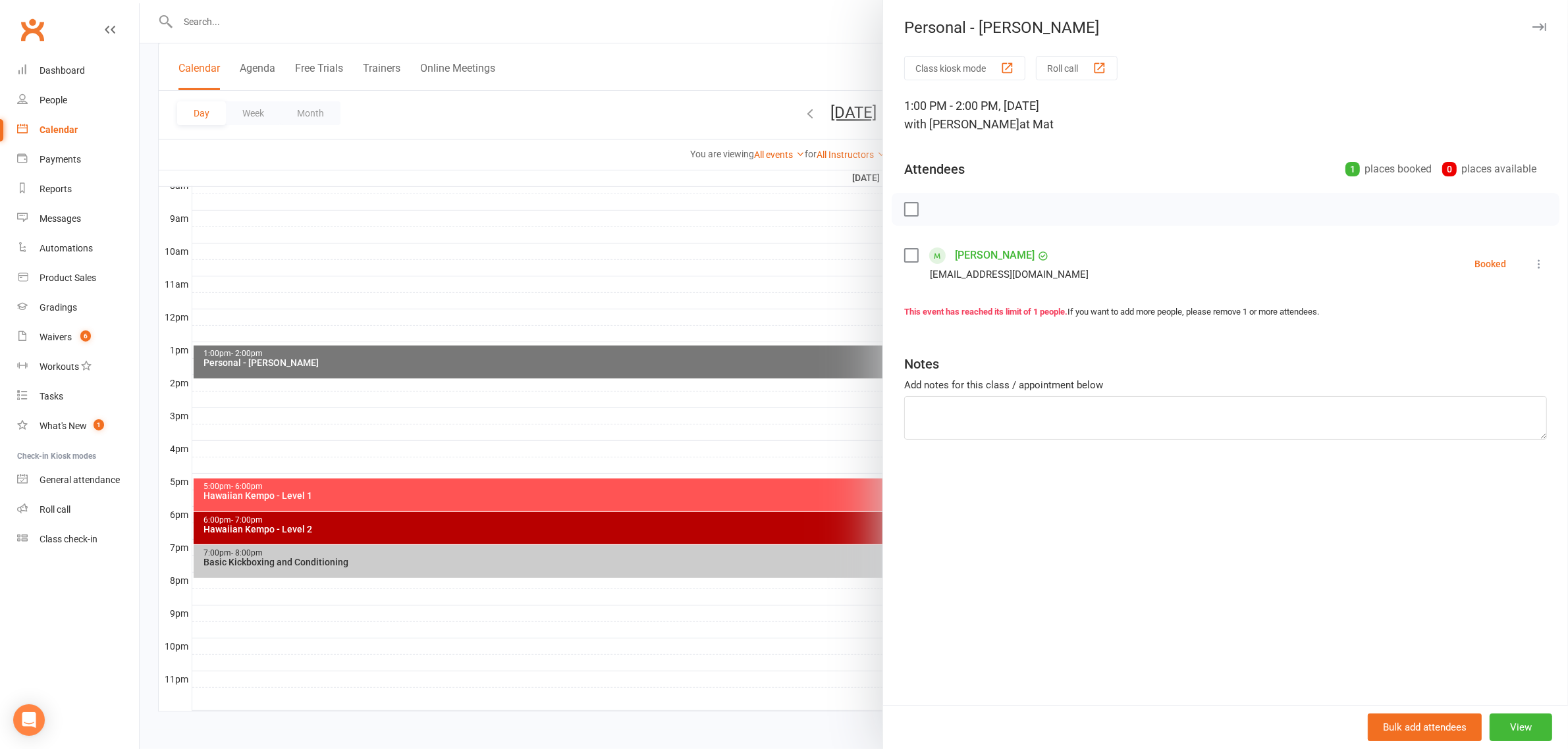
click at [1536, 256] on div "Class kiosk mode Roll call 1:00 PM - 2:00 PM, Monday, September, 15, 2025 with …" at bounding box center [1226, 381] width 685 height 649
drag, startPoint x: 1529, startPoint y: 261, endPoint x: 1523, endPoint y: 266, distance: 7.8
click at [1533, 262] on icon at bounding box center [1539, 264] width 13 height 13
click at [1464, 332] on link "Check in" at bounding box center [1481, 342] width 130 height 26
click at [67, 62] on link "Dashboard" at bounding box center [78, 71] width 122 height 30
